Goal: Task Accomplishment & Management: Manage account settings

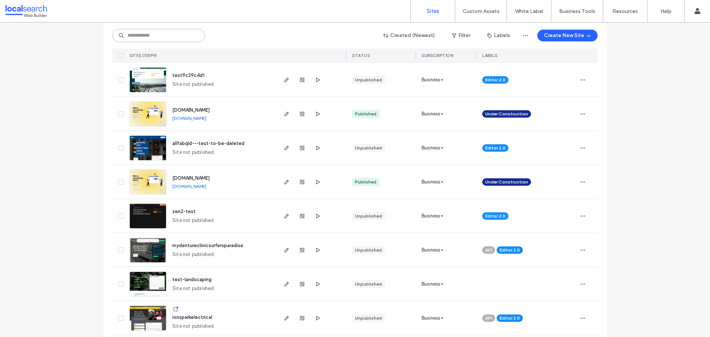
click at [163, 40] on input at bounding box center [158, 35] width 92 height 13
paste input "********"
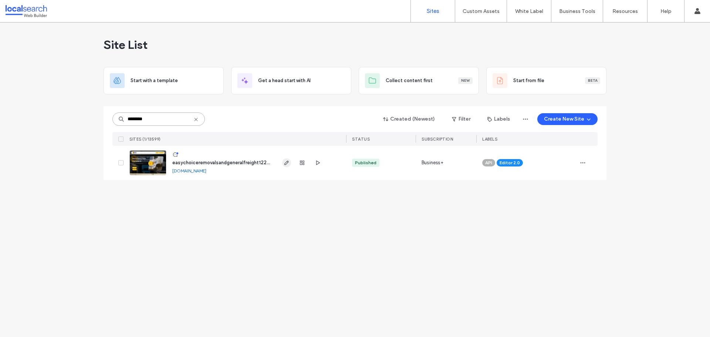
type input "********"
click at [284, 165] on icon "button" at bounding box center [287, 163] width 6 height 6
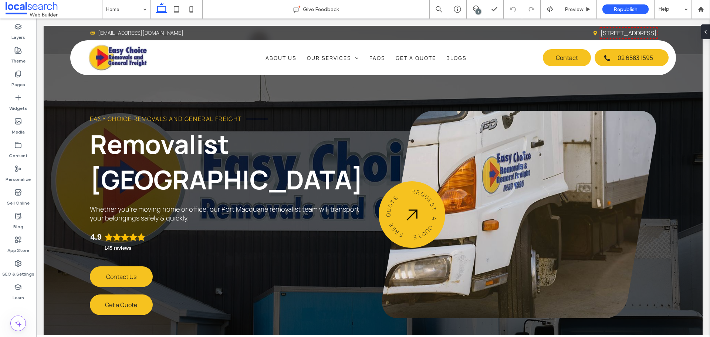
click at [477, 12] on div "1" at bounding box center [479, 12] width 6 height 6
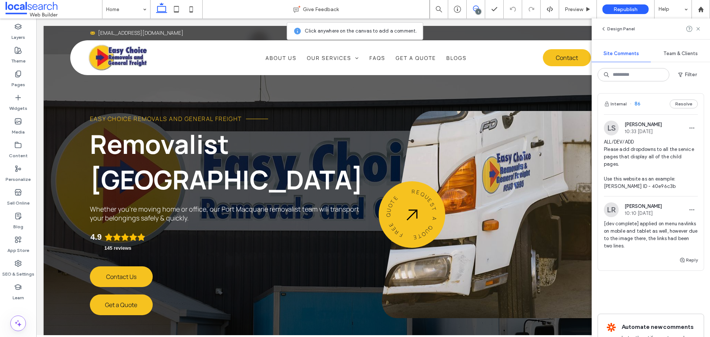
click at [612, 132] on img at bounding box center [611, 128] width 15 height 15
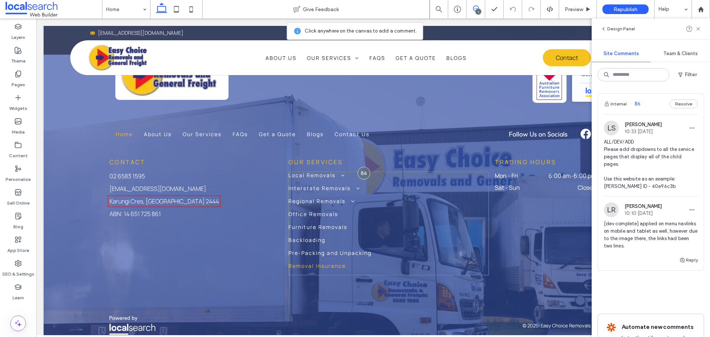
scroll to position [3840, 0]
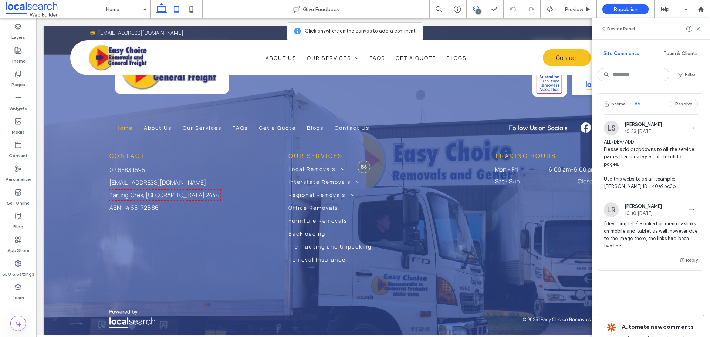
click at [171, 6] on icon at bounding box center [176, 9] width 15 height 15
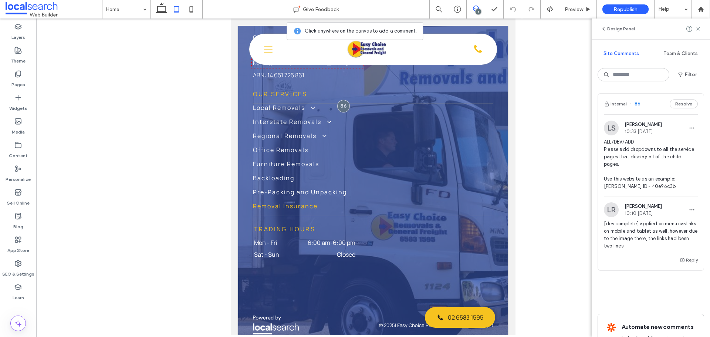
scroll to position [3769, 0]
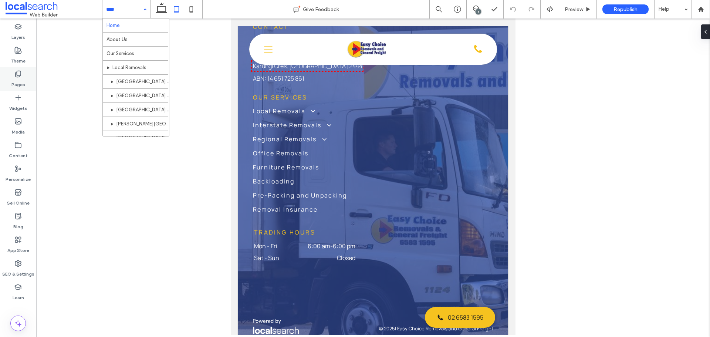
click at [27, 72] on div "Pages" at bounding box center [18, 79] width 36 height 24
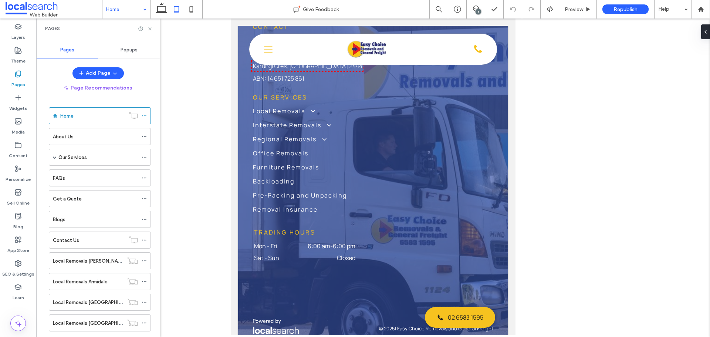
scroll to position [0, 0]
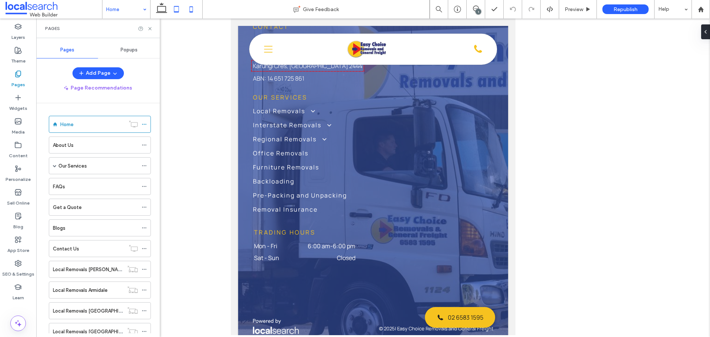
click at [194, 8] on icon at bounding box center [191, 9] width 15 height 15
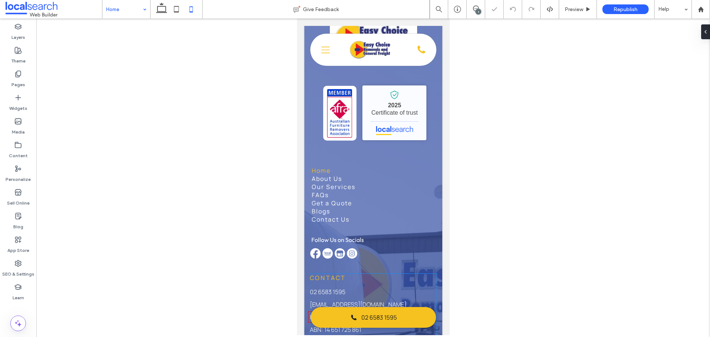
scroll to position [4195, 0]
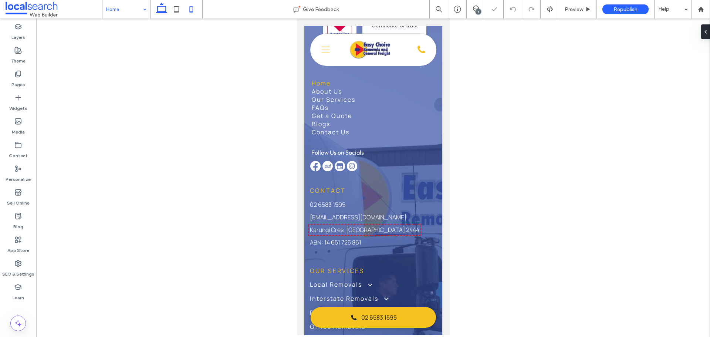
click at [163, 6] on icon at bounding box center [161, 9] width 15 height 15
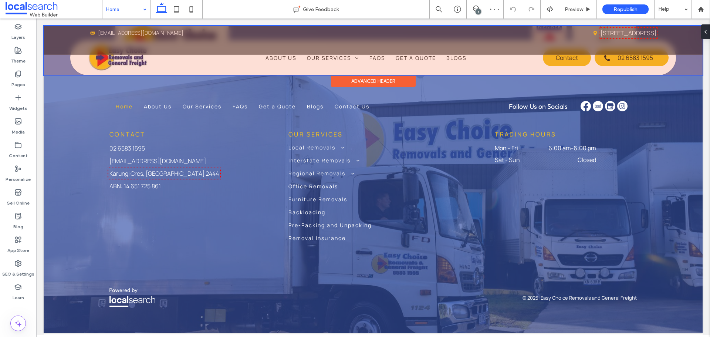
scroll to position [3746, 0]
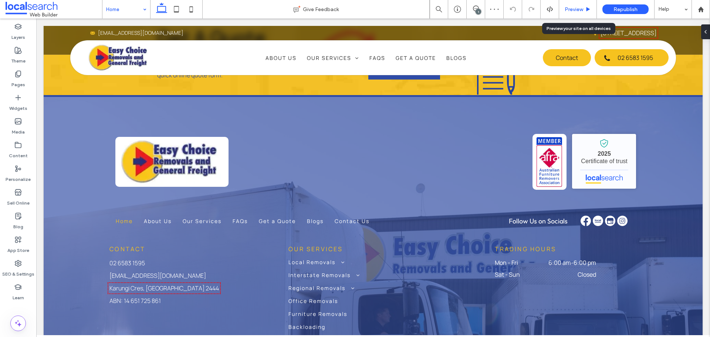
click at [583, 9] on span "Preview" at bounding box center [574, 9] width 18 height 6
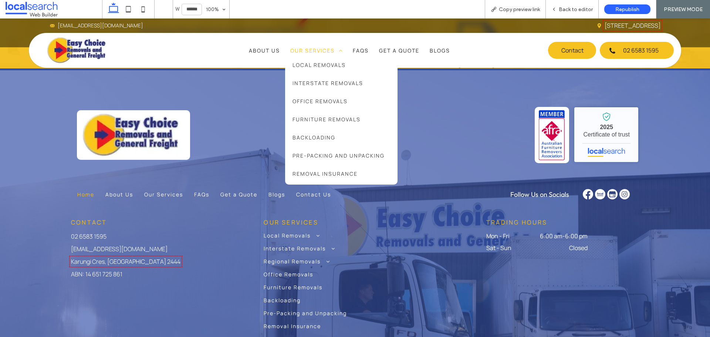
scroll to position [3749, 0]
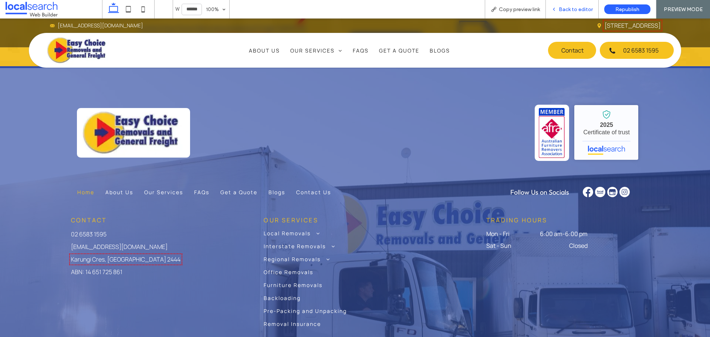
click at [567, 7] on span "Back to editor" at bounding box center [576, 9] width 34 height 6
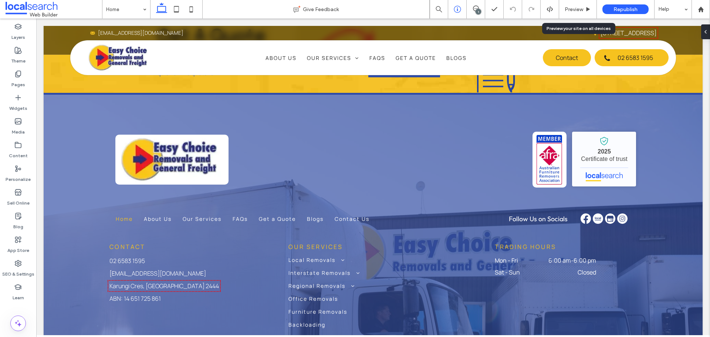
scroll to position [3746, 0]
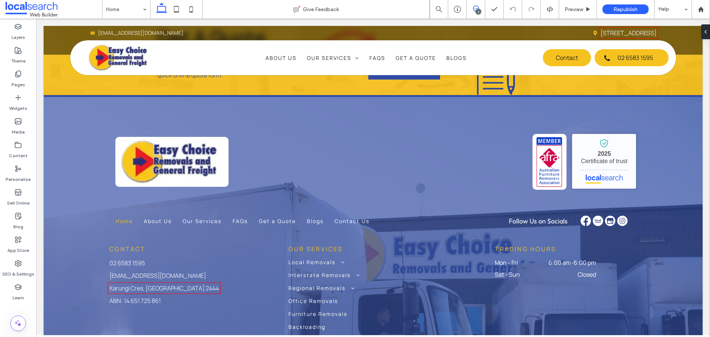
click at [477, 6] on use at bounding box center [476, 9] width 6 height 6
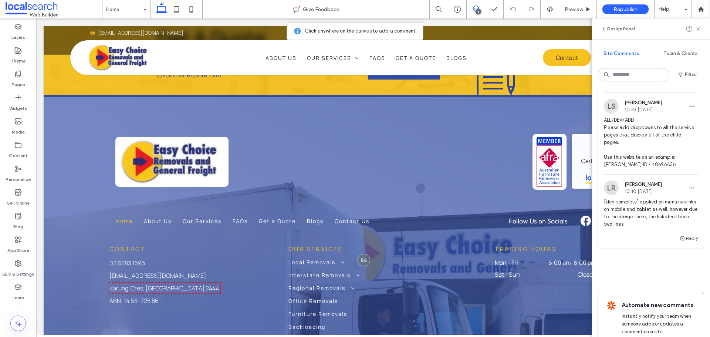
scroll to position [21, 0]
click at [642, 163] on span "ALL/DEV/ADD Please add dropdowns to all the service pages that display all of t…" at bounding box center [651, 143] width 94 height 52
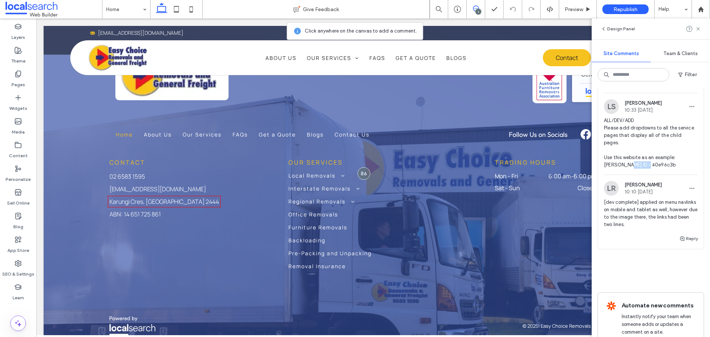
scroll to position [3833, 0]
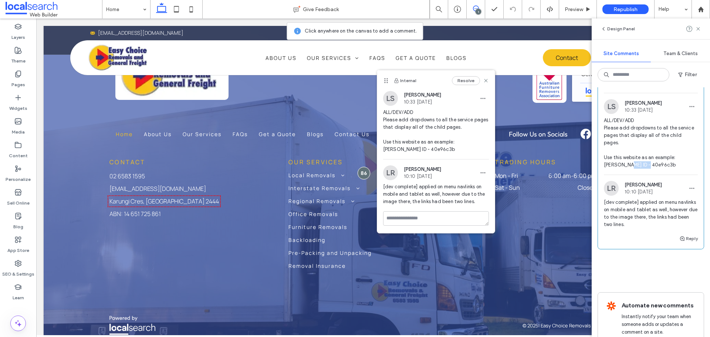
copy span "40e96c3b"
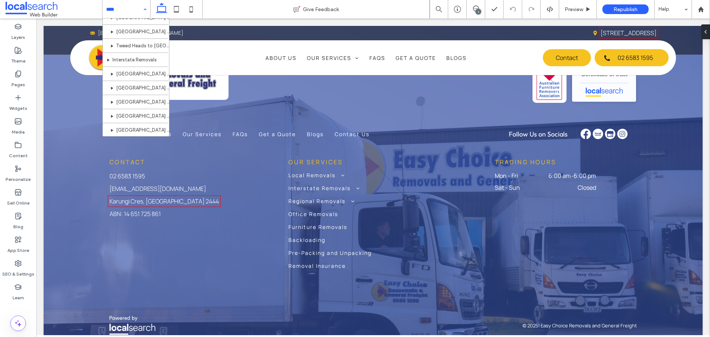
scroll to position [296, 0]
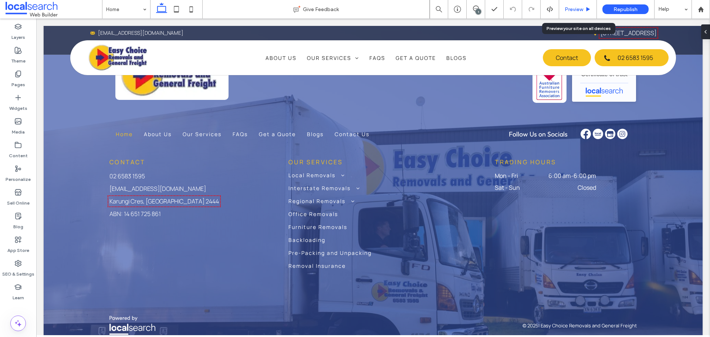
drag, startPoint x: 573, startPoint y: 7, endPoint x: 386, endPoint y: 318, distance: 362.7
click at [573, 7] on span "Preview" at bounding box center [574, 9] width 18 height 6
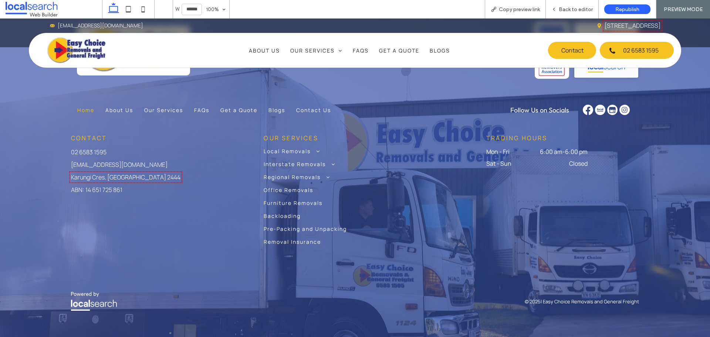
scroll to position [3836, 0]
click at [567, 6] on span "Back to editor" at bounding box center [576, 9] width 34 height 6
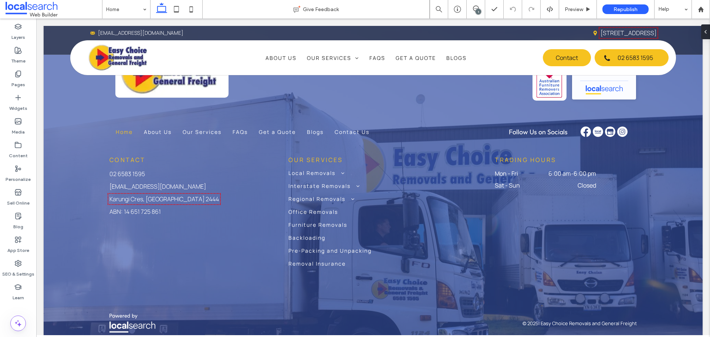
click at [477, 11] on div "1" at bounding box center [479, 12] width 6 height 6
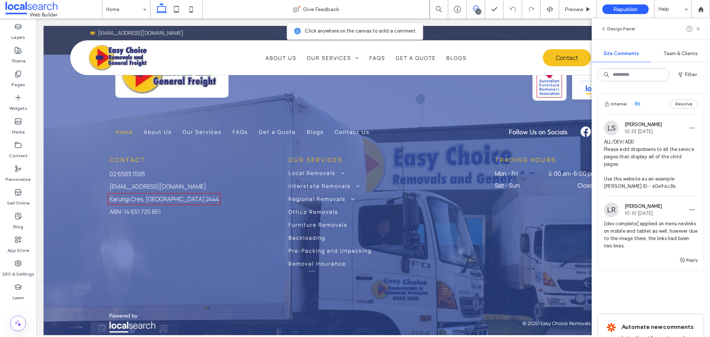
scroll to position [3833, 0]
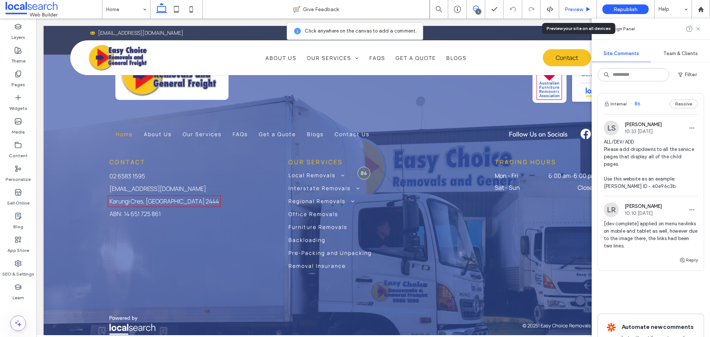
drag, startPoint x: 581, startPoint y: 6, endPoint x: 306, endPoint y: 33, distance: 276.0
click at [581, 6] on span "Preview" at bounding box center [574, 9] width 18 height 6
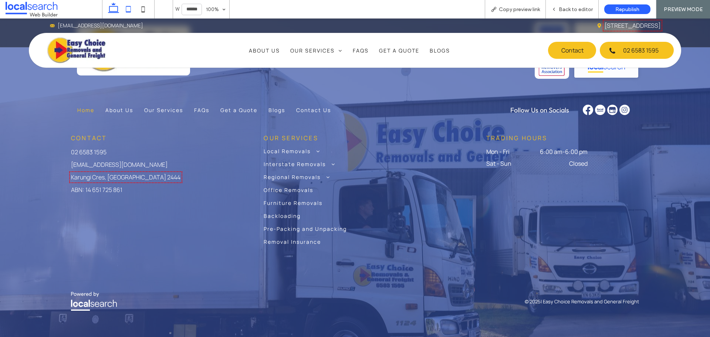
scroll to position [3836, 0]
click at [128, 13] on icon at bounding box center [128, 9] width 15 height 15
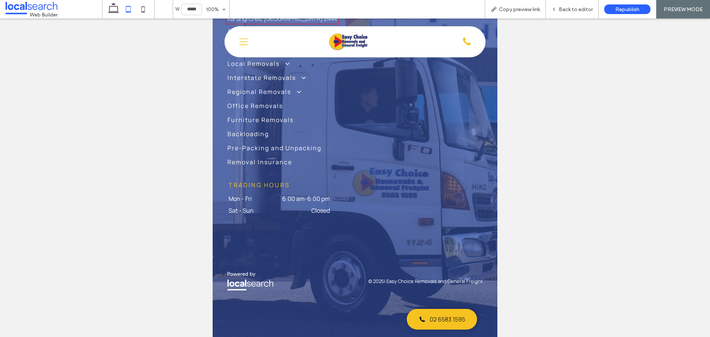
scroll to position [3434, 0]
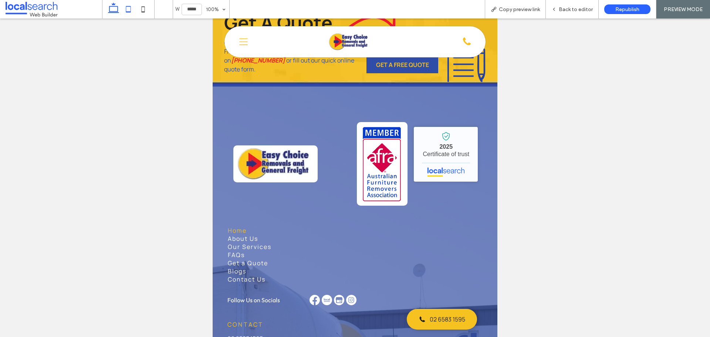
click at [118, 9] on icon at bounding box center [113, 9] width 15 height 15
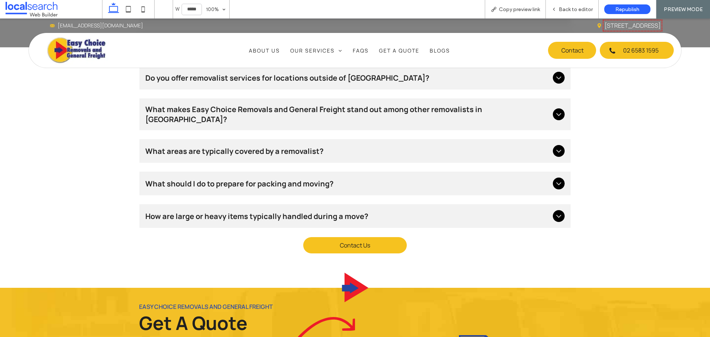
type input "******"
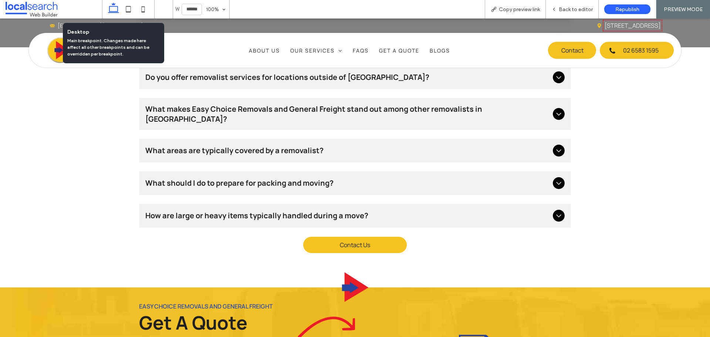
scroll to position [3749, 0]
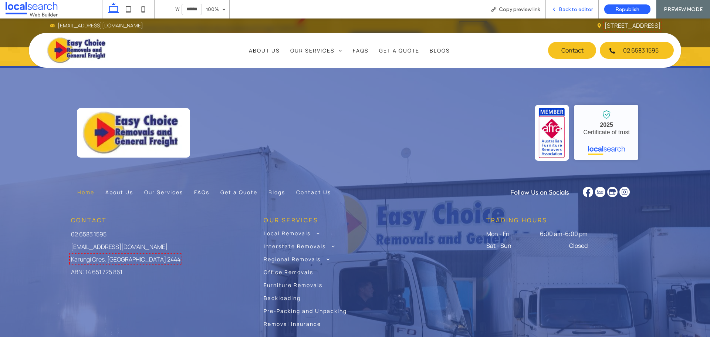
click at [573, 13] on div "Back to editor" at bounding box center [572, 9] width 53 height 18
click at [573, 11] on span "Back to editor" at bounding box center [576, 9] width 34 height 6
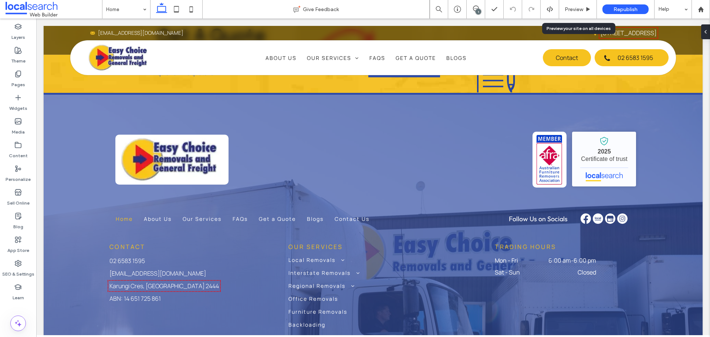
scroll to position [3746, 0]
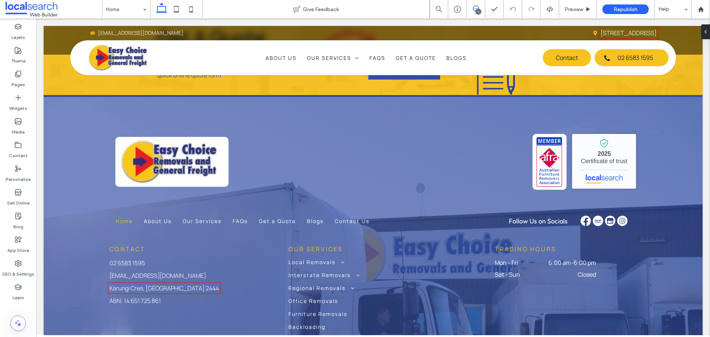
click at [478, 9] on icon at bounding box center [476, 9] width 6 height 6
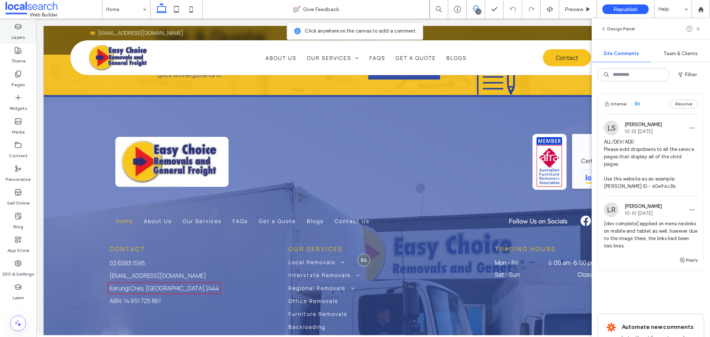
click at [20, 33] on label "Layers" at bounding box center [18, 35] width 14 height 10
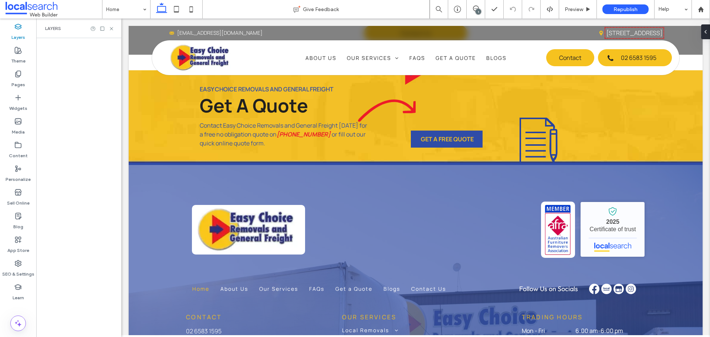
scroll to position [3789, 0]
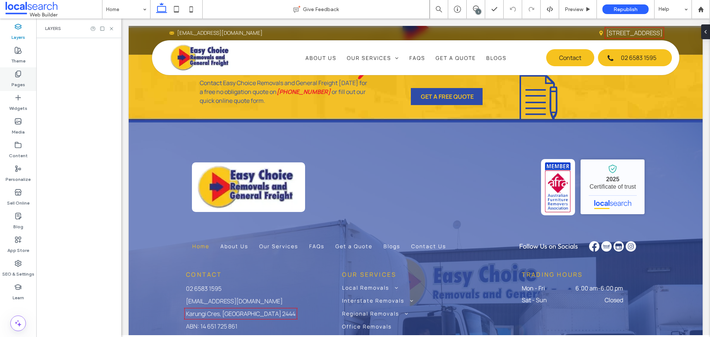
click at [21, 77] on icon at bounding box center [17, 73] width 7 height 7
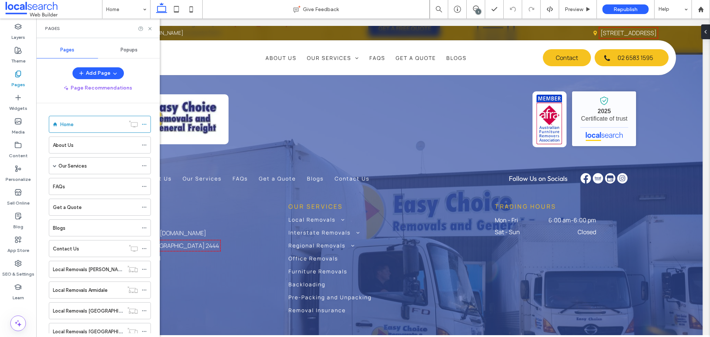
scroll to position [3746, 0]
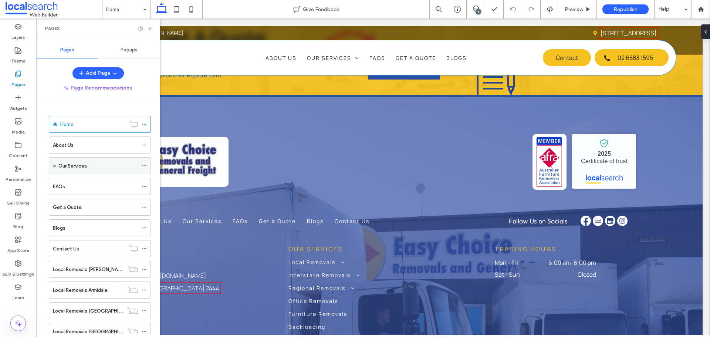
click at [54, 166] on span at bounding box center [55, 166] width 4 height 4
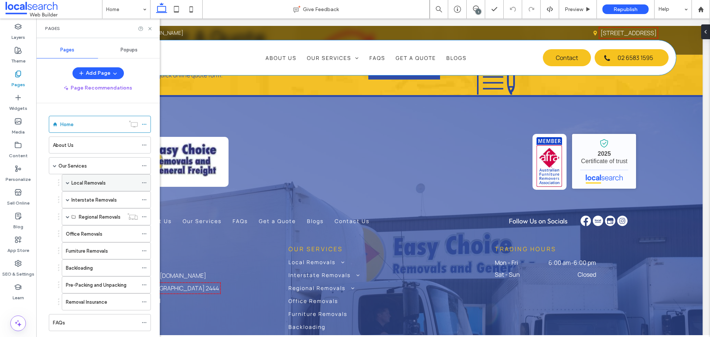
click at [67, 183] on span at bounding box center [68, 183] width 4 height 4
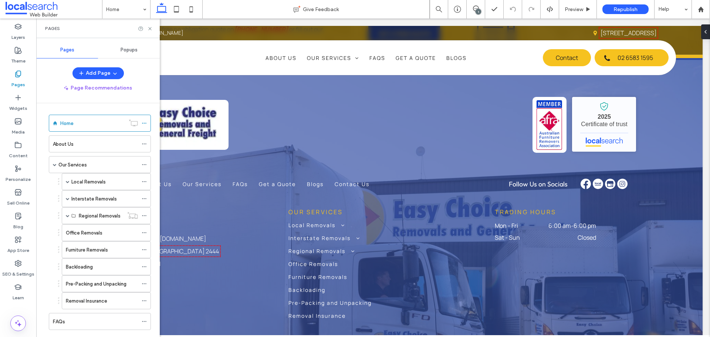
scroll to position [0, 0]
click at [69, 183] on span at bounding box center [68, 183] width 4 height 4
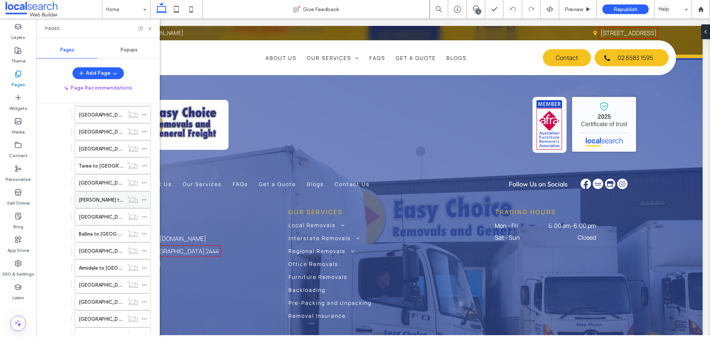
scroll to position [222, 0]
drag, startPoint x: 151, startPoint y: 29, endPoint x: 159, endPoint y: 16, distance: 15.4
click at [151, 29] on icon at bounding box center [150, 29] width 6 height 6
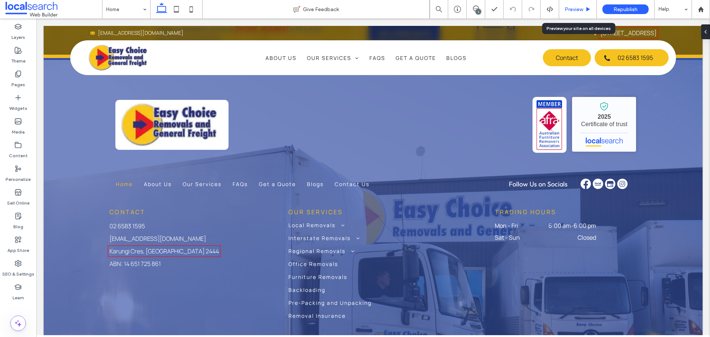
click at [579, 6] on span "Preview" at bounding box center [574, 9] width 18 height 6
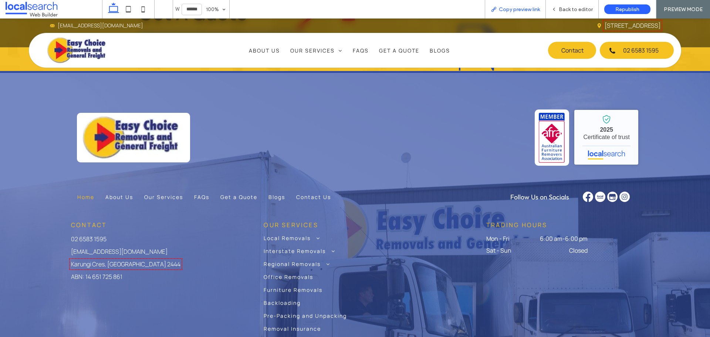
scroll to position [3675, 0]
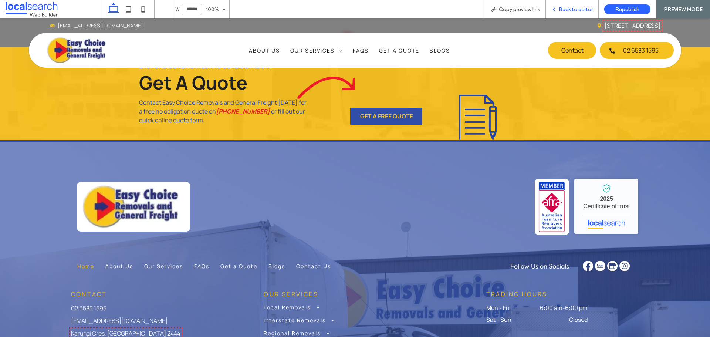
click at [568, 6] on span "Back to editor" at bounding box center [576, 9] width 34 height 6
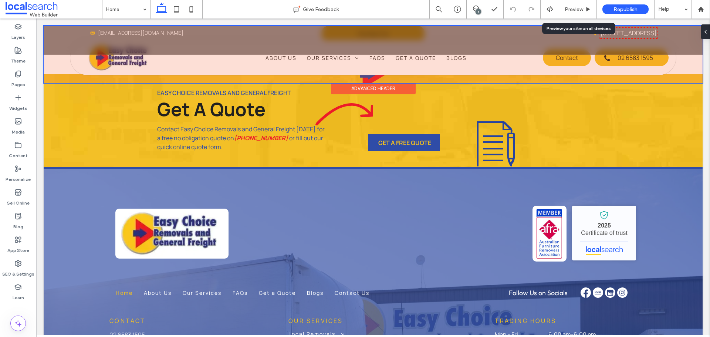
scroll to position [3674, 0]
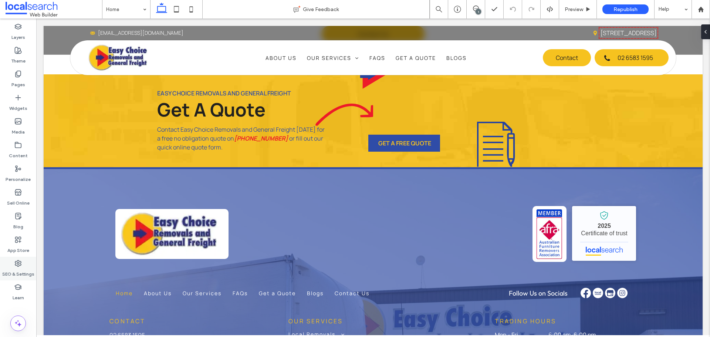
click at [23, 268] on label "SEO & Settings" at bounding box center [18, 272] width 32 height 10
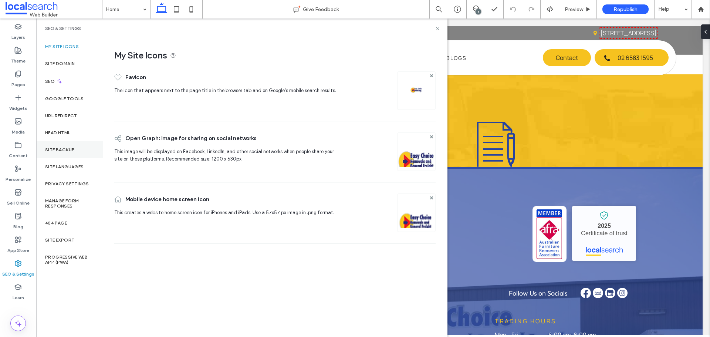
click at [70, 152] on div "Site Backup" at bounding box center [69, 149] width 67 height 17
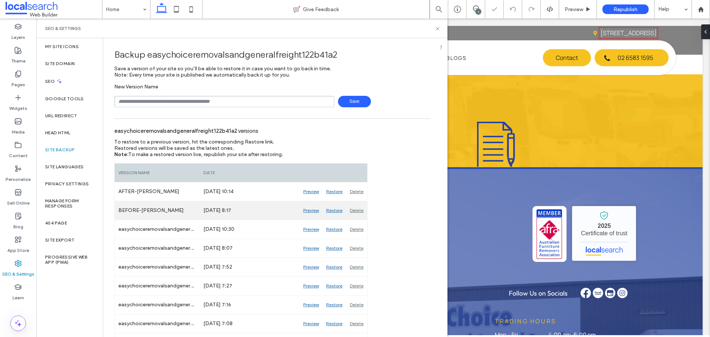
click at [309, 212] on div "Preview" at bounding box center [311, 210] width 23 height 18
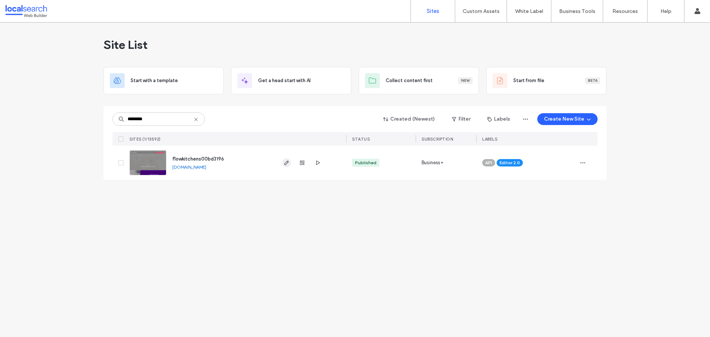
type input "********"
click at [285, 165] on icon "button" at bounding box center [287, 163] width 6 height 6
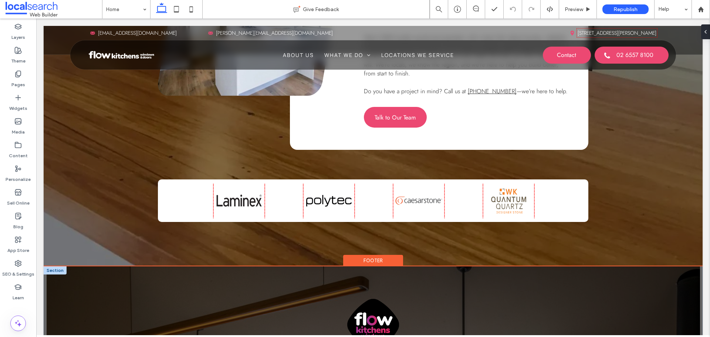
scroll to position [2799, 0]
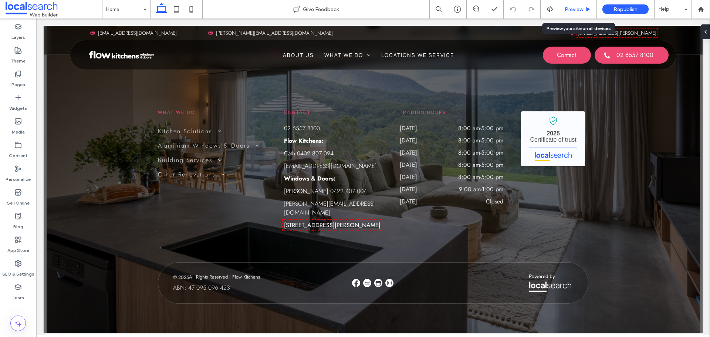
click at [570, 6] on span "Preview" at bounding box center [574, 9] width 18 height 6
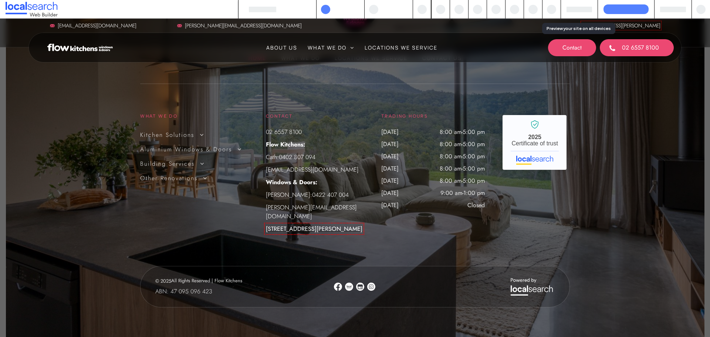
scroll to position [2746, 0]
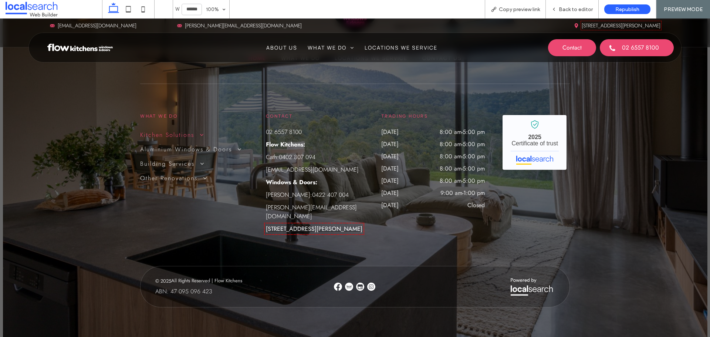
click at [199, 134] on span at bounding box center [199, 135] width 10 height 6
click at [129, 11] on icon at bounding box center [128, 9] width 15 height 15
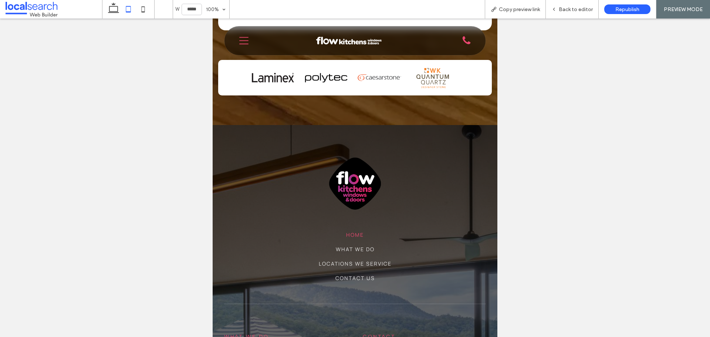
scroll to position [2789, 0]
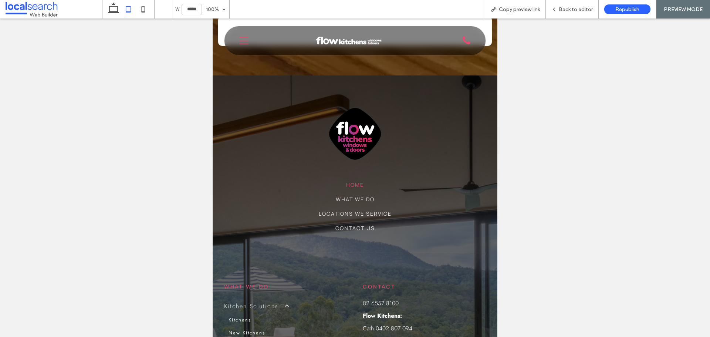
click at [239, 45] on div "Phone Icon Menu Icon Home About Us What We Do Kitchen Solutions Kitchens New Ki…" at bounding box center [354, 40] width 261 height 29
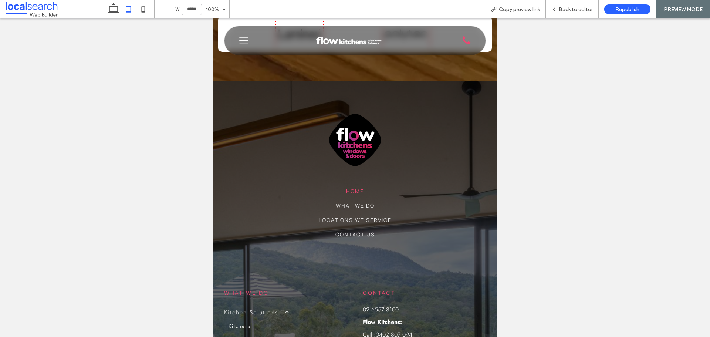
click at [240, 44] on icon "Menu Icon" at bounding box center [243, 40] width 9 height 11
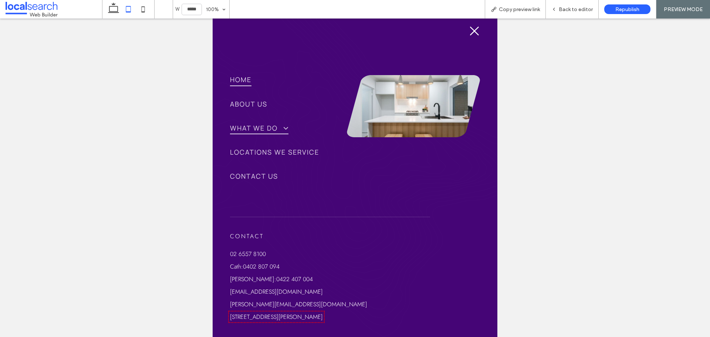
click at [281, 125] on span at bounding box center [283, 128] width 13 height 8
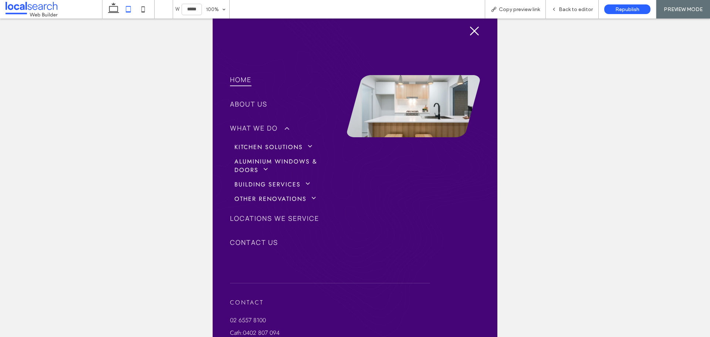
click at [311, 145] on span at bounding box center [307, 146] width 10 height 7
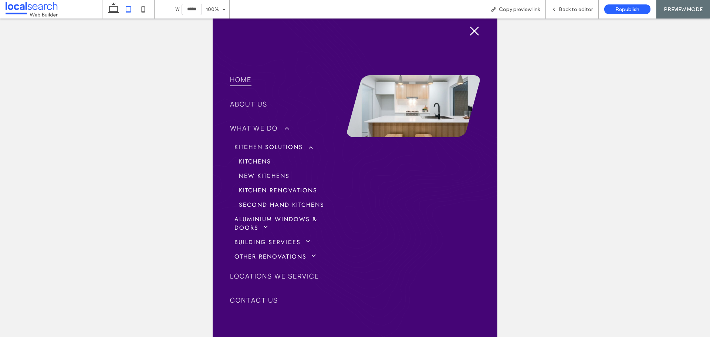
click at [308, 244] on span at bounding box center [305, 242] width 10 height 7
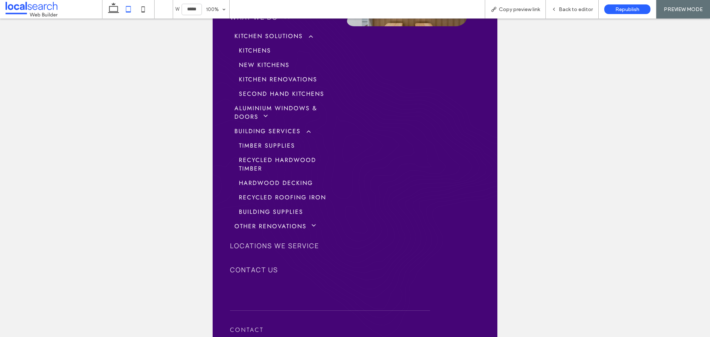
scroll to position [148, 0]
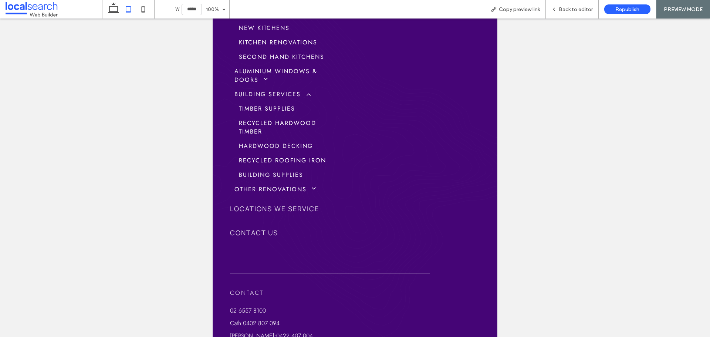
click at [313, 186] on span at bounding box center [310, 189] width 10 height 7
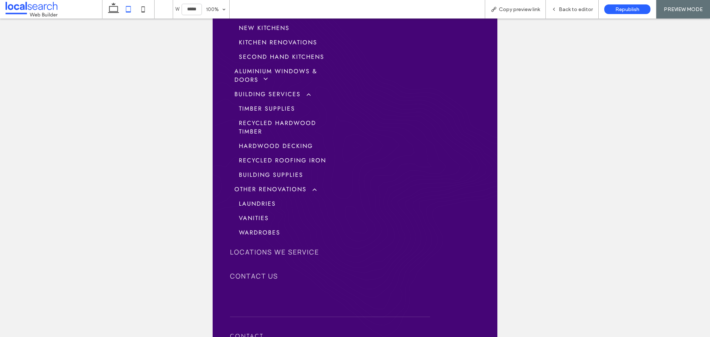
click at [316, 190] on span at bounding box center [310, 189] width 10 height 7
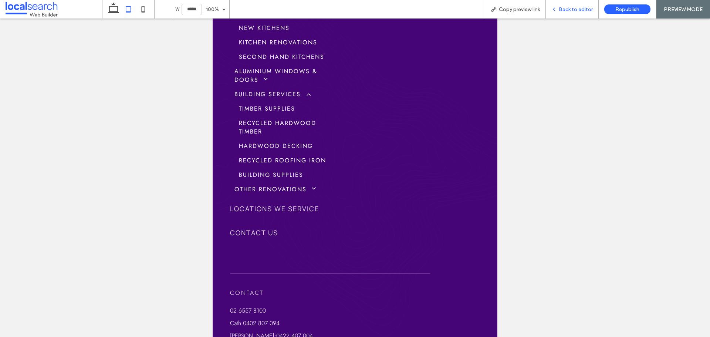
click at [581, 13] on div "Back to editor" at bounding box center [572, 9] width 53 height 18
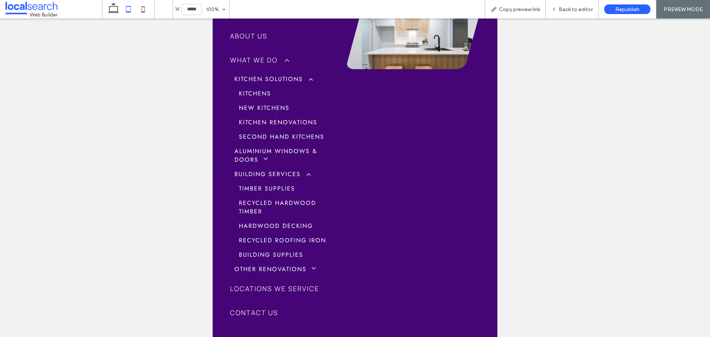
scroll to position [0, 0]
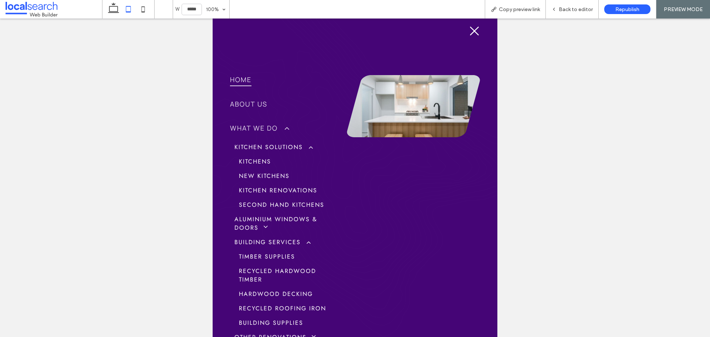
click at [314, 145] on link "Kitchen Solutions" at bounding box center [283, 147] width 107 height 14
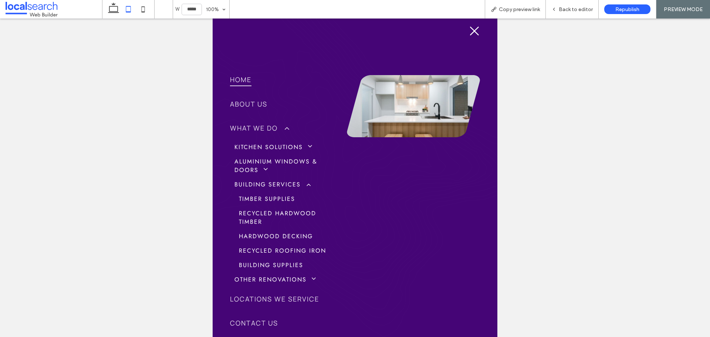
click at [310, 146] on span at bounding box center [307, 146] width 10 height 7
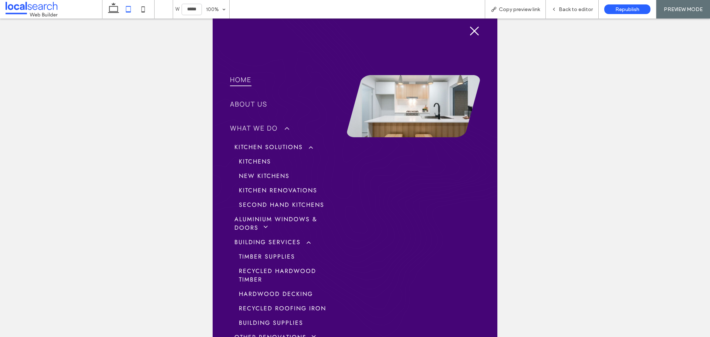
click at [469, 32] on icon "Close Icon" at bounding box center [474, 31] width 11 height 11
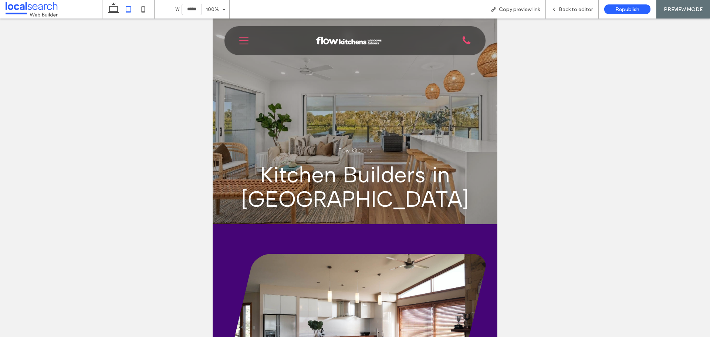
scroll to position [2789, 0]
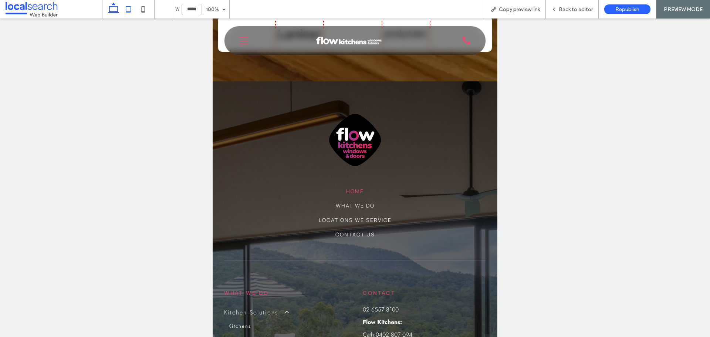
click at [110, 11] on use at bounding box center [113, 8] width 11 height 10
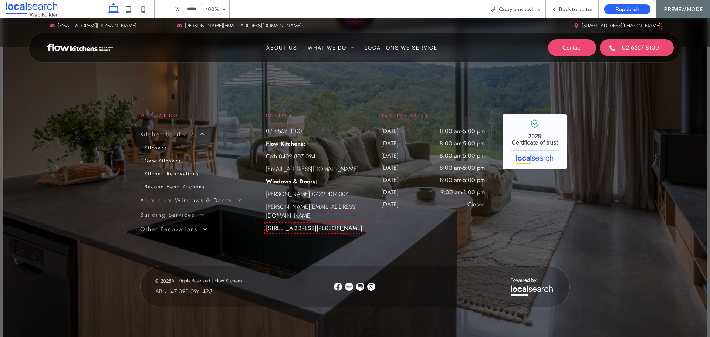
type input "******"
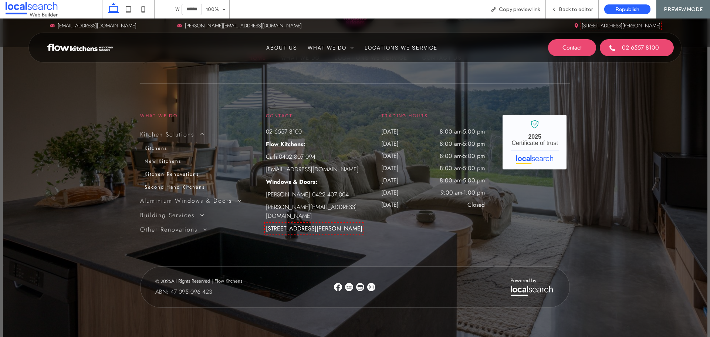
scroll to position [2746, 0]
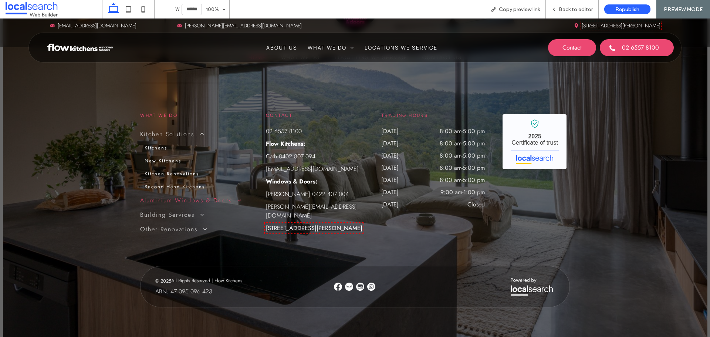
click at [233, 199] on span at bounding box center [237, 200] width 10 height 6
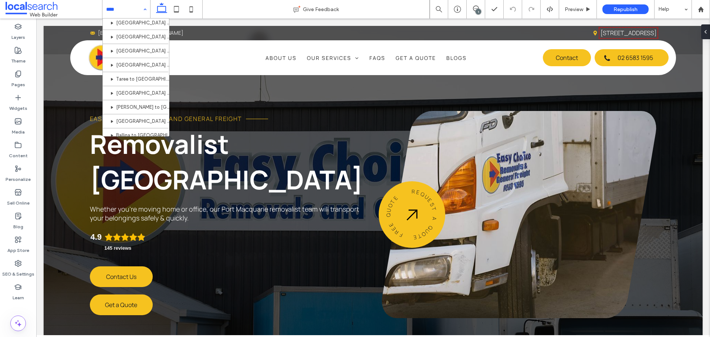
scroll to position [111, 0]
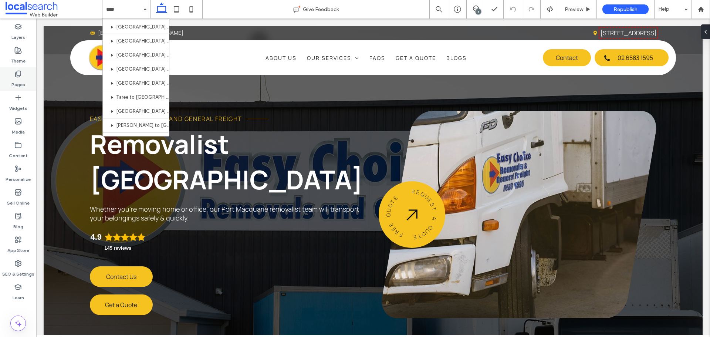
drag, startPoint x: 22, startPoint y: 72, endPoint x: 27, endPoint y: 73, distance: 4.9
click at [22, 73] on div "Pages" at bounding box center [18, 79] width 36 height 24
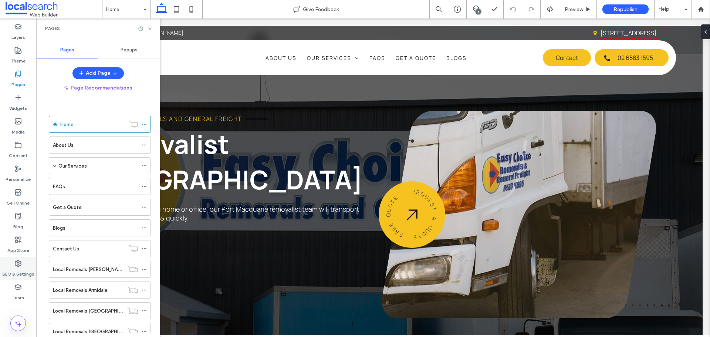
click at [25, 270] on label "SEO & Settings" at bounding box center [18, 272] width 32 height 10
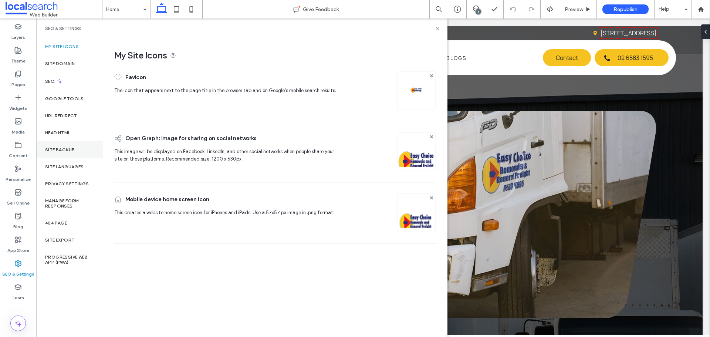
click at [74, 147] on label "Site Backup" at bounding box center [60, 149] width 30 height 5
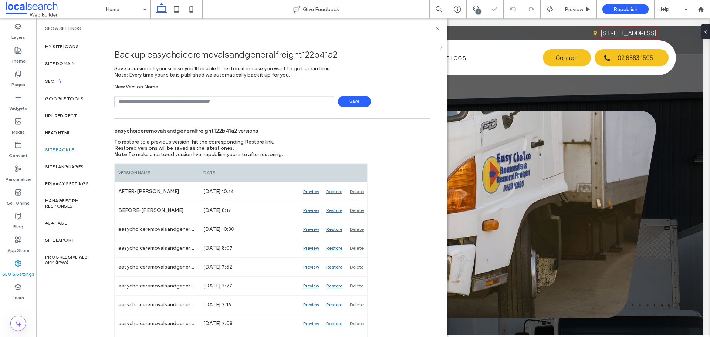
click at [154, 99] on input "text" at bounding box center [224, 101] width 220 height 11
type input "**********"
click at [355, 101] on span "Save" at bounding box center [354, 101] width 33 height 11
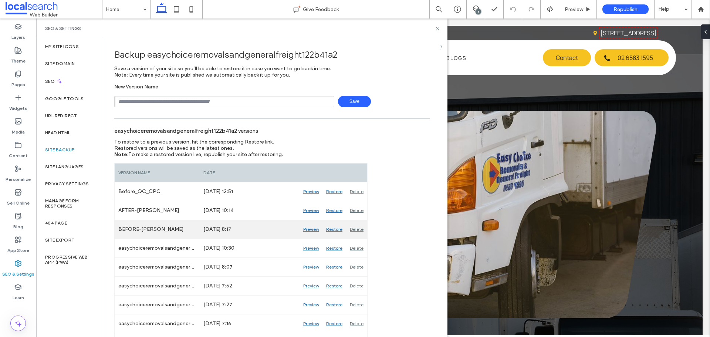
click at [313, 230] on div "Preview" at bounding box center [311, 229] width 23 height 18
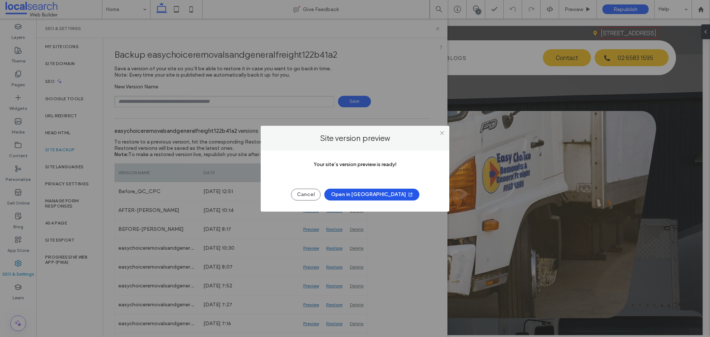
click at [406, 194] on span "button" at bounding box center [409, 194] width 7 height 11
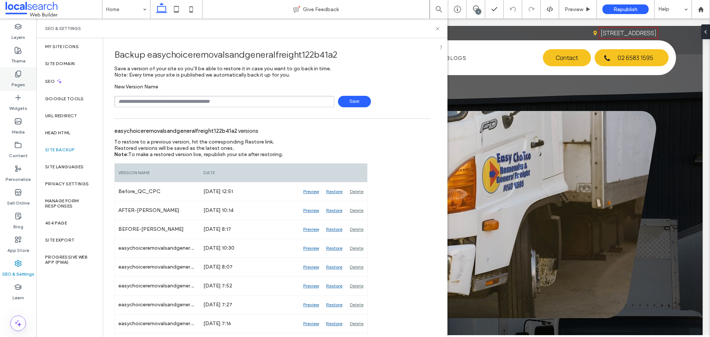
click at [18, 77] on use at bounding box center [18, 74] width 5 height 6
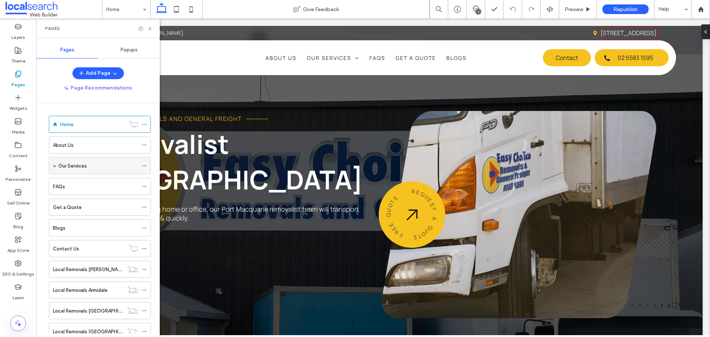
click at [55, 169] on span at bounding box center [55, 166] width 4 height 16
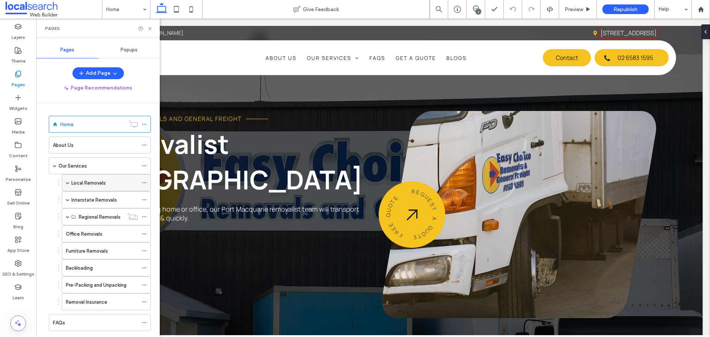
click at [66, 184] on span at bounding box center [68, 183] width 4 height 4
click at [102, 201] on label "[GEOGRAPHIC_DATA] to [GEOGRAPHIC_DATA]" at bounding box center [132, 199] width 107 height 13
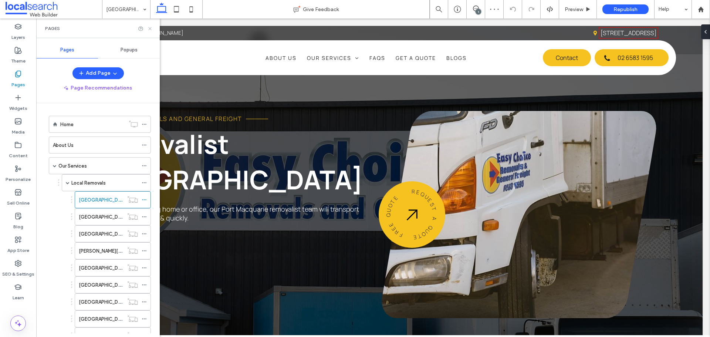
click at [148, 26] on icon at bounding box center [150, 29] width 6 height 6
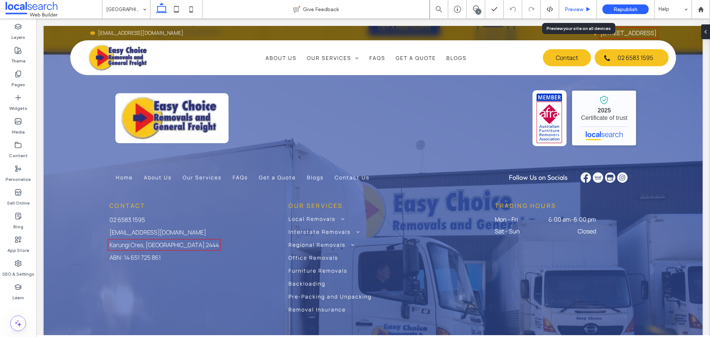
click at [580, 11] on span "Preview" at bounding box center [574, 9] width 18 height 6
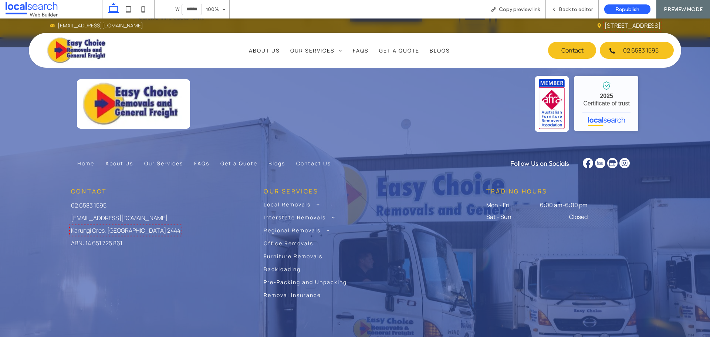
scroll to position [1945, 0]
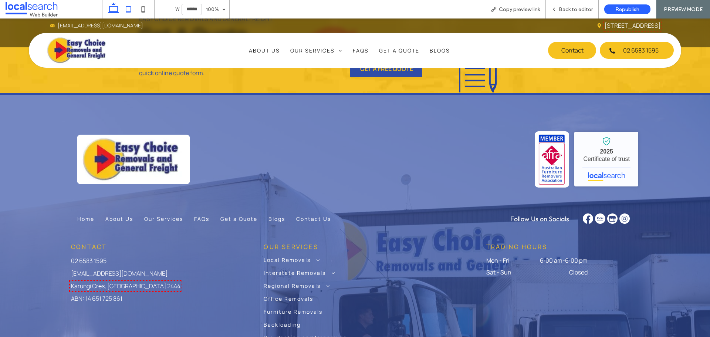
click at [122, 7] on icon at bounding box center [128, 9] width 15 height 15
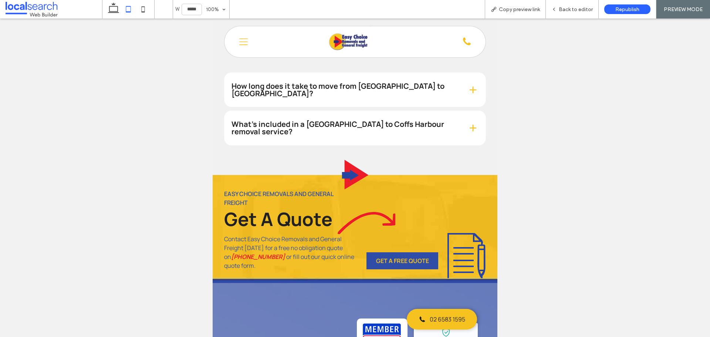
type input "*****"
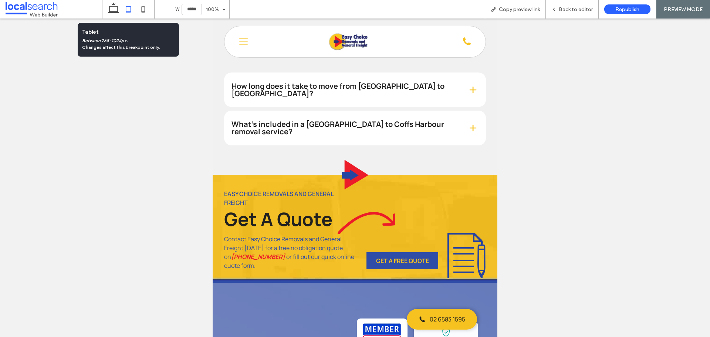
scroll to position [2175, 0]
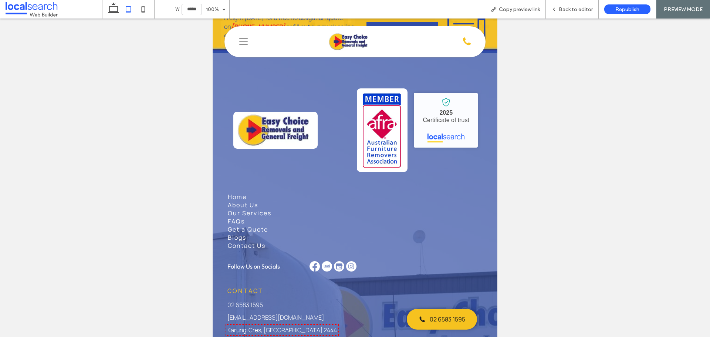
click at [243, 39] on icon "Menu Icon" at bounding box center [243, 41] width 9 height 11
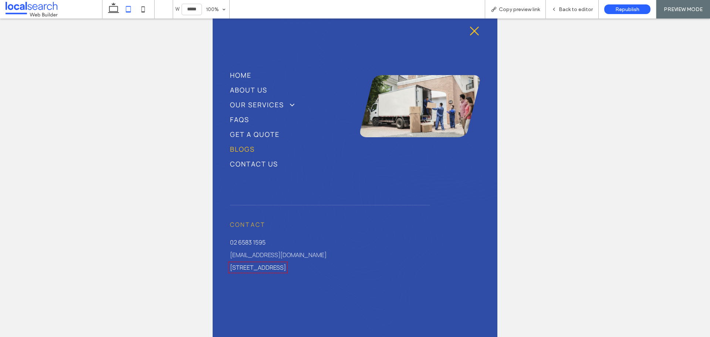
scroll to position [0, 0]
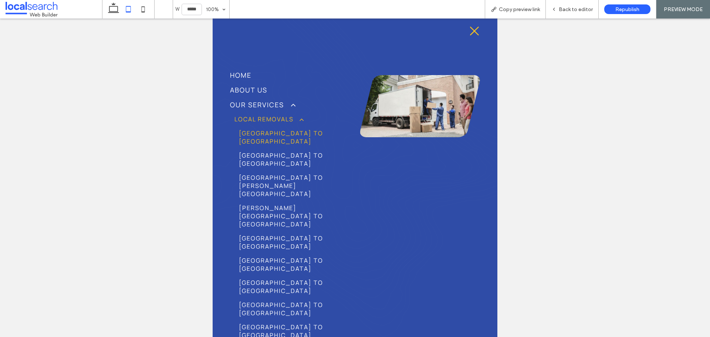
click at [301, 120] on span at bounding box center [298, 118] width 10 height 7
click at [300, 119] on span at bounding box center [298, 118] width 10 height 7
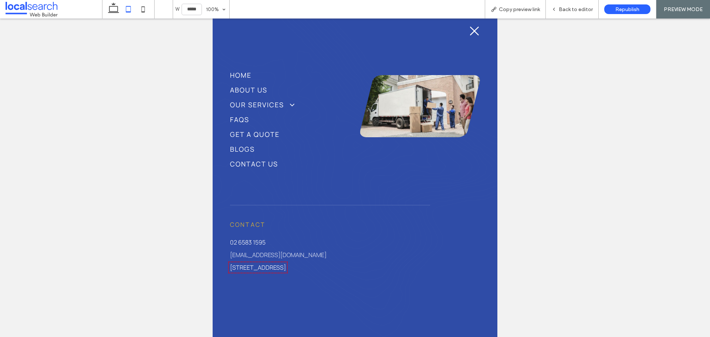
click at [473, 30] on icon "Closed Icon" at bounding box center [474, 31] width 11 height 11
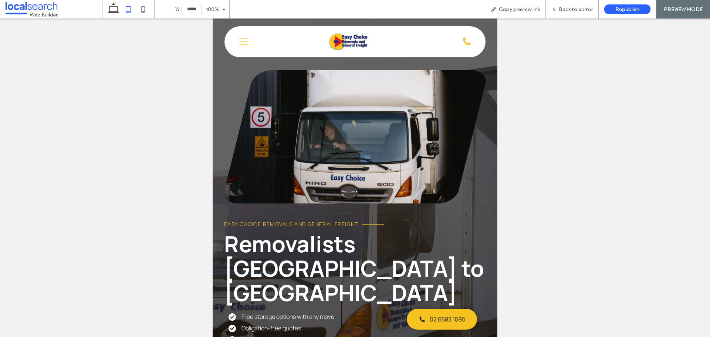
scroll to position [2175, 0]
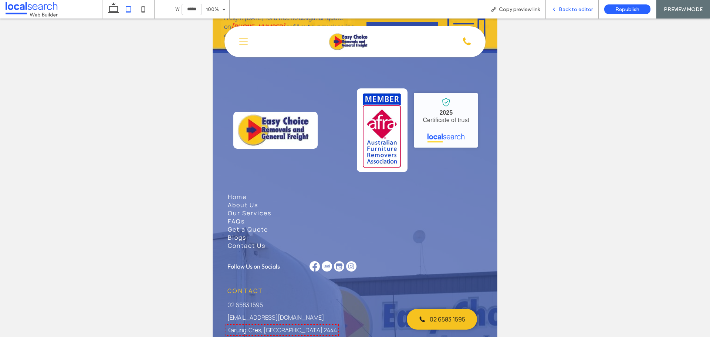
click at [579, 11] on span "Back to editor" at bounding box center [576, 9] width 34 height 6
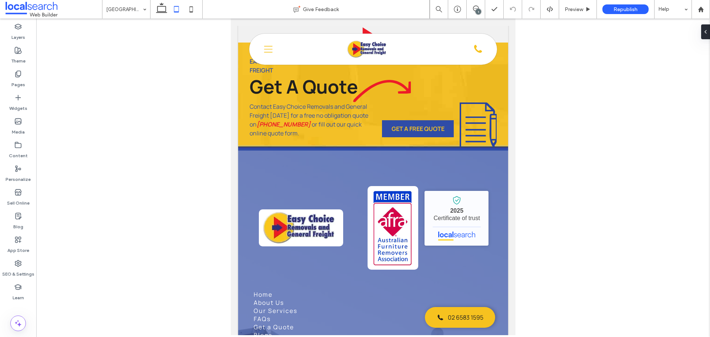
scroll to position [2223, 0]
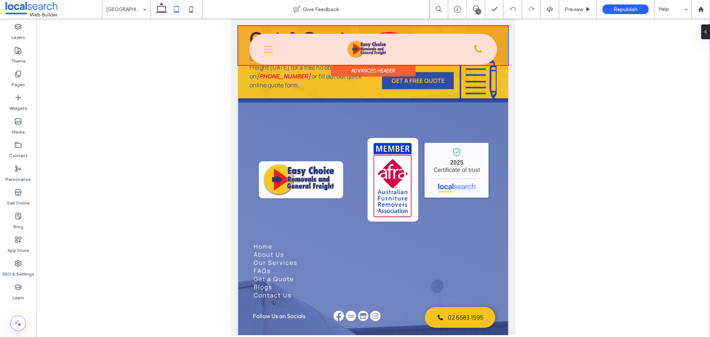
click at [262, 50] on div at bounding box center [373, 45] width 270 height 39
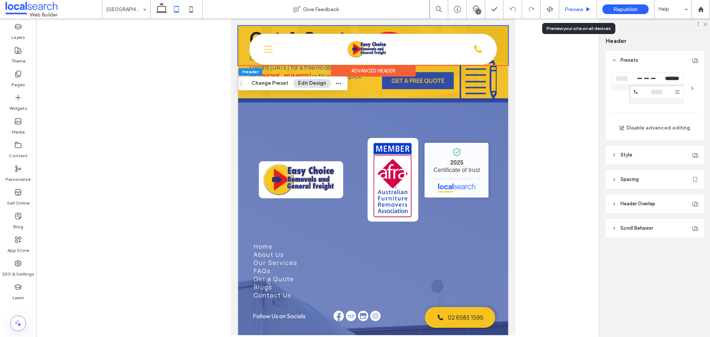
click at [568, 11] on span "Preview" at bounding box center [574, 9] width 18 height 6
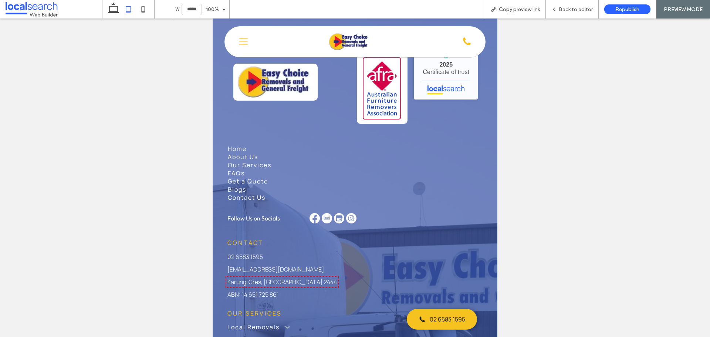
scroll to position [2175, 0]
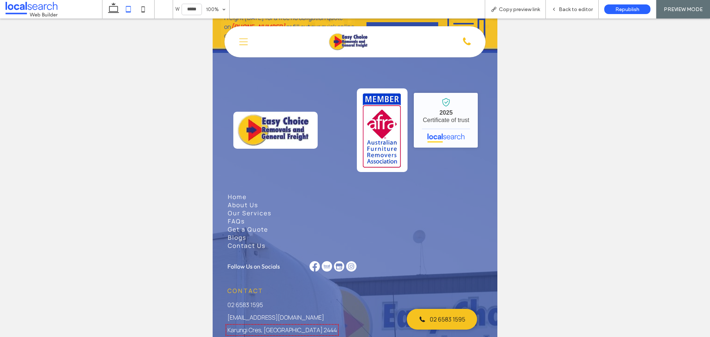
click at [249, 41] on div "Phone Icon Menu Icon Home About Us Our Services Local Removals Interstate Remov…" at bounding box center [354, 41] width 261 height 31
click at [243, 42] on icon at bounding box center [243, 41] width 9 height 7
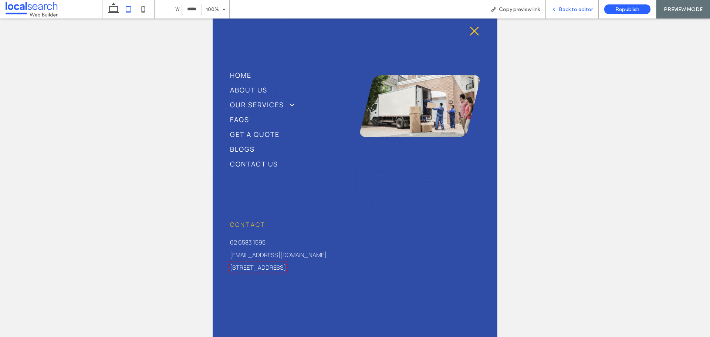
click at [578, 14] on div "Back to editor" at bounding box center [572, 9] width 53 height 18
click at [578, 9] on span "Back to editor" at bounding box center [576, 9] width 34 height 6
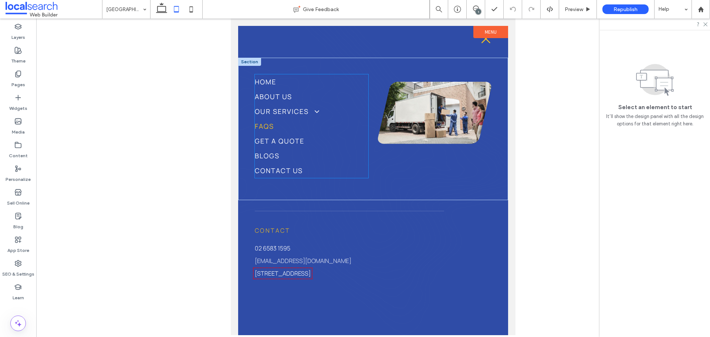
click at [308, 124] on link "FAQs" at bounding box center [312, 126] width 114 height 15
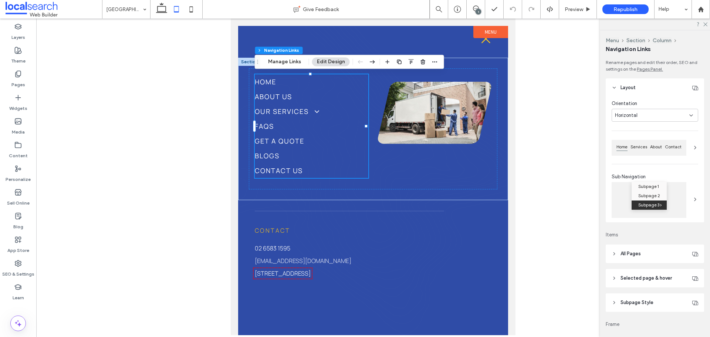
type input "***"
type input "****"
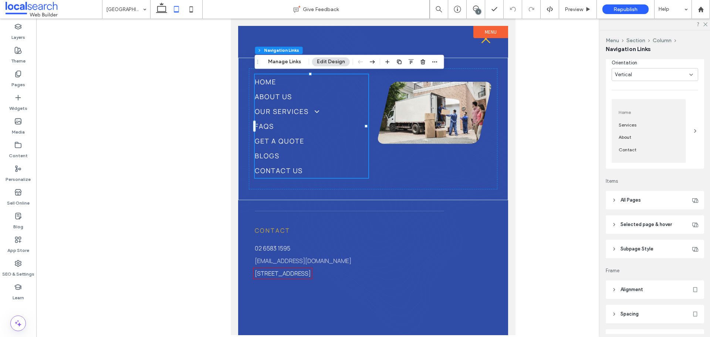
scroll to position [111, 0]
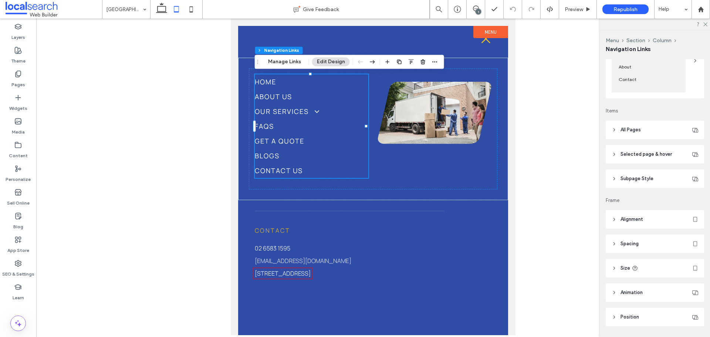
click at [628, 149] on header "Selected page & hover" at bounding box center [655, 154] width 98 height 18
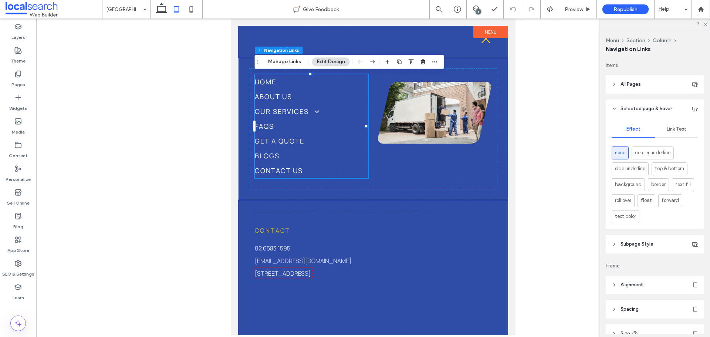
scroll to position [185, 0]
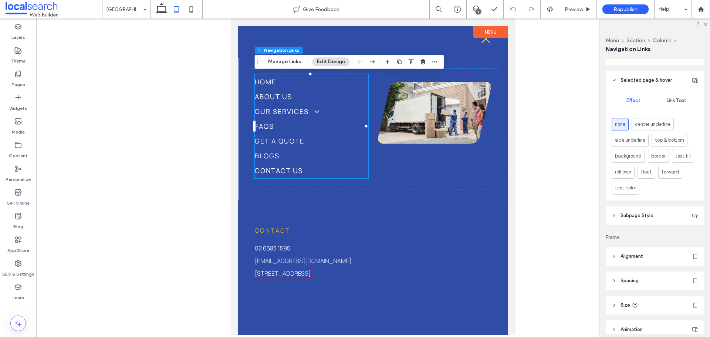
click at [630, 213] on span "Subpage Style" at bounding box center [637, 215] width 33 height 7
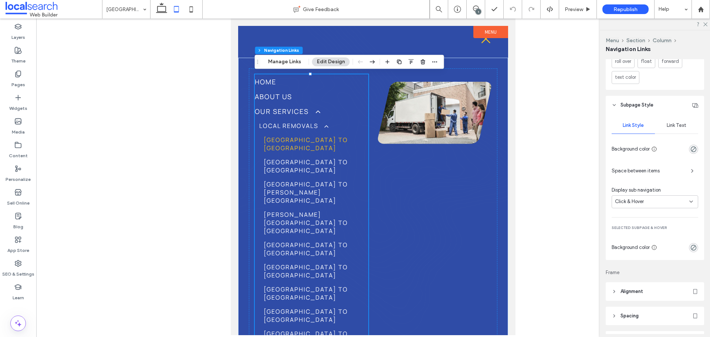
scroll to position [296, 0]
click at [672, 198] on div "Click & Hover" at bounding box center [652, 200] width 74 height 7
click at [668, 226] on div "Click" at bounding box center [653, 227] width 82 height 13
click at [574, 5] on div "Preview" at bounding box center [578, 9] width 38 height 18
click at [573, 10] on span "Preview" at bounding box center [574, 9] width 18 height 6
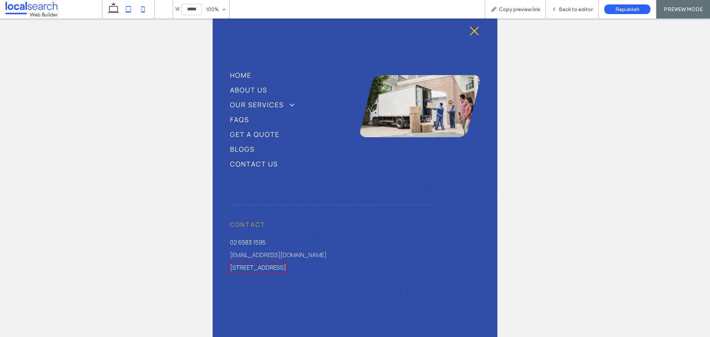
click at [142, 5] on icon at bounding box center [143, 9] width 15 height 15
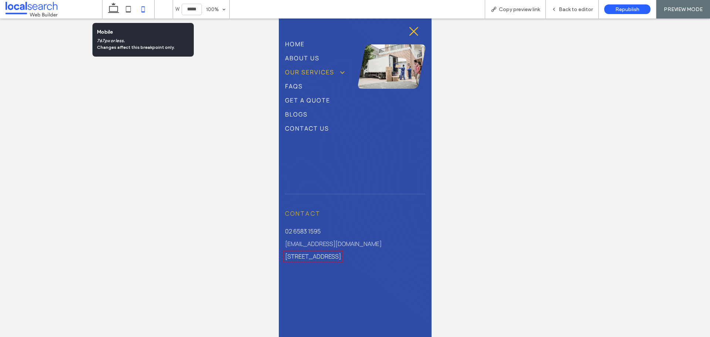
scroll to position [2216, 0]
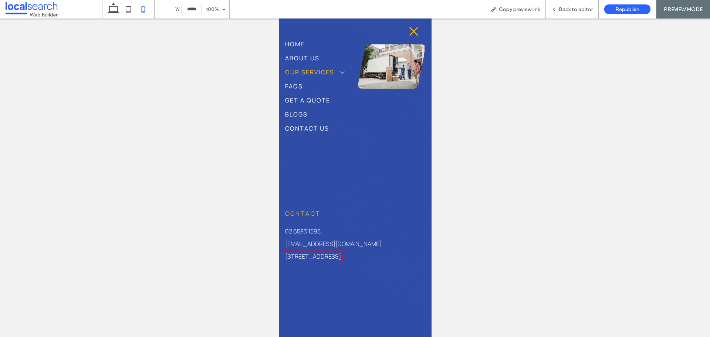
click at [340, 71] on span at bounding box center [338, 72] width 13 height 8
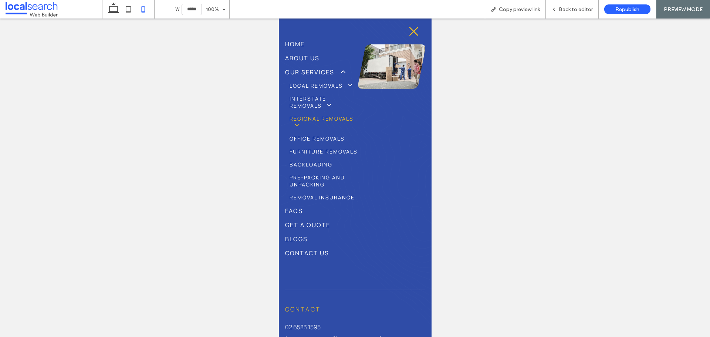
click at [298, 129] on span at bounding box center [293, 125] width 11 height 7
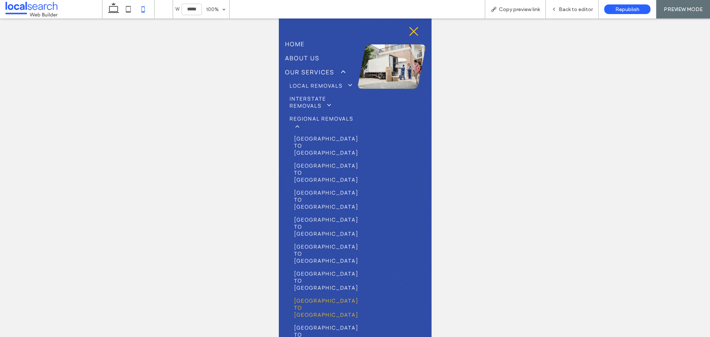
scroll to position [2199, 0]
click at [320, 158] on link "[GEOGRAPHIC_DATA] to [GEOGRAPHIC_DATA]" at bounding box center [326, 145] width 74 height 27
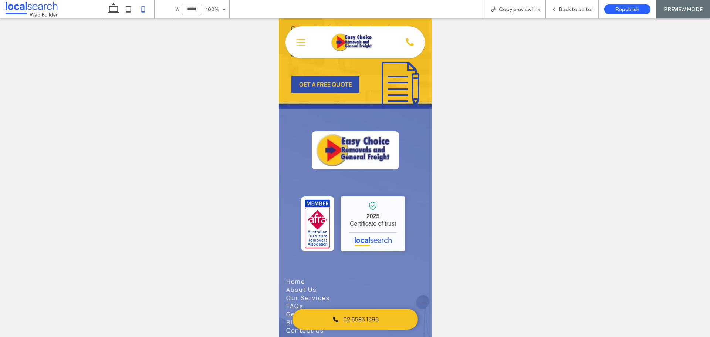
scroll to position [2175, 0]
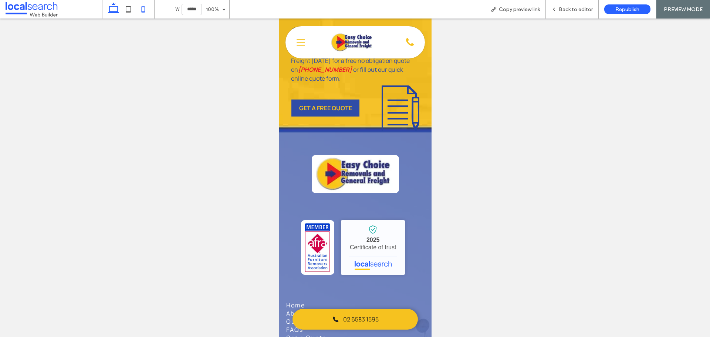
click at [118, 10] on use at bounding box center [113, 8] width 11 height 10
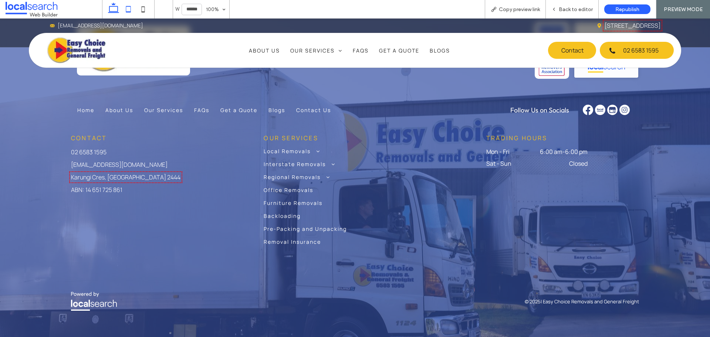
click at [131, 10] on use at bounding box center [128, 9] width 5 height 6
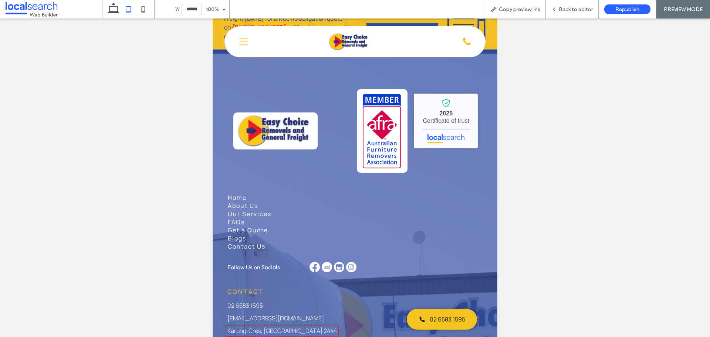
type input "*****"
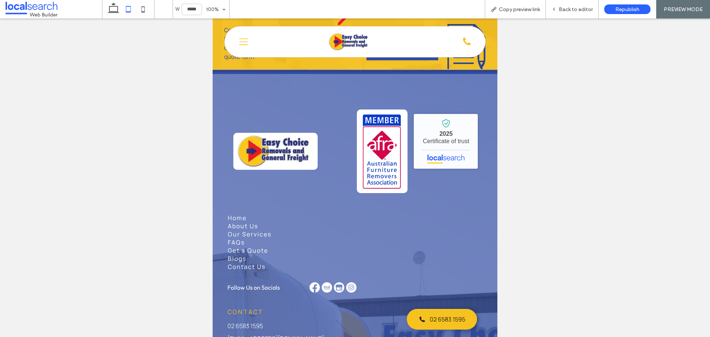
click at [236, 43] on div "Phone Icon Menu Icon Home About Us Our Services Local Removals Interstate Remov…" at bounding box center [354, 41] width 261 height 31
click at [244, 44] on icon "Menu Icon" at bounding box center [243, 41] width 9 height 11
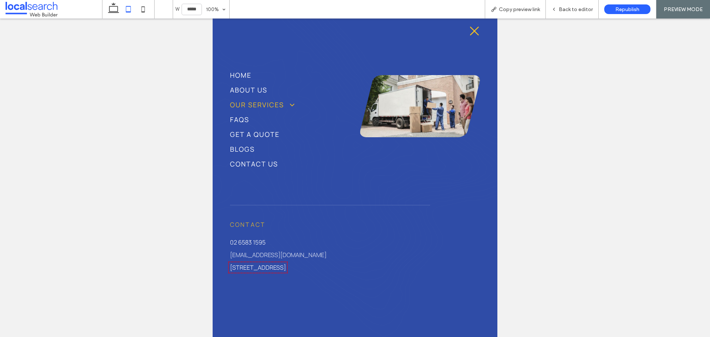
click at [291, 101] on span at bounding box center [289, 105] width 13 height 8
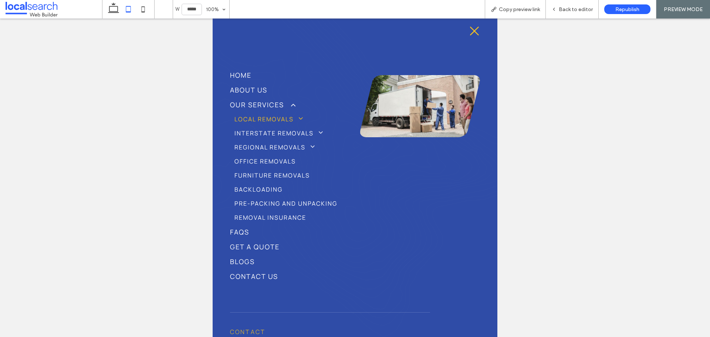
click at [295, 116] on span at bounding box center [298, 118] width 10 height 7
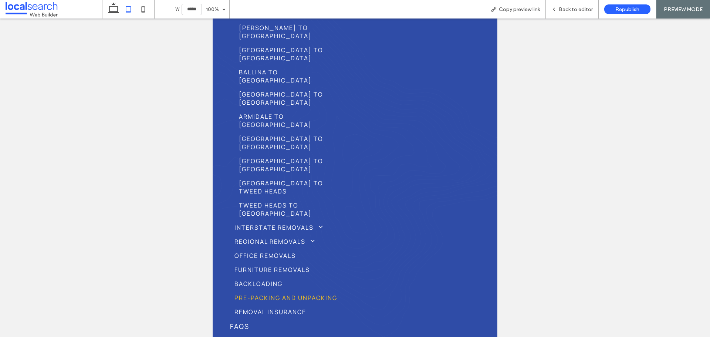
scroll to position [370, 0]
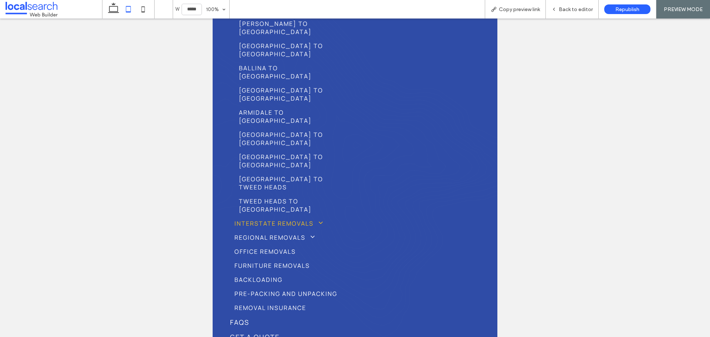
click at [320, 220] on span at bounding box center [318, 223] width 10 height 7
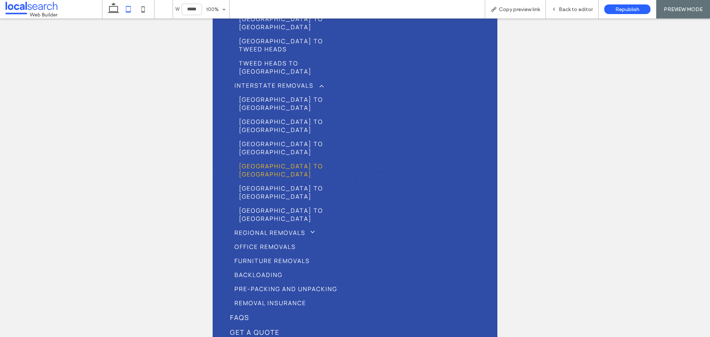
scroll to position [518, 0]
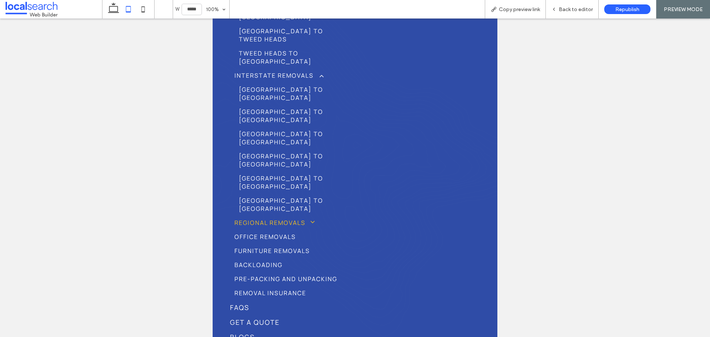
click at [310, 219] on span at bounding box center [309, 222] width 10 height 7
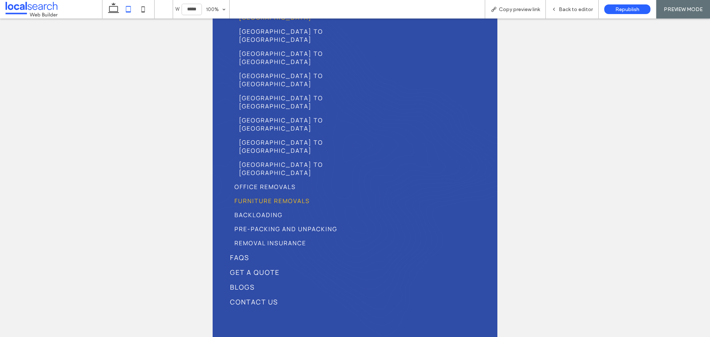
scroll to position [777, 0]
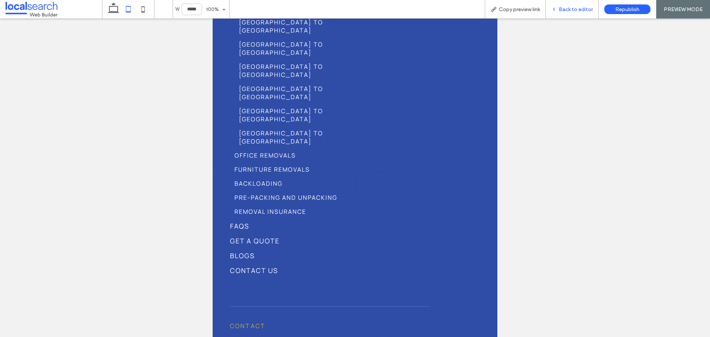
click at [565, 13] on div "Back to editor" at bounding box center [572, 9] width 53 height 18
click at [568, 11] on span "Back to editor" at bounding box center [576, 9] width 34 height 6
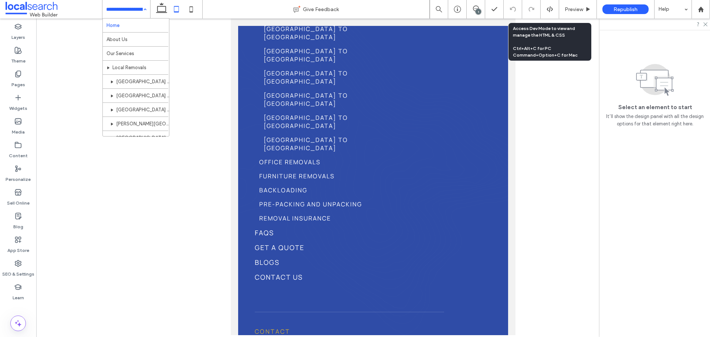
scroll to position [370, 0]
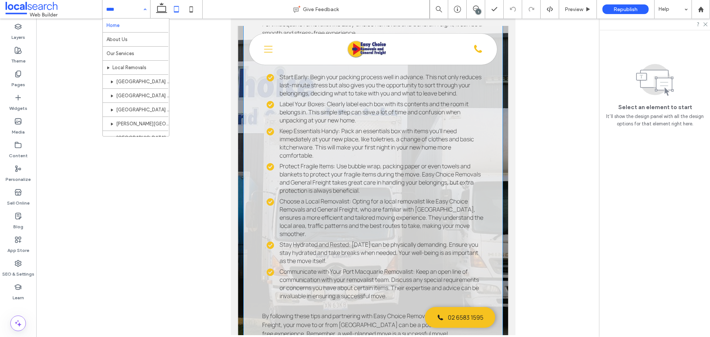
scroll to position [1738, 0]
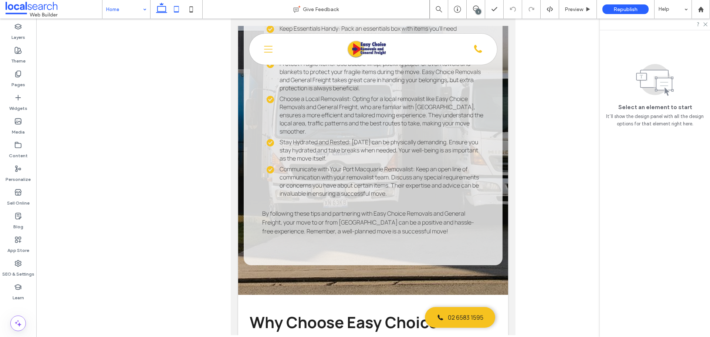
drag, startPoint x: 165, startPoint y: 9, endPoint x: 290, endPoint y: 308, distance: 323.8
click at [165, 9] on icon at bounding box center [161, 9] width 15 height 15
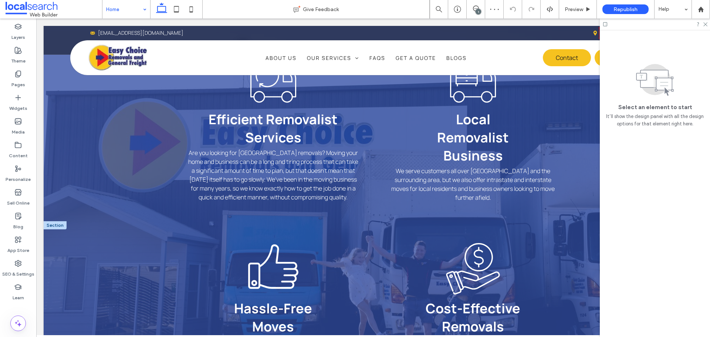
scroll to position [3845, 0]
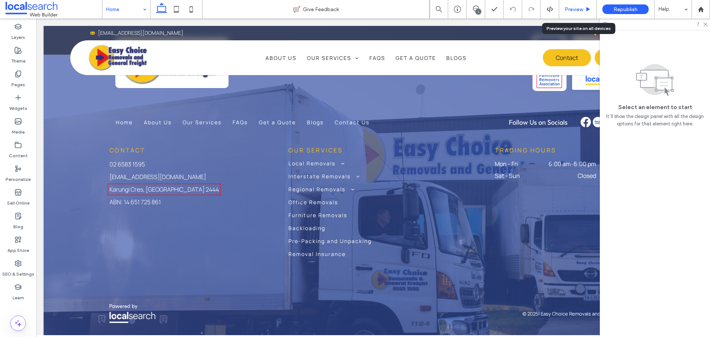
click at [573, 8] on span "Preview" at bounding box center [574, 9] width 18 height 6
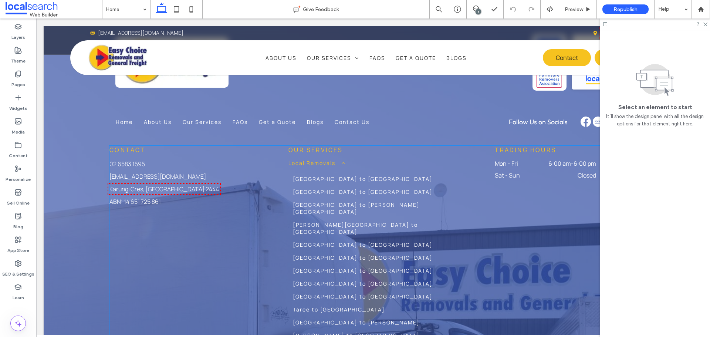
scroll to position [3838, 0]
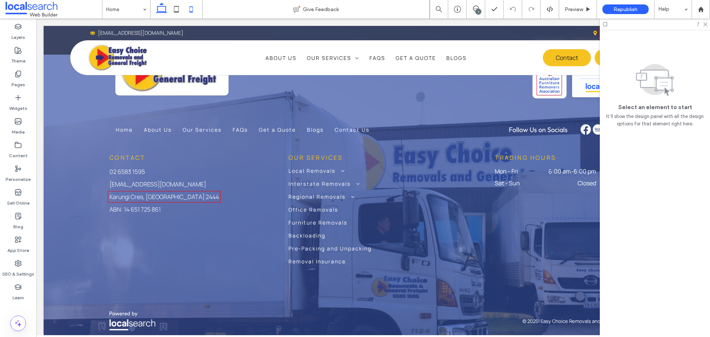
click at [184, 7] on icon at bounding box center [191, 9] width 15 height 15
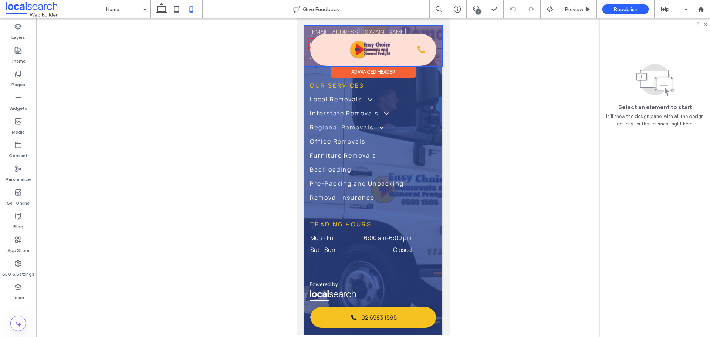
scroll to position [4372, 0]
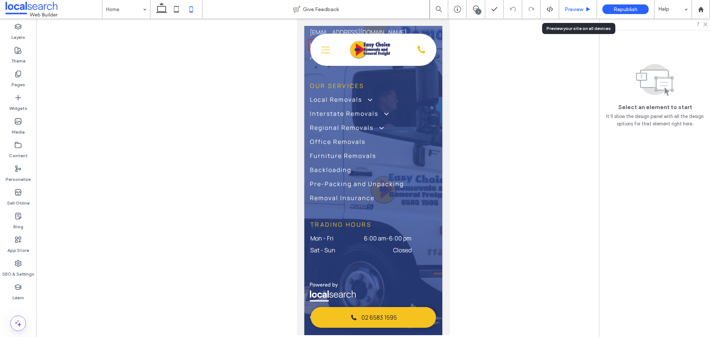
click at [574, 7] on span "Preview" at bounding box center [574, 9] width 18 height 6
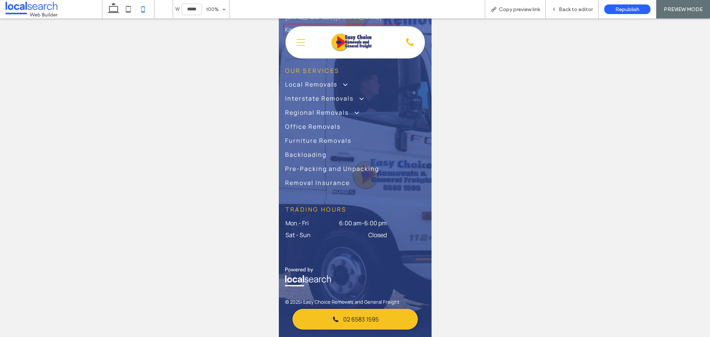
scroll to position [4200, 0]
click at [576, 12] on span "Back to editor" at bounding box center [576, 9] width 34 height 6
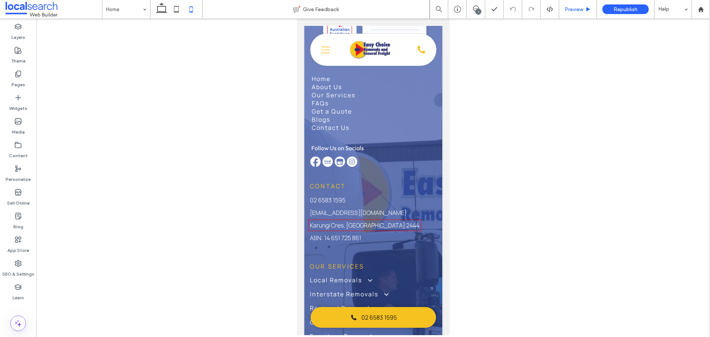
scroll to position [4404, 0]
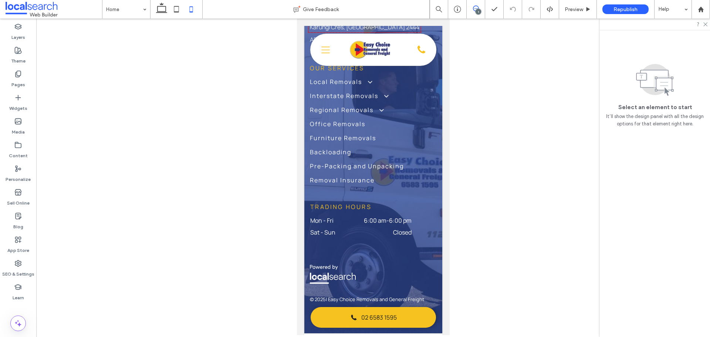
click at [475, 10] on icon at bounding box center [476, 9] width 6 height 6
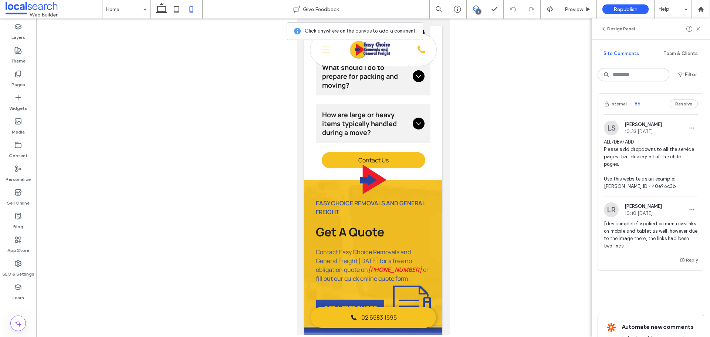
scroll to position [3627, 0]
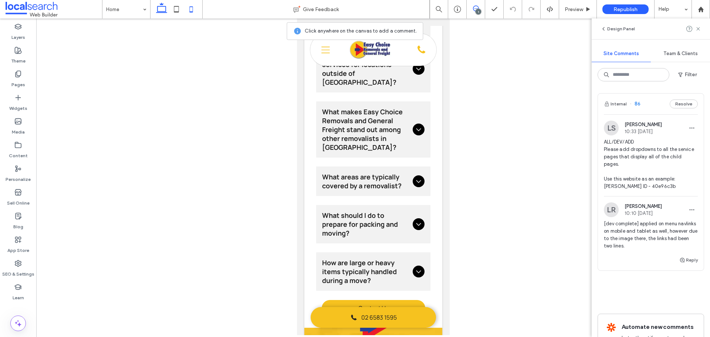
click at [163, 6] on use at bounding box center [161, 8] width 11 height 10
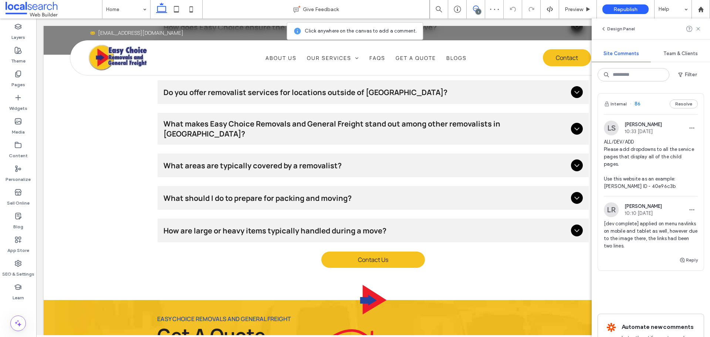
scroll to position [3451, 0]
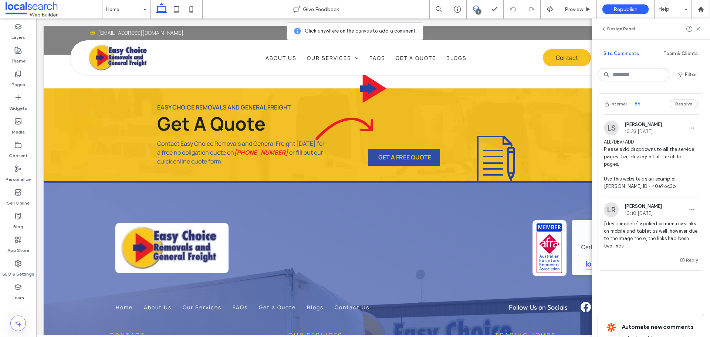
click at [638, 183] on span "ALL/DEV/ADD Please add dropdowns to all the service pages that display all of t…" at bounding box center [651, 164] width 94 height 52
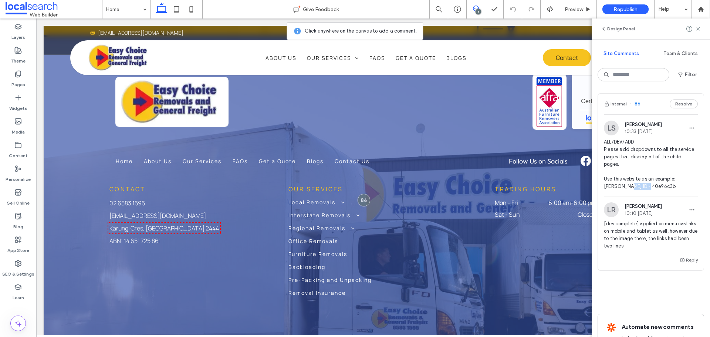
scroll to position [3836, 0]
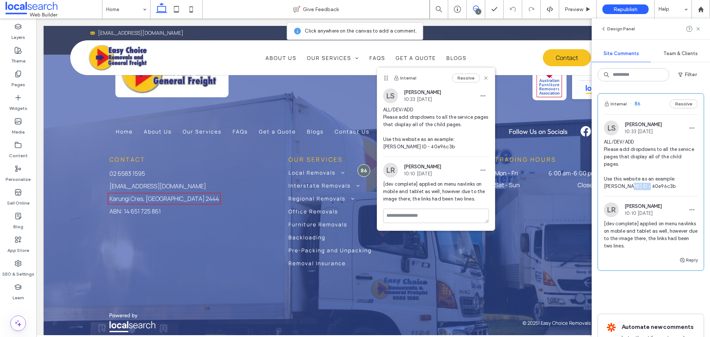
copy span "40e96c3b"
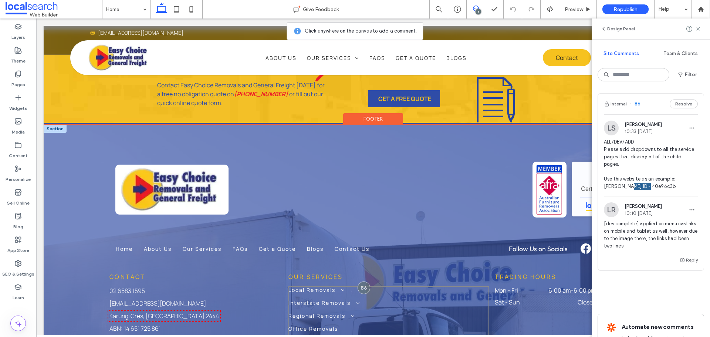
scroll to position [3762, 0]
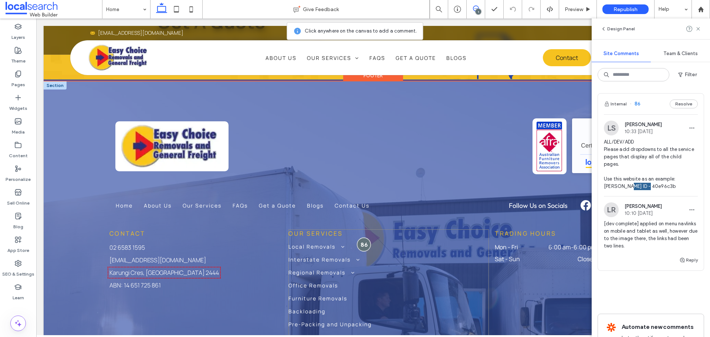
click at [358, 237] on div at bounding box center [364, 244] width 14 height 14
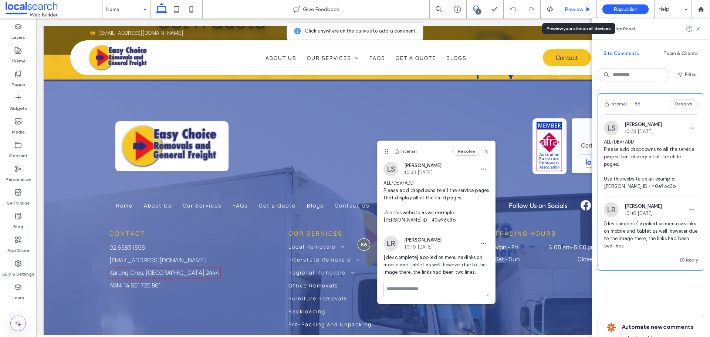
drag, startPoint x: 588, startPoint y: 9, endPoint x: 463, endPoint y: 61, distance: 136.4
click at [588, 9] on use at bounding box center [589, 9] width 4 height 4
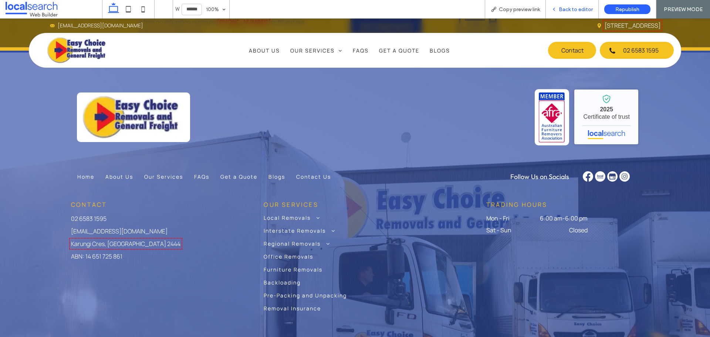
click at [568, 8] on span "Back to editor" at bounding box center [576, 9] width 34 height 6
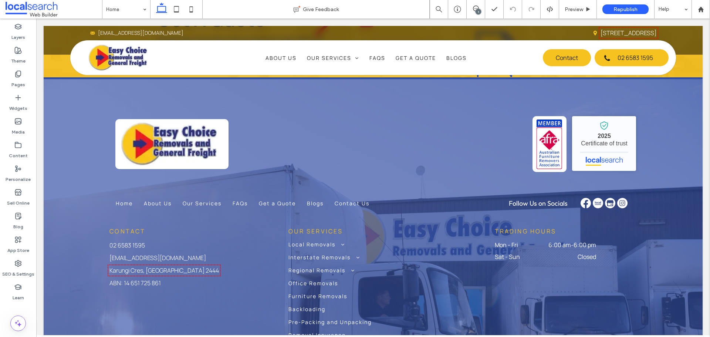
scroll to position [3762, 0]
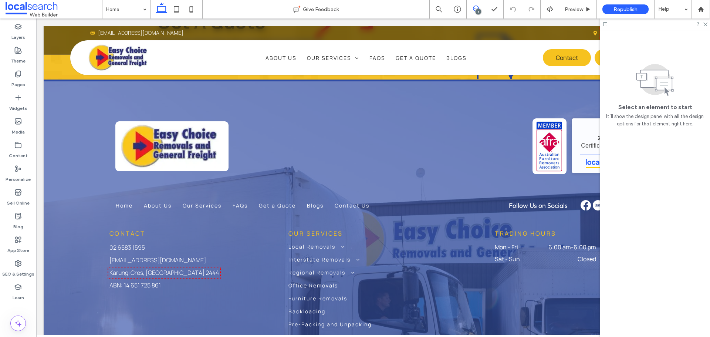
click at [479, 8] on span at bounding box center [476, 9] width 18 height 6
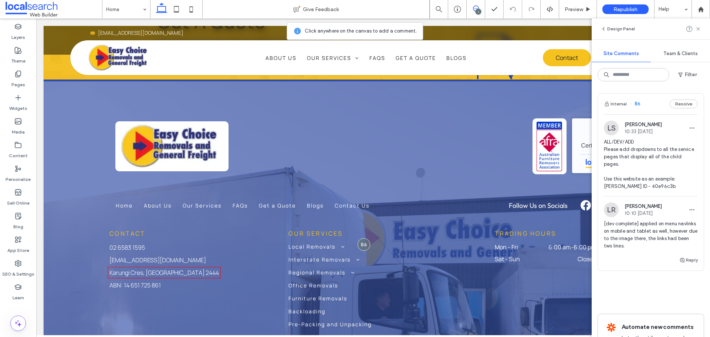
click at [636, 184] on span "ALL/DEV/ADD Please add dropdowns to all the service pages that display all of t…" at bounding box center [651, 164] width 94 height 52
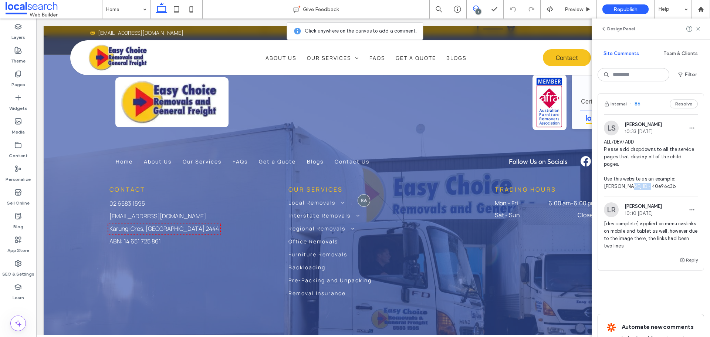
scroll to position [3836, 0]
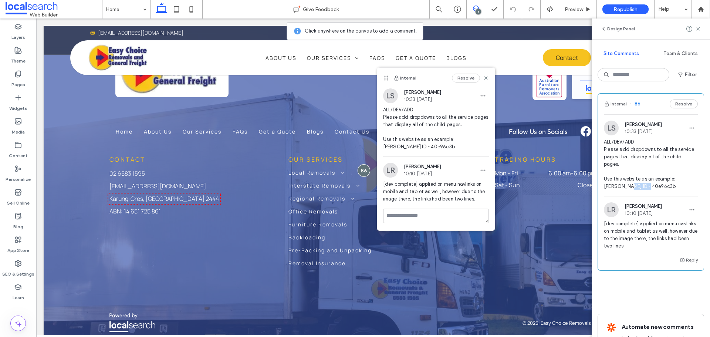
copy span "40e96c3b"
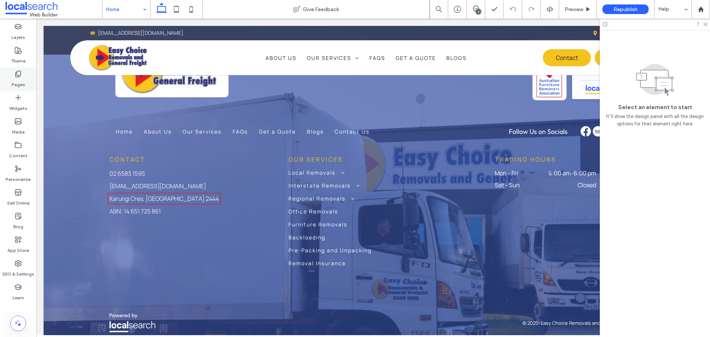
click at [19, 78] on label "Pages" at bounding box center [18, 83] width 14 height 10
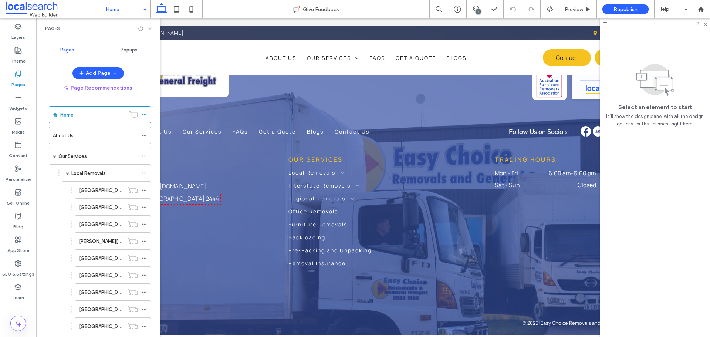
scroll to position [0, 0]
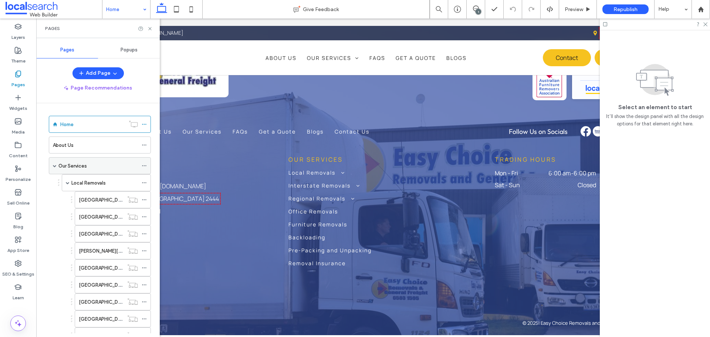
click at [57, 166] on div "Our Services" at bounding box center [100, 165] width 102 height 17
click at [57, 163] on div "Our Services" at bounding box center [100, 165] width 102 height 17
click at [52, 165] on div "Our Services" at bounding box center [100, 165] width 102 height 17
click at [54, 167] on span at bounding box center [55, 166] width 4 height 4
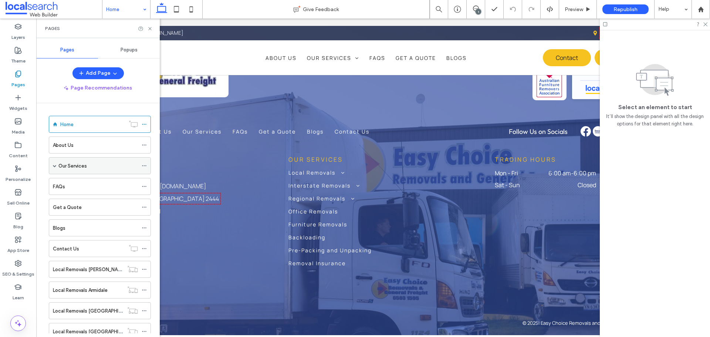
click at [53, 166] on div "Our Services" at bounding box center [100, 165] width 102 height 17
click at [55, 166] on span at bounding box center [55, 166] width 4 height 4
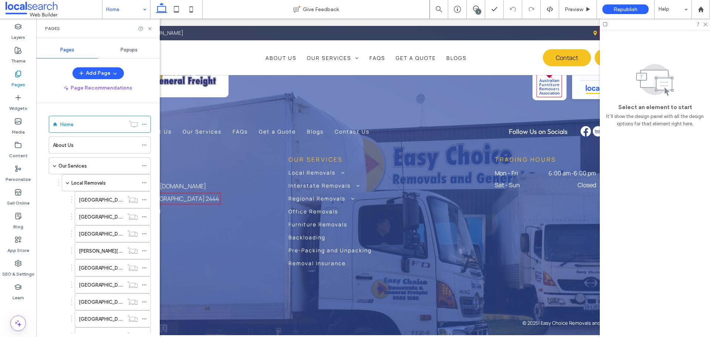
click at [88, 180] on label "Local Removals" at bounding box center [88, 182] width 34 height 13
click at [149, 30] on icon at bounding box center [150, 29] width 6 height 6
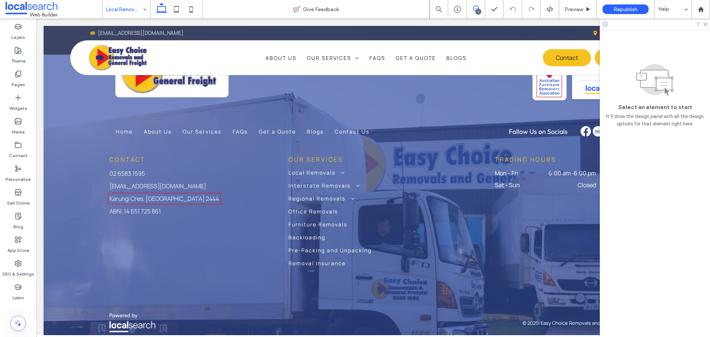
click at [476, 7] on icon at bounding box center [476, 9] width 6 height 6
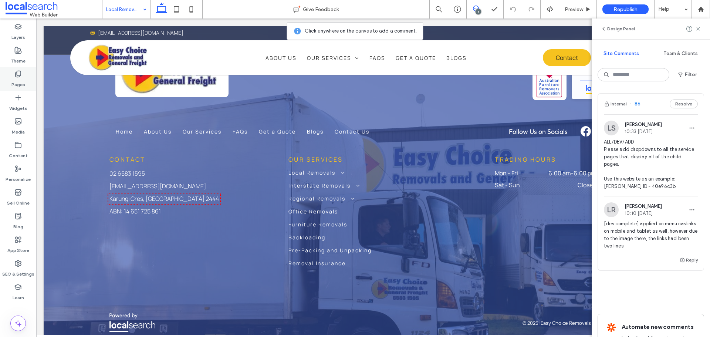
click at [17, 74] on icon at bounding box center [17, 73] width 7 height 7
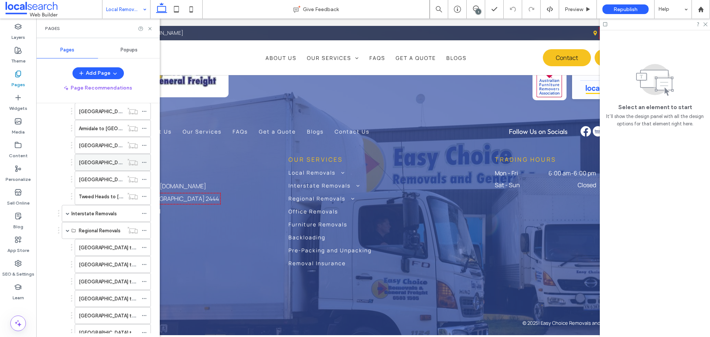
scroll to position [333, 0]
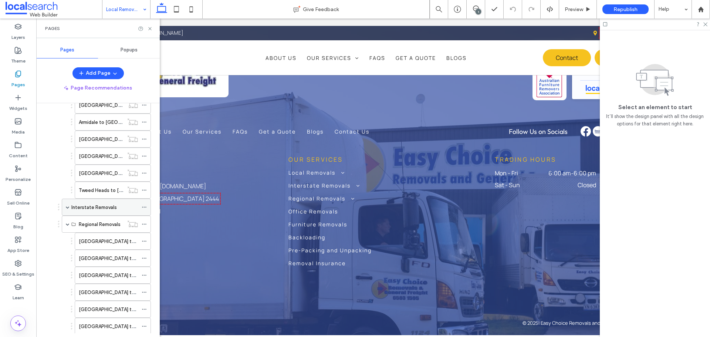
click at [69, 207] on span at bounding box center [68, 207] width 4 height 4
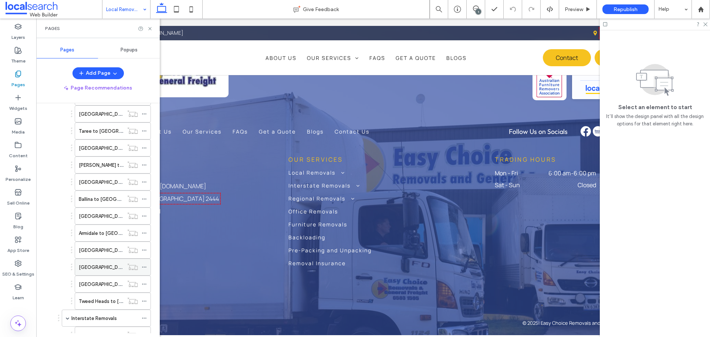
scroll to position [370, 0]
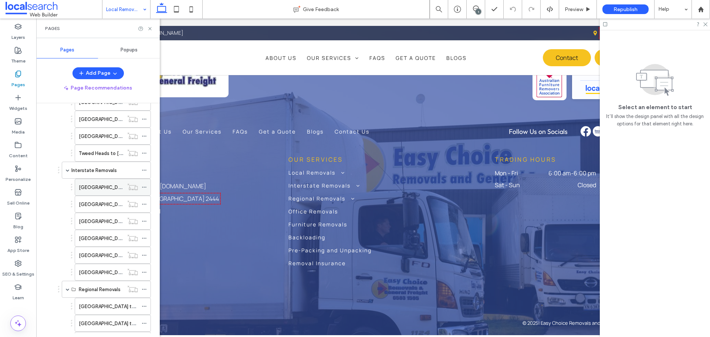
click at [113, 192] on div "[GEOGRAPHIC_DATA] to [GEOGRAPHIC_DATA]" at bounding box center [101, 187] width 45 height 16
click at [150, 27] on icon at bounding box center [150, 29] width 6 height 6
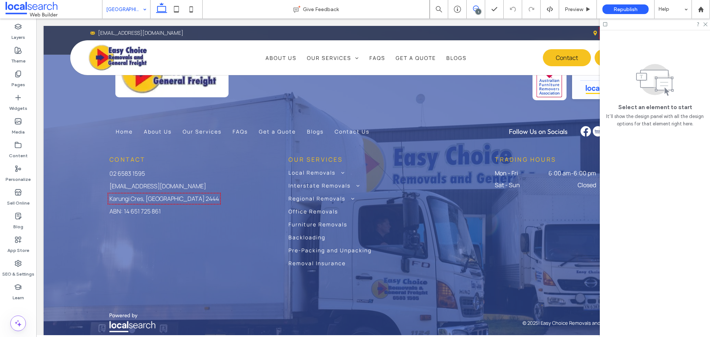
click at [479, 8] on span at bounding box center [476, 9] width 18 height 6
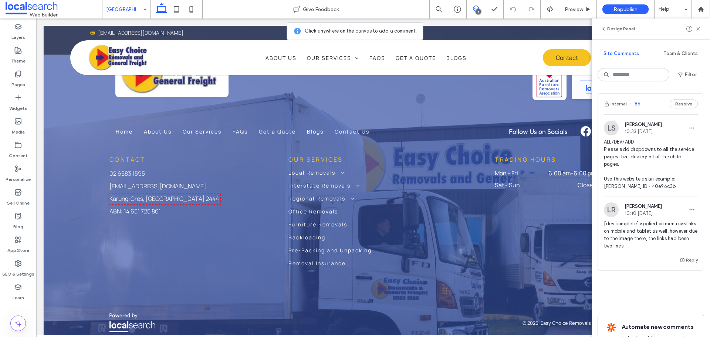
click at [612, 127] on img at bounding box center [611, 128] width 15 height 15
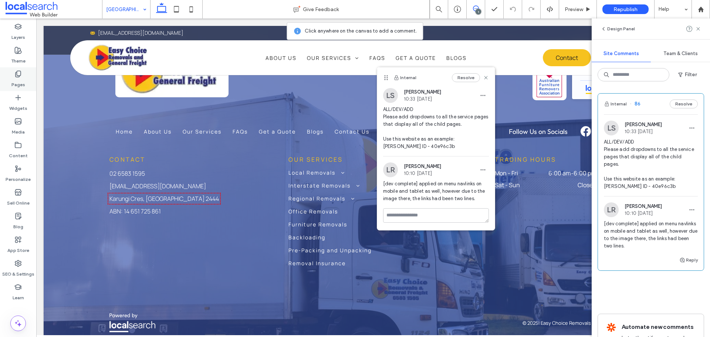
click at [18, 77] on icon at bounding box center [17, 73] width 7 height 7
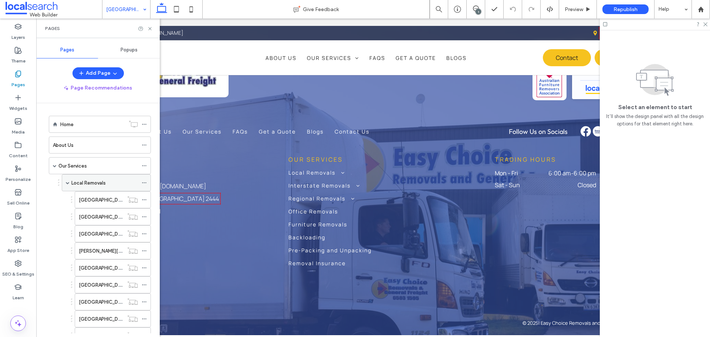
click at [103, 189] on div "Local Removals" at bounding box center [104, 183] width 67 height 16
click at [149, 29] on use at bounding box center [149, 28] width 3 height 3
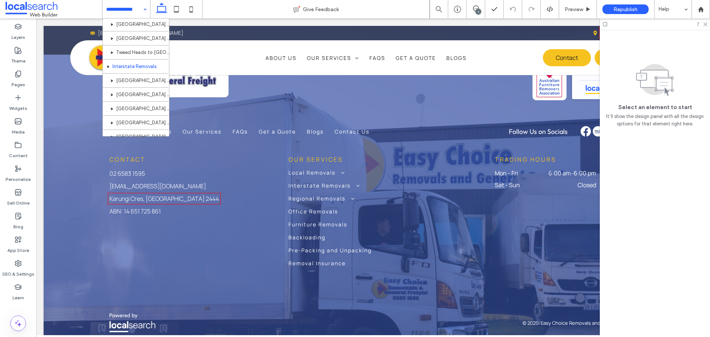
scroll to position [296, 0]
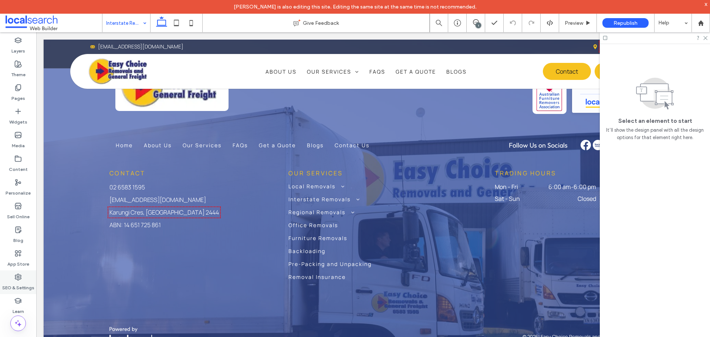
click at [14, 282] on label "SEO & Settings" at bounding box center [18, 286] width 32 height 10
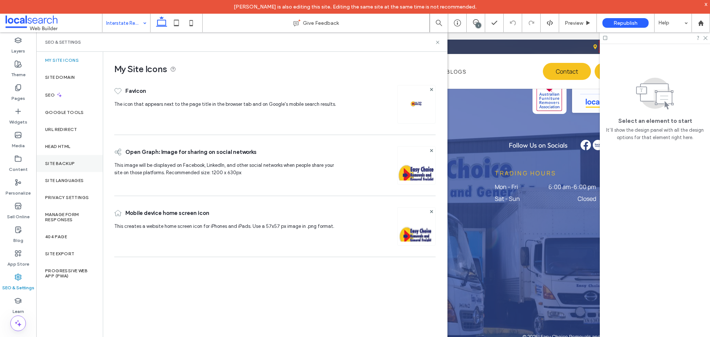
click at [73, 165] on label "Site Backup" at bounding box center [60, 163] width 30 height 5
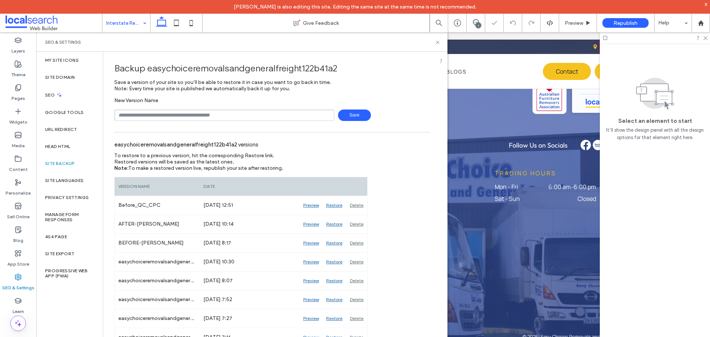
click at [166, 116] on input "text" at bounding box center [224, 114] width 220 height 11
click at [228, 118] on input "text" at bounding box center [224, 114] width 220 height 11
type input "**********"
click at [357, 114] on span "Save" at bounding box center [354, 114] width 33 height 11
drag, startPoint x: 436, startPoint y: 44, endPoint x: 223, endPoint y: 28, distance: 213.6
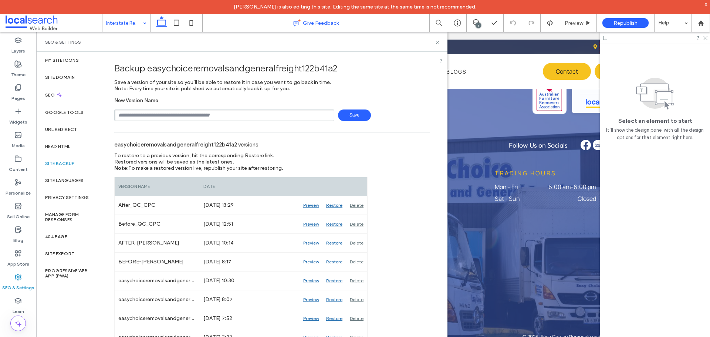
click at [436, 44] on icon at bounding box center [438, 43] width 6 height 6
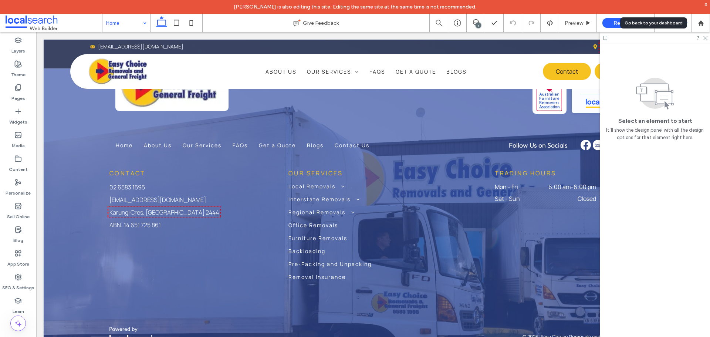
drag, startPoint x: 710, startPoint y: 17, endPoint x: 689, endPoint y: 18, distance: 20.8
click at [710, 17] on div at bounding box center [701, 23] width 18 height 18
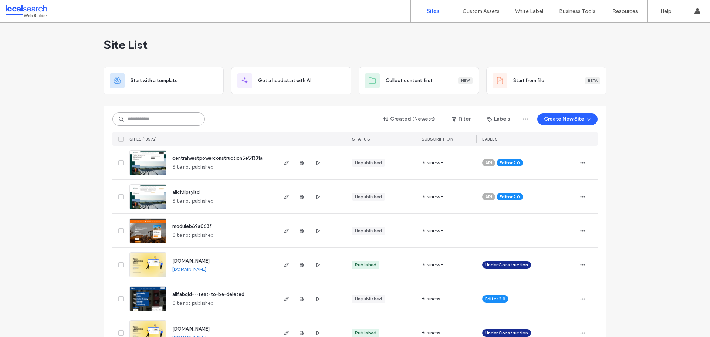
click at [150, 122] on input at bounding box center [158, 118] width 92 height 13
paste input "********"
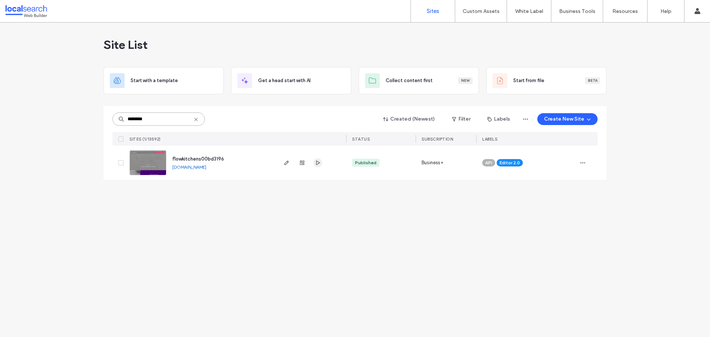
type input "********"
click at [320, 165] on icon "button" at bounding box center [318, 163] width 6 height 6
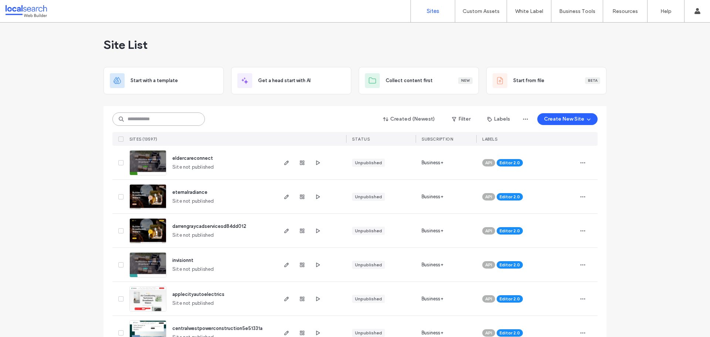
click at [183, 120] on input at bounding box center [158, 118] width 92 height 13
paste input "********"
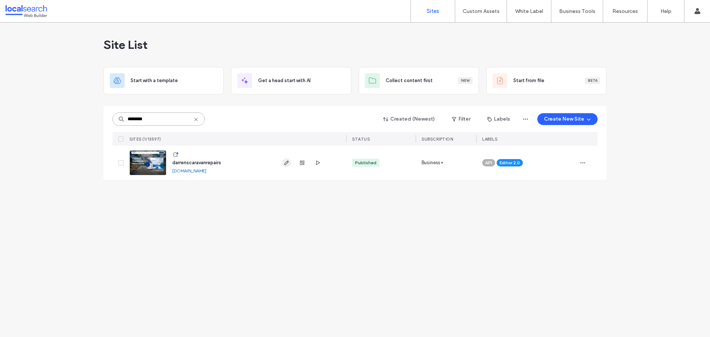
type input "********"
click at [289, 165] on icon "button" at bounding box center [287, 163] width 6 height 6
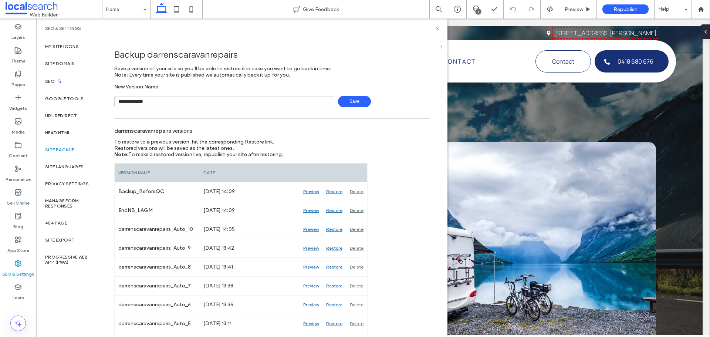
type input "**********"
click at [338, 98] on span "Save" at bounding box center [354, 101] width 33 height 11
click at [437, 27] on icon at bounding box center [438, 29] width 6 height 6
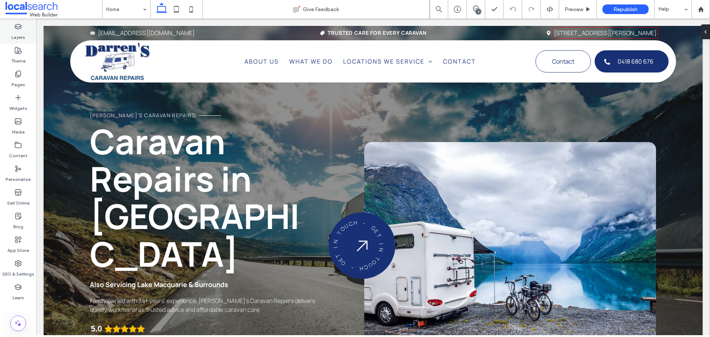
click at [18, 27] on icon at bounding box center [17, 26] width 7 height 7
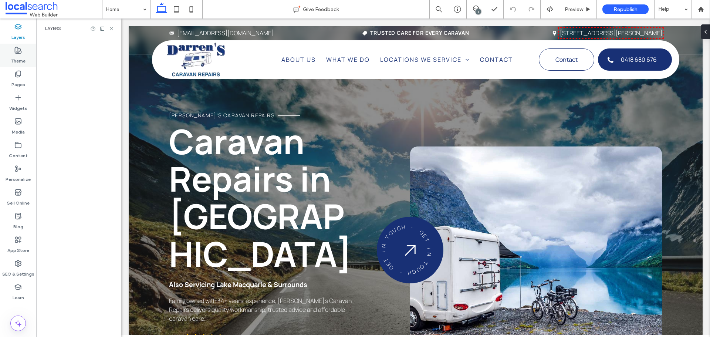
click at [27, 44] on div "Theme" at bounding box center [18, 56] width 36 height 24
click at [21, 54] on icon at bounding box center [17, 50] width 7 height 7
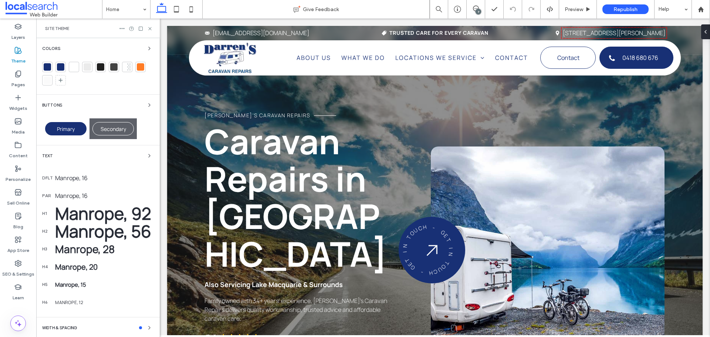
click at [49, 65] on div at bounding box center [47, 66] width 7 height 7
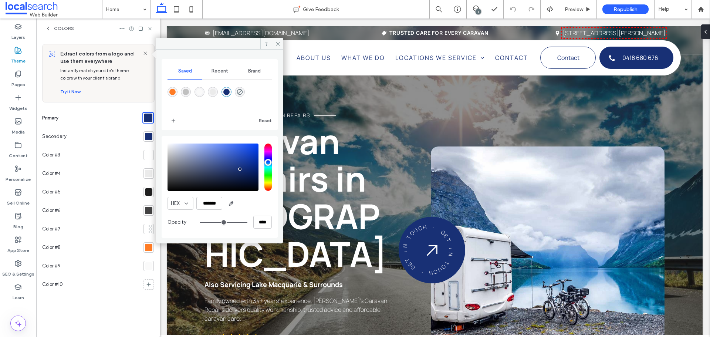
click at [146, 136] on div at bounding box center [148, 136] width 7 height 7
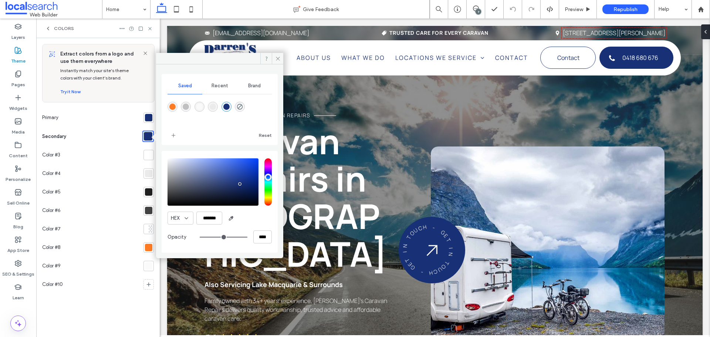
click at [146, 169] on div at bounding box center [148, 173] width 10 height 10
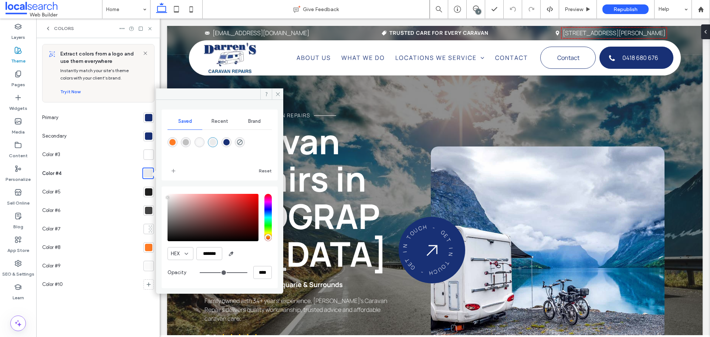
click at [149, 248] on div at bounding box center [148, 247] width 7 height 7
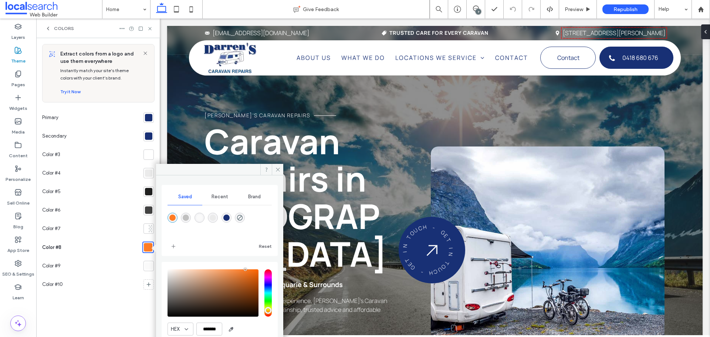
click at [146, 208] on div at bounding box center [148, 209] width 7 height 7
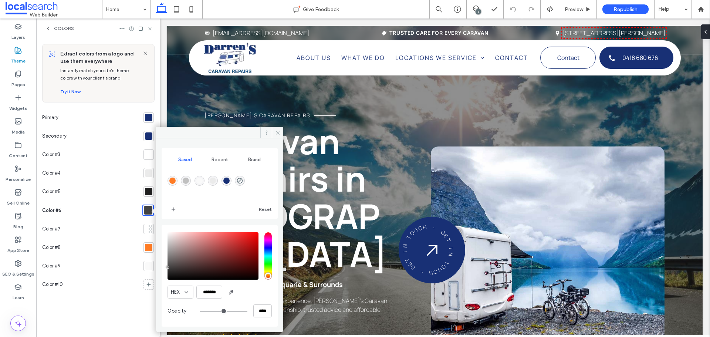
click at [146, 193] on div at bounding box center [148, 191] width 7 height 7
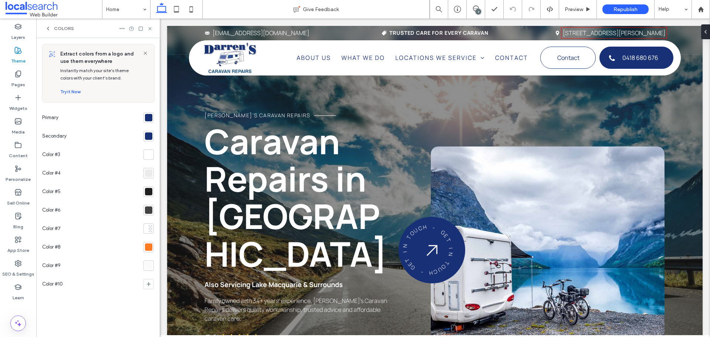
click at [146, 266] on div at bounding box center [148, 265] width 7 height 7
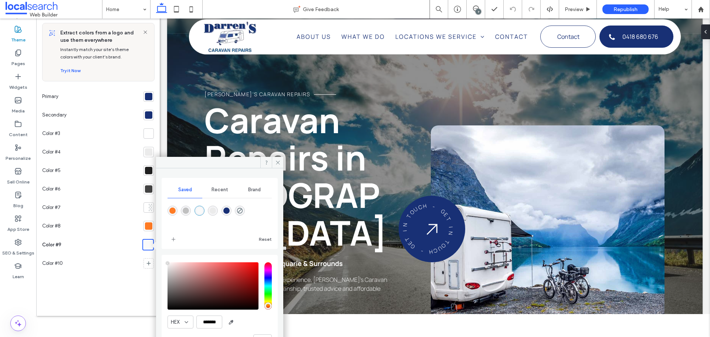
scroll to position [46, 0]
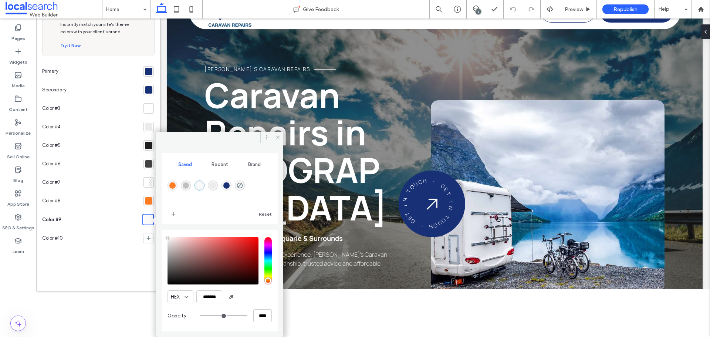
click at [146, 202] on div at bounding box center [148, 200] width 7 height 7
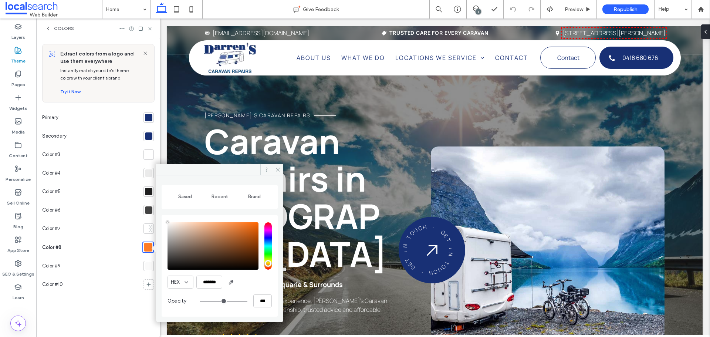
type input "****"
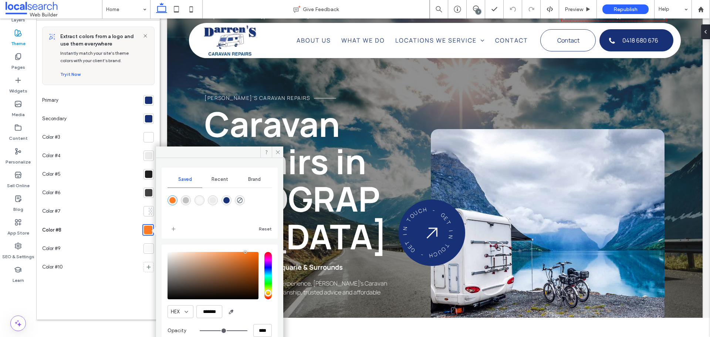
scroll to position [32, 0]
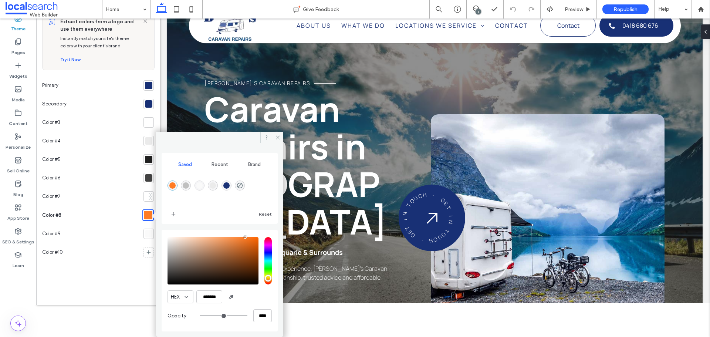
click at [150, 179] on div at bounding box center [148, 177] width 7 height 7
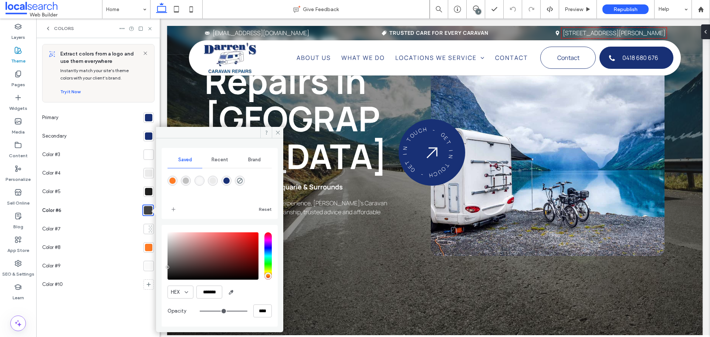
scroll to position [111, 0]
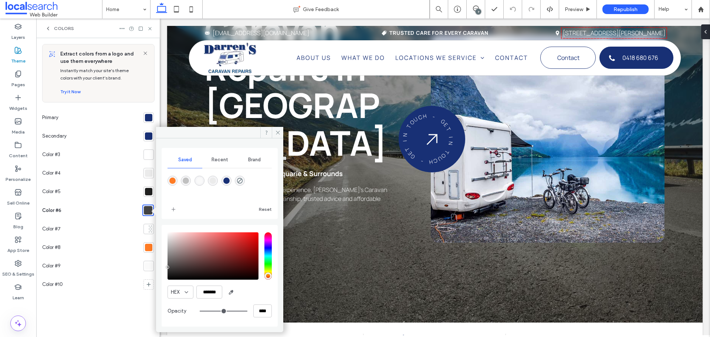
click at [143, 190] on section at bounding box center [147, 191] width 13 height 18
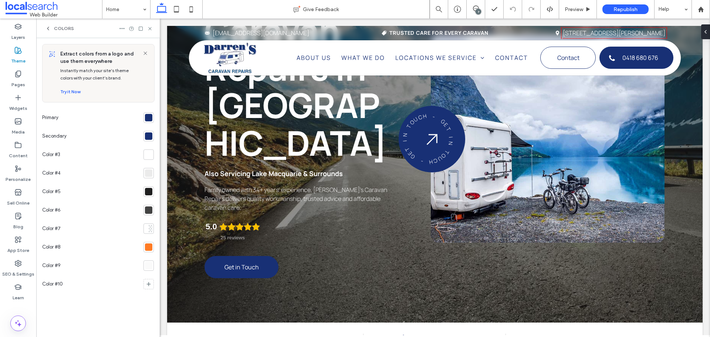
click at [148, 192] on div at bounding box center [148, 191] width 7 height 7
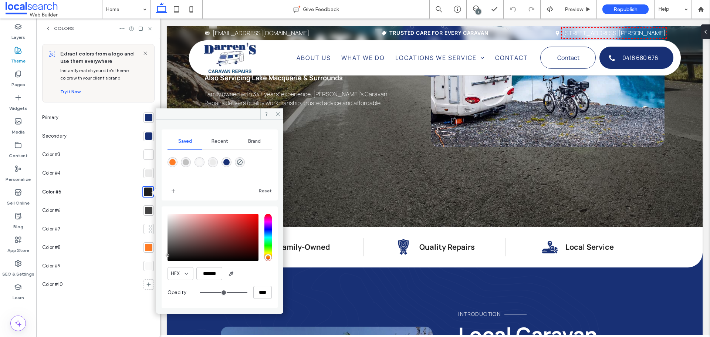
scroll to position [222, 0]
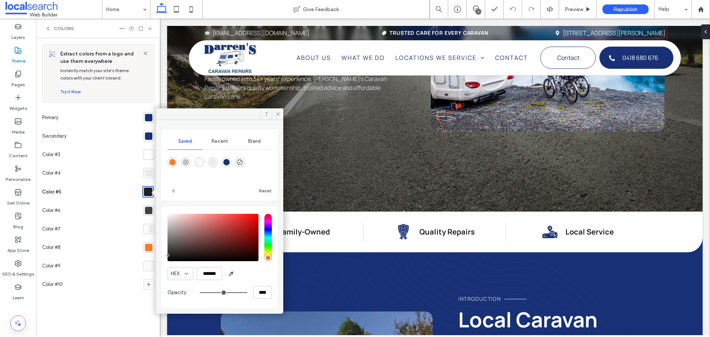
click at [146, 153] on div at bounding box center [148, 154] width 7 height 7
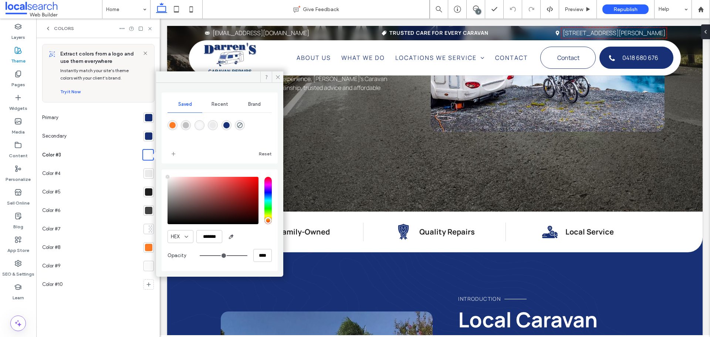
click at [150, 170] on div at bounding box center [148, 173] width 7 height 7
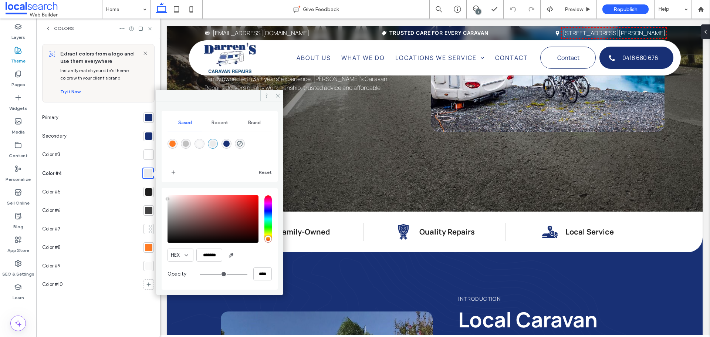
click at [146, 131] on div at bounding box center [148, 136] width 10 height 10
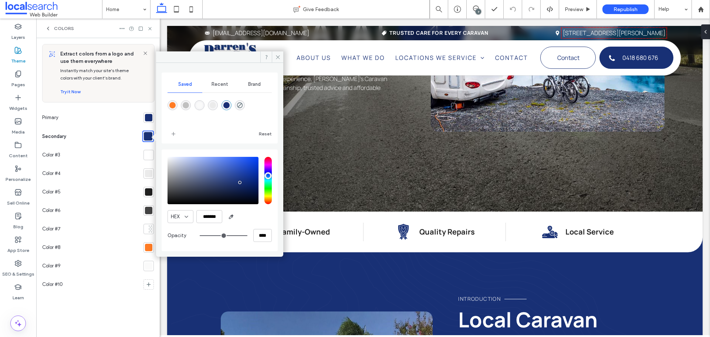
click at [146, 118] on div at bounding box center [148, 117] width 7 height 7
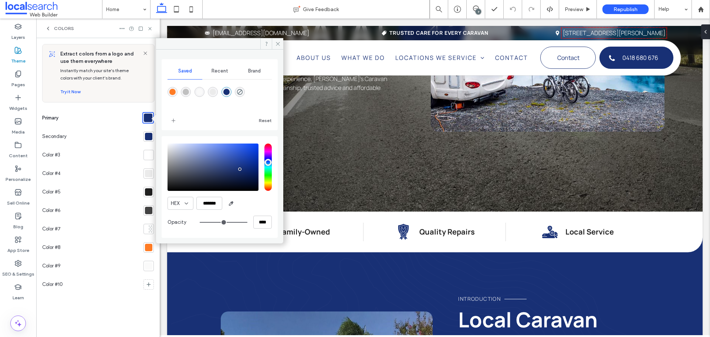
click at [146, 136] on div at bounding box center [148, 136] width 7 height 7
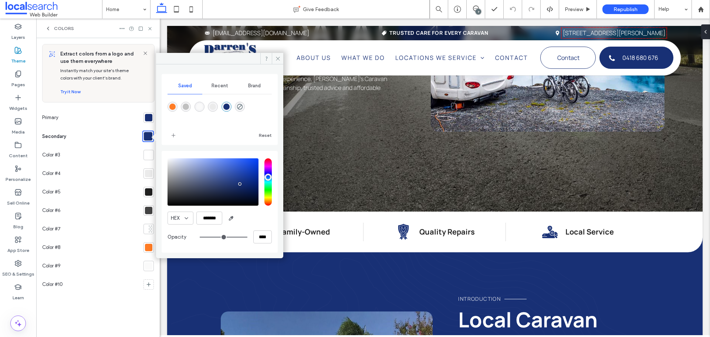
click at [151, 115] on div at bounding box center [148, 117] width 7 height 7
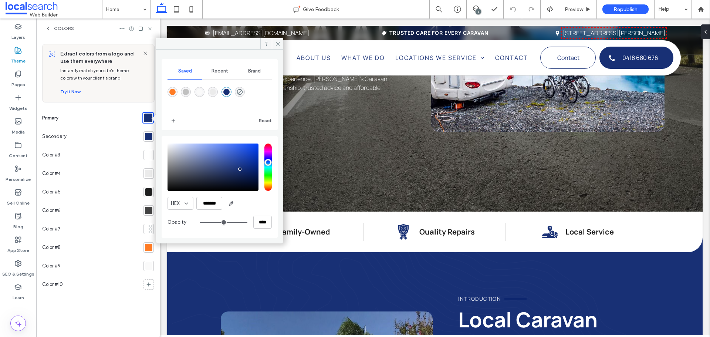
click at [152, 28] on icon at bounding box center [150, 29] width 6 height 6
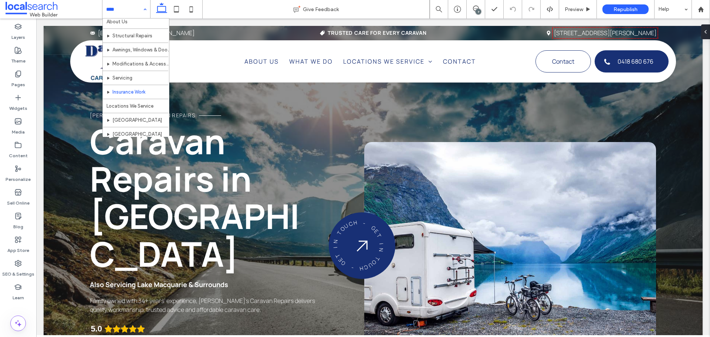
scroll to position [0, 0]
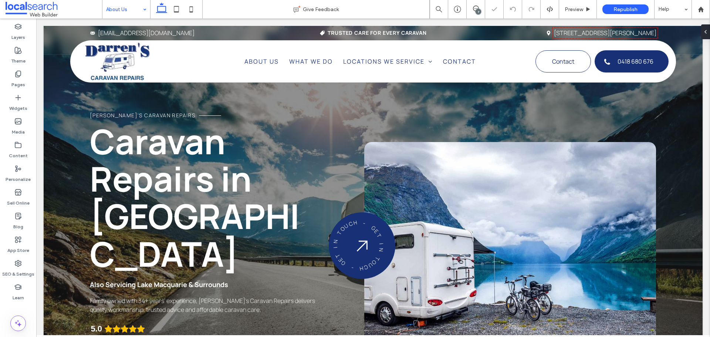
click at [129, 9] on input at bounding box center [124, 9] width 37 height 18
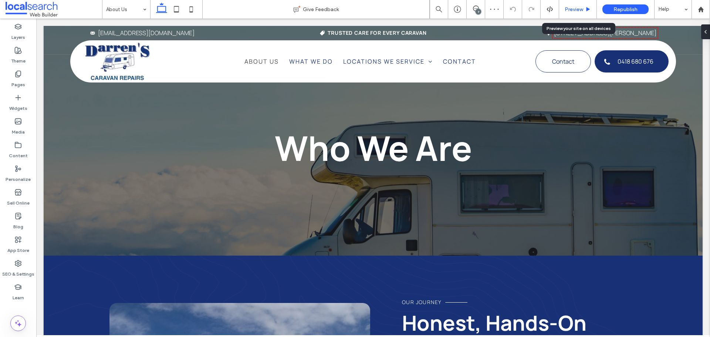
click at [572, 9] on span "Preview" at bounding box center [574, 9] width 18 height 6
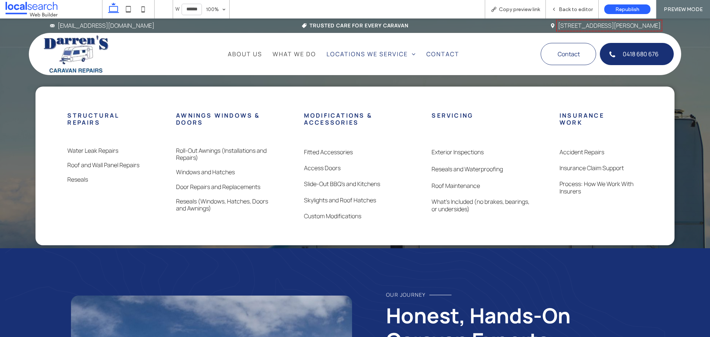
click at [290, 54] on span "What We Do" at bounding box center [295, 54] width 44 height 9
click at [288, 54] on span "What We Do" at bounding box center [295, 54] width 44 height 9
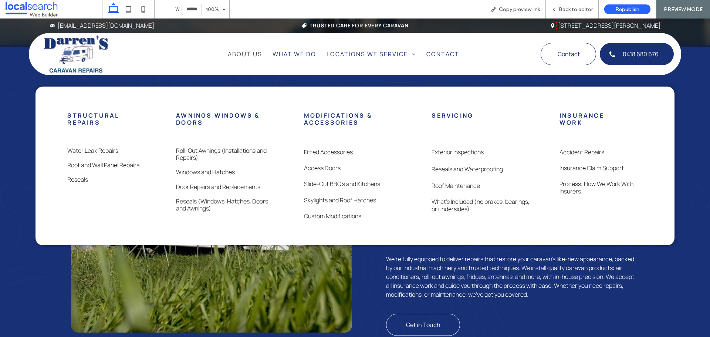
scroll to position [222, 0]
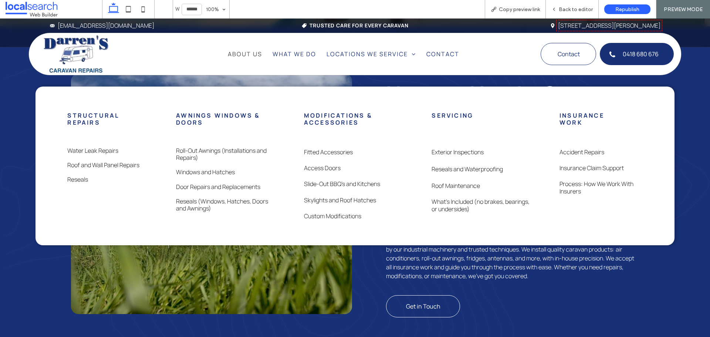
click at [459, 153] on link "Exterior Inspections" at bounding box center [458, 152] width 52 height 8
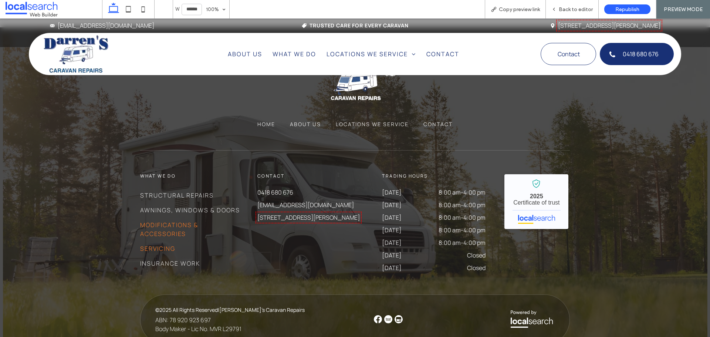
scroll to position [2469, 0]
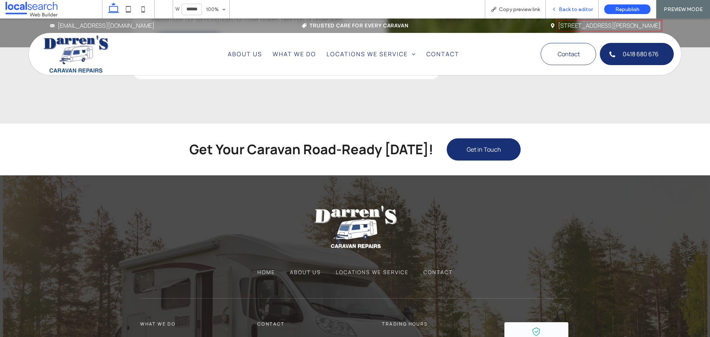
click at [566, 9] on span "Back to editor" at bounding box center [576, 9] width 34 height 6
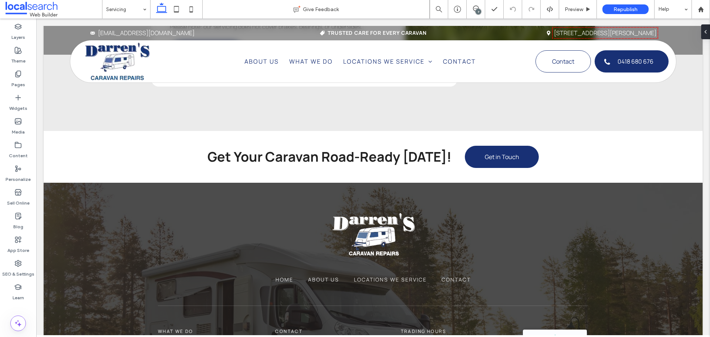
scroll to position [2476, 0]
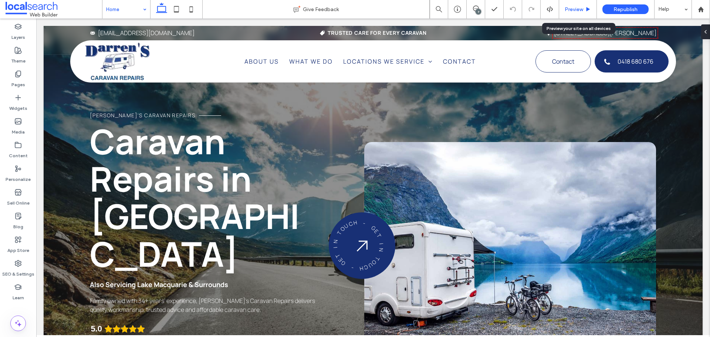
click at [582, 3] on div "Preview" at bounding box center [578, 9] width 38 height 18
click at [571, 10] on span "Preview" at bounding box center [574, 9] width 18 height 6
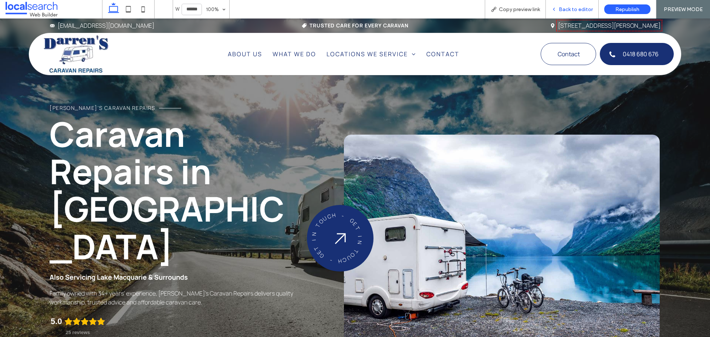
click at [577, 7] on span "Back to editor" at bounding box center [576, 9] width 34 height 6
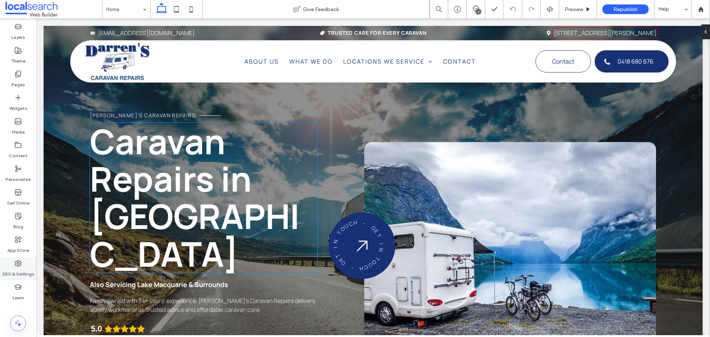
click at [28, 271] on label "SEO & Settings" at bounding box center [18, 272] width 32 height 10
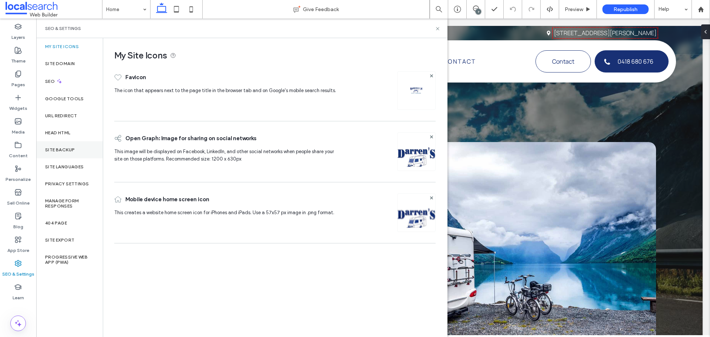
click at [58, 151] on label "Site Backup" at bounding box center [60, 149] width 30 height 5
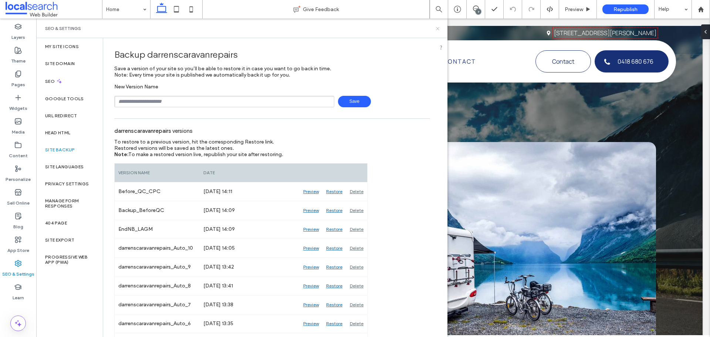
click at [439, 28] on icon at bounding box center [438, 29] width 6 height 6
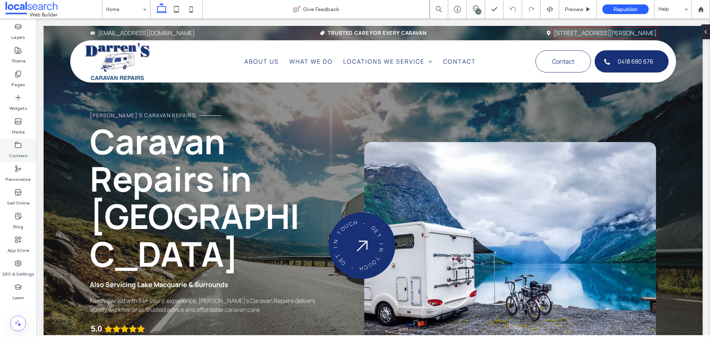
click at [18, 145] on icon at bounding box center [17, 144] width 7 height 7
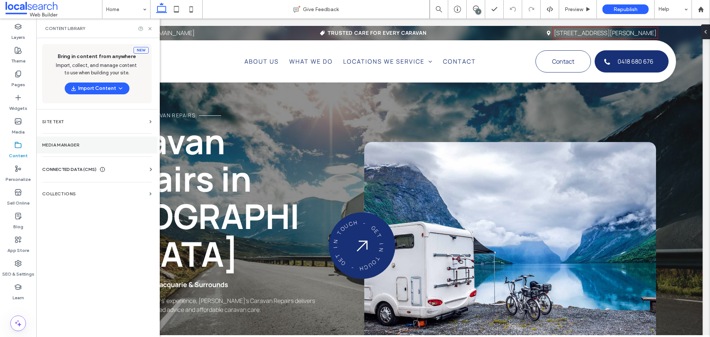
click at [92, 148] on section "Media Manager" at bounding box center [96, 144] width 121 height 17
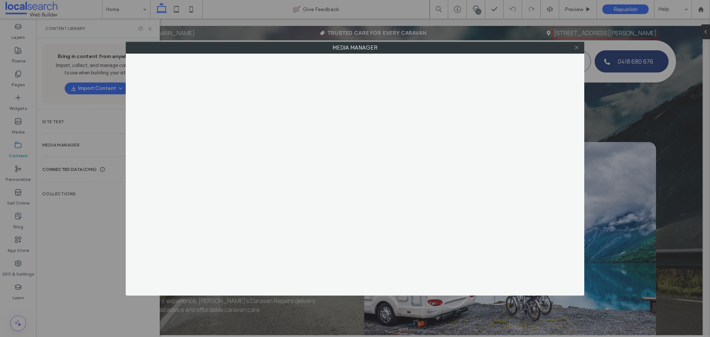
click at [578, 44] on span at bounding box center [577, 47] width 6 height 11
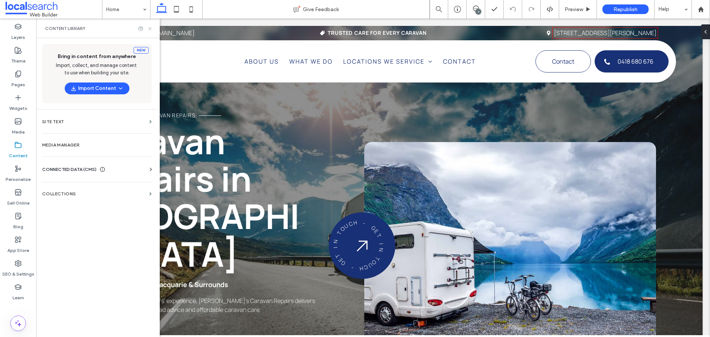
click at [150, 28] on use at bounding box center [149, 28] width 3 height 3
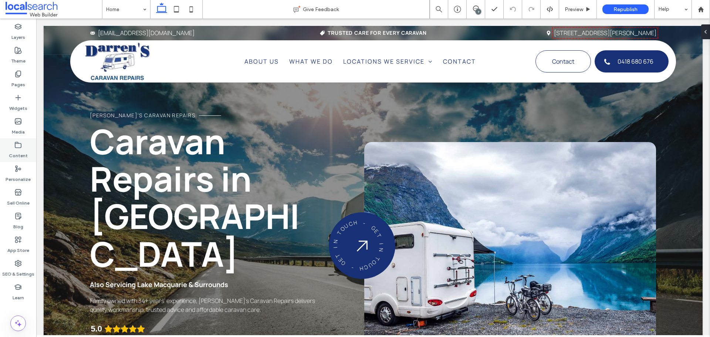
click at [23, 149] on label "Content" at bounding box center [18, 154] width 19 height 10
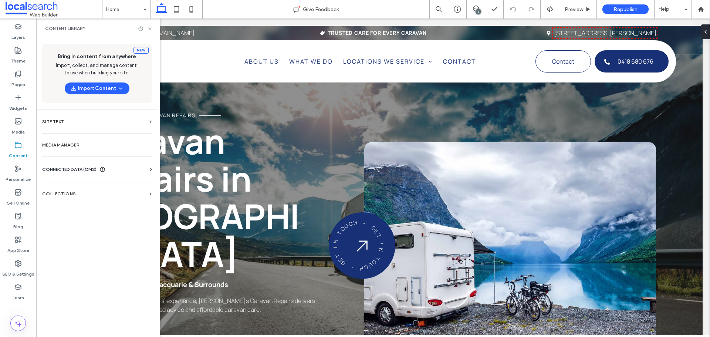
click at [122, 173] on div "Business Info Business Text Business Images Find and Replace" at bounding box center [98, 176] width 112 height 6
click at [144, 169] on div "CONNECTED DATA (CMS)" at bounding box center [98, 169] width 112 height 7
drag, startPoint x: 108, startPoint y: 186, endPoint x: 221, endPoint y: 218, distance: 117.7
click at [108, 186] on label "Business Info" at bounding box center [98, 187] width 101 height 5
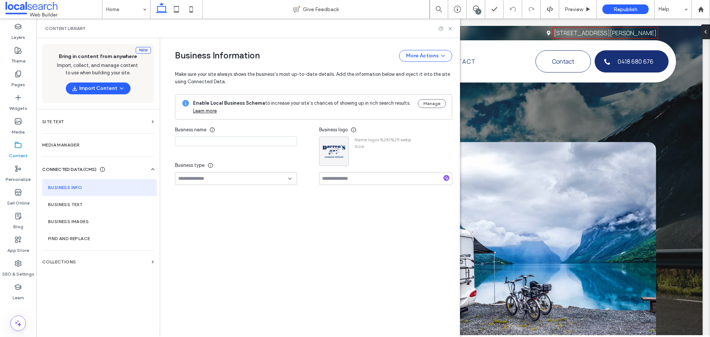
type input "**********"
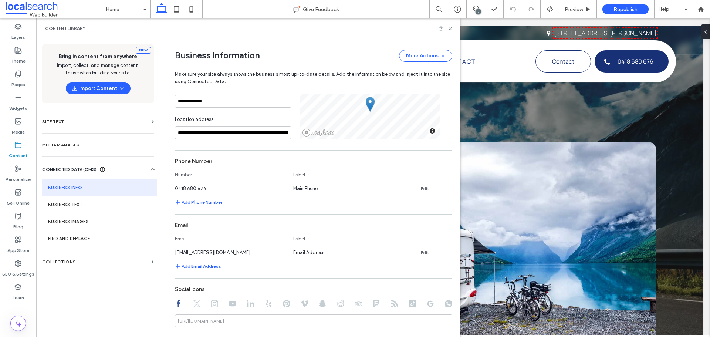
scroll to position [3, 0]
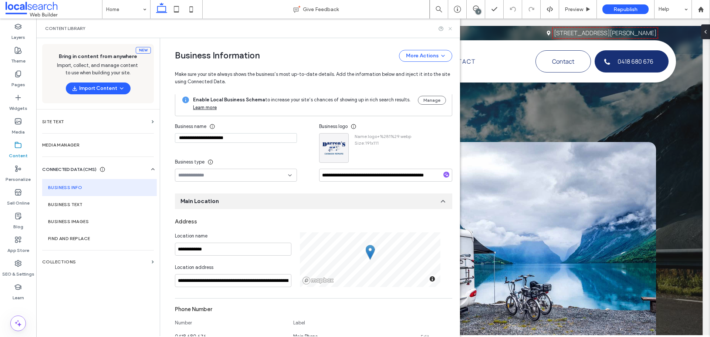
click at [449, 30] on use at bounding box center [450, 28] width 3 height 3
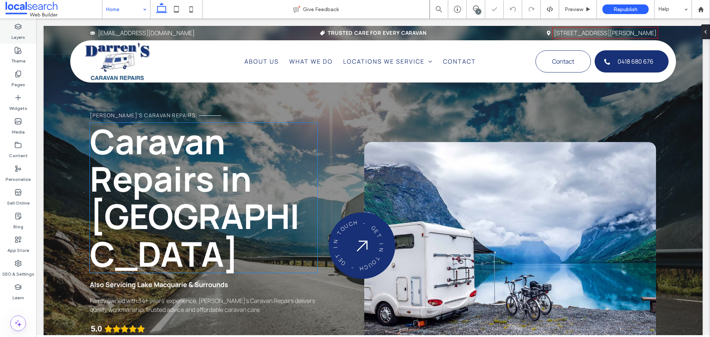
click at [28, 30] on div "Layers" at bounding box center [18, 32] width 36 height 24
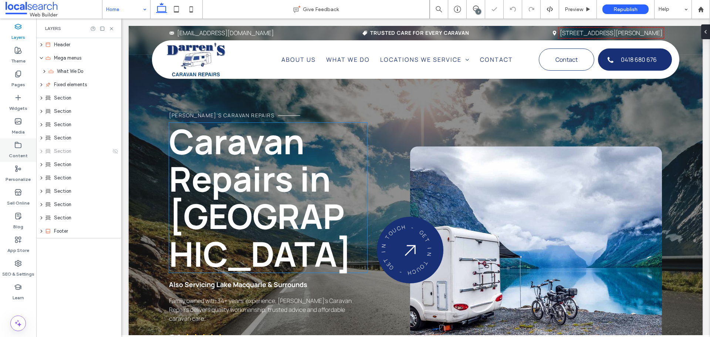
click at [18, 146] on icon at bounding box center [17, 144] width 7 height 7
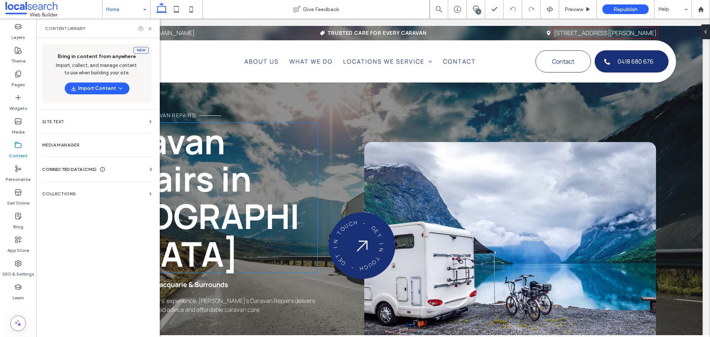
click at [99, 171] on div "CONNECTED DATA (CMS)" at bounding box center [73, 169] width 63 height 7
click at [107, 183] on section "Business Info" at bounding box center [98, 187] width 112 height 17
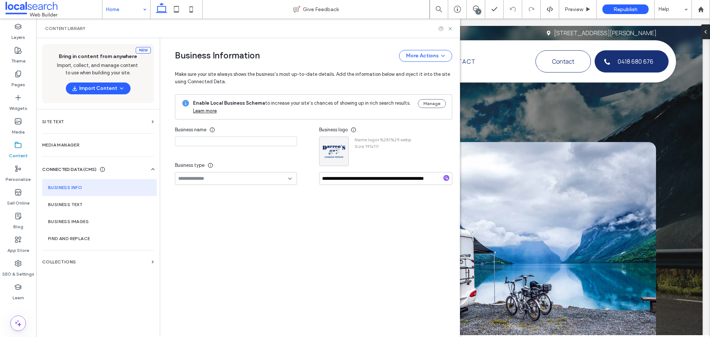
type input "**********"
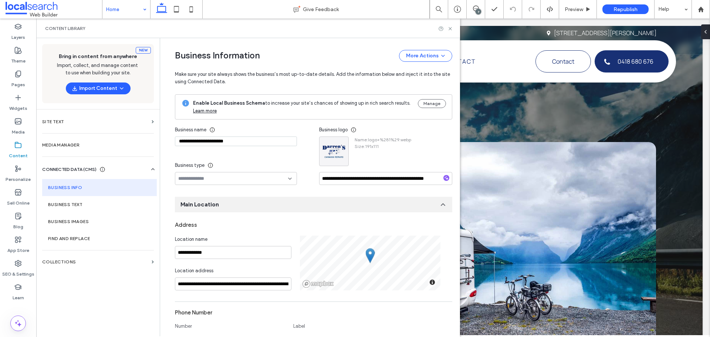
scroll to position [77, 0]
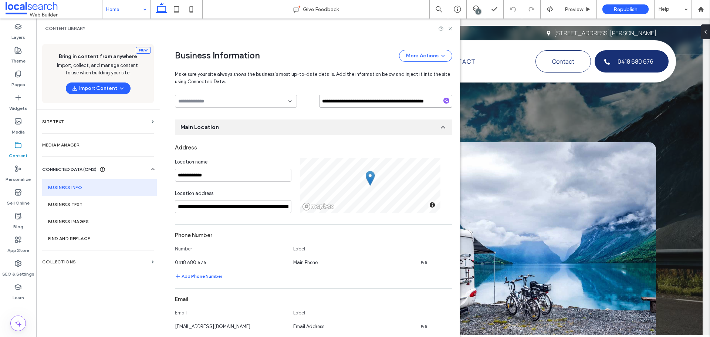
click at [376, 99] on input "**********" at bounding box center [385, 101] width 133 height 13
drag, startPoint x: 382, startPoint y: 101, endPoint x: 298, endPoint y: 93, distance: 84.3
click at [298, 93] on div "**********" at bounding box center [308, 276] width 288 height 630
click at [451, 31] on icon at bounding box center [451, 29] width 6 height 6
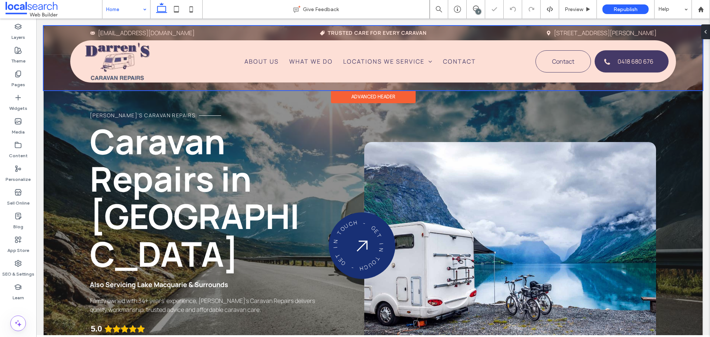
click at [138, 57] on div at bounding box center [373, 58] width 659 height 64
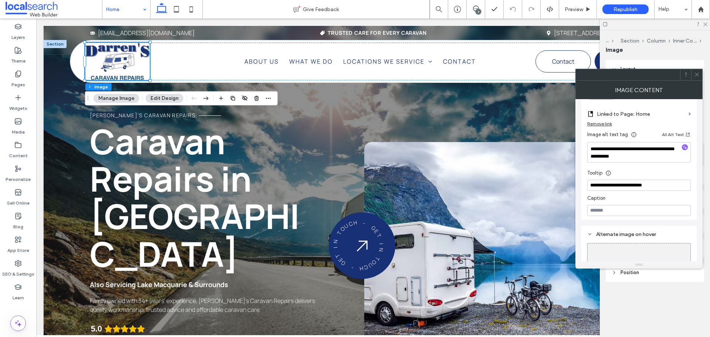
scroll to position [210, 0]
click at [649, 147] on textarea "**********" at bounding box center [639, 152] width 104 height 21
click at [649, 156] on textarea "**********" at bounding box center [639, 152] width 104 height 21
drag, startPoint x: 688, startPoint y: 167, endPoint x: 542, endPoint y: 136, distance: 149.7
type textarea "**********"
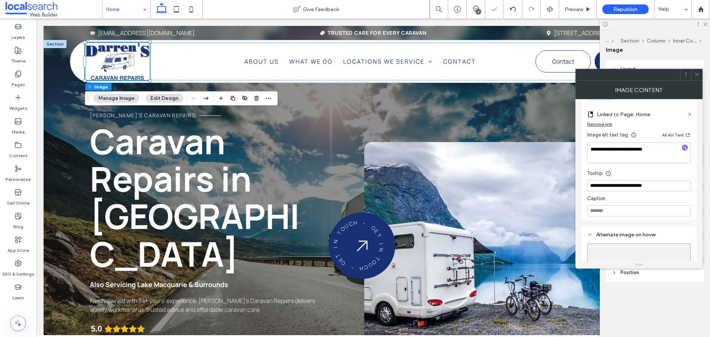
click at [694, 72] on div at bounding box center [696, 74] width 11 height 11
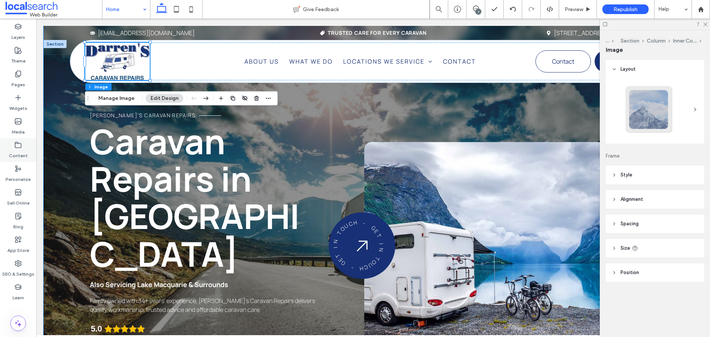
click at [19, 145] on icon at bounding box center [17, 144] width 7 height 7
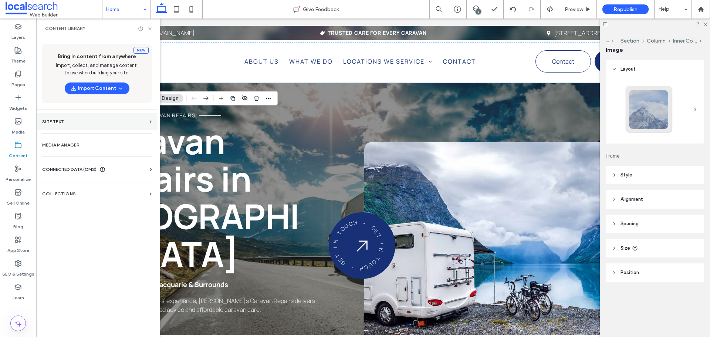
click at [105, 118] on section "Site Text" at bounding box center [96, 121] width 121 height 17
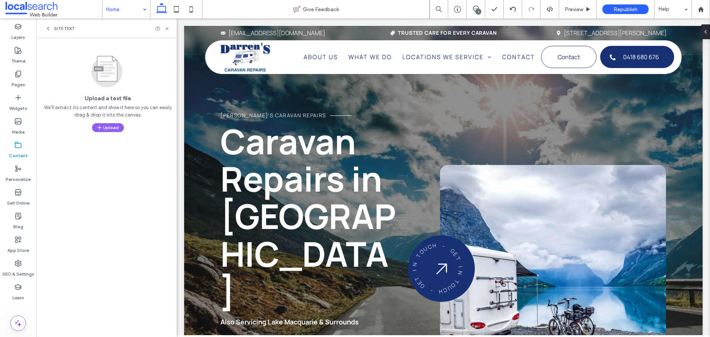
click at [53, 28] on div "Site Text" at bounding box center [60, 29] width 30 height 6
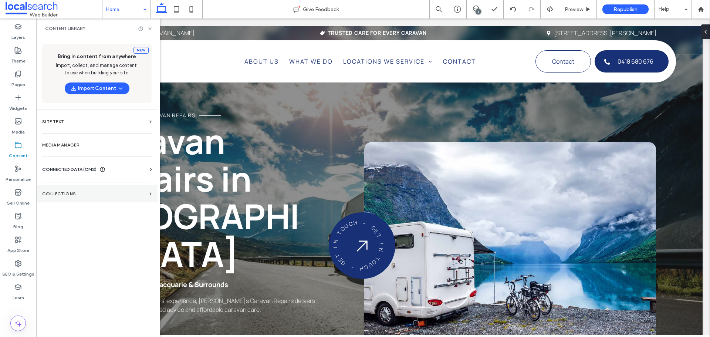
click at [108, 196] on section "Collections" at bounding box center [96, 193] width 121 height 17
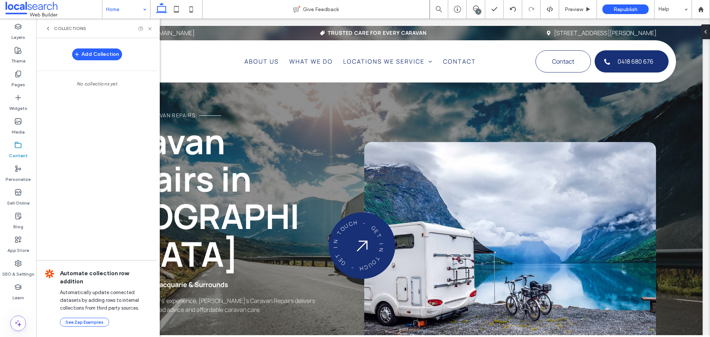
click at [46, 27] on icon at bounding box center [48, 29] width 6 height 6
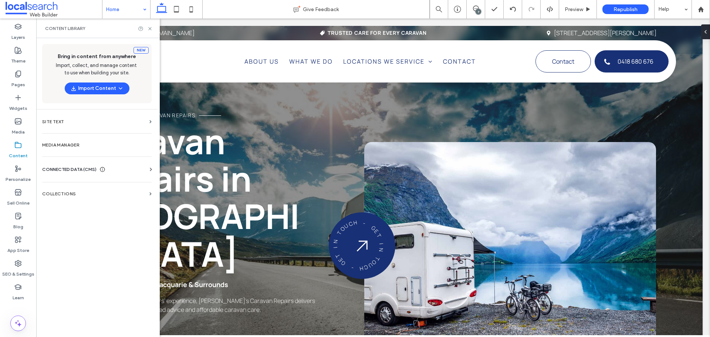
click at [134, 173] on div "Business Info Business Text Business Images Find and Replace" at bounding box center [98, 176] width 112 height 6
click at [148, 168] on icon at bounding box center [150, 169] width 7 height 7
click at [101, 189] on label "Business Info" at bounding box center [98, 187] width 101 height 5
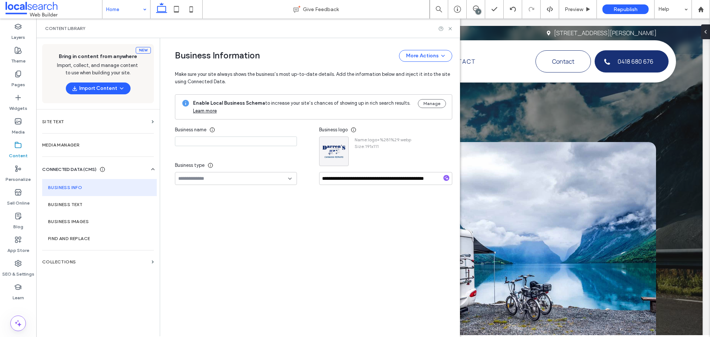
type input "**********"
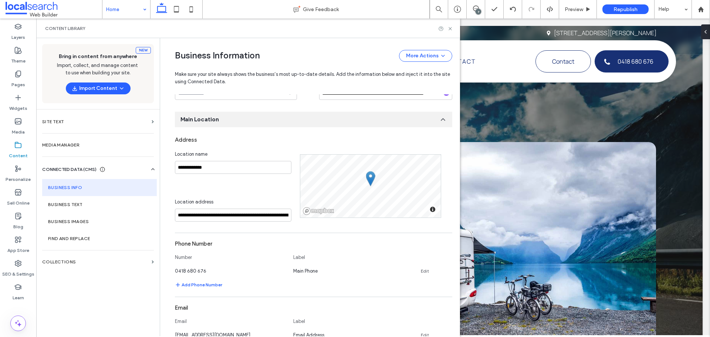
scroll to position [85, 0]
drag, startPoint x: 16, startPoint y: 260, endPoint x: 46, endPoint y: 223, distance: 47.3
click at [16, 260] on icon at bounding box center [17, 263] width 7 height 7
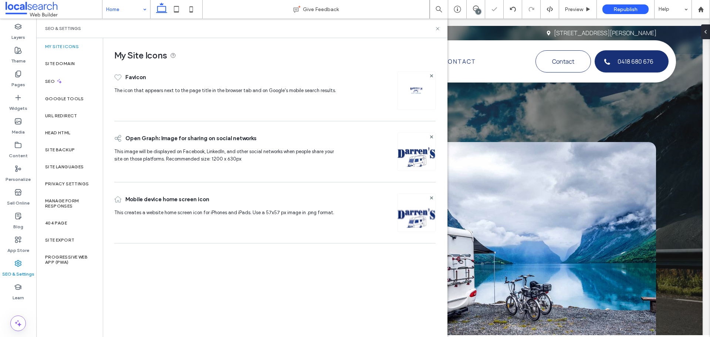
click at [79, 147] on div "Site Backup" at bounding box center [69, 149] width 67 height 17
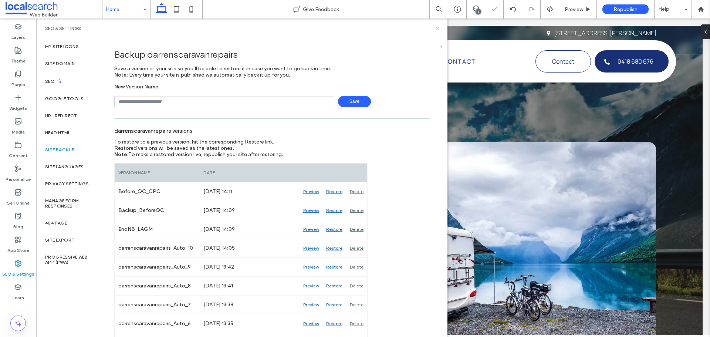
click at [437, 30] on icon at bounding box center [438, 29] width 6 height 6
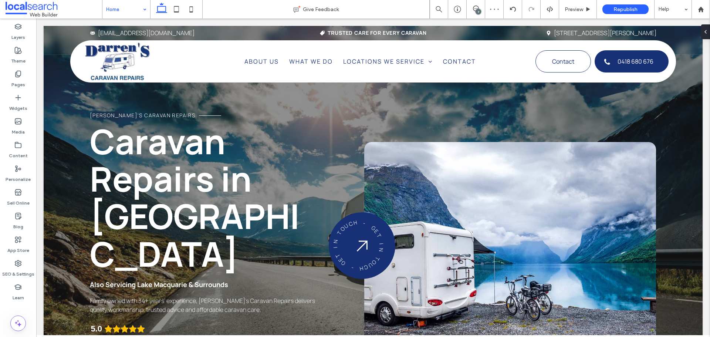
scroll to position [0, 0]
click at [18, 145] on icon at bounding box center [17, 144] width 7 height 7
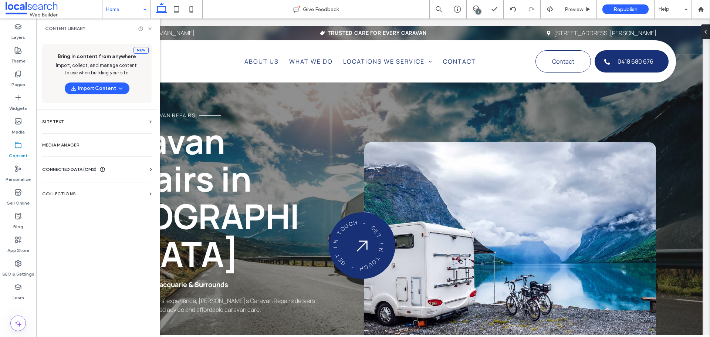
click at [129, 169] on div "CONNECTED DATA (CMS)" at bounding box center [98, 169] width 112 height 7
click at [116, 189] on label "Business Info" at bounding box center [98, 187] width 101 height 5
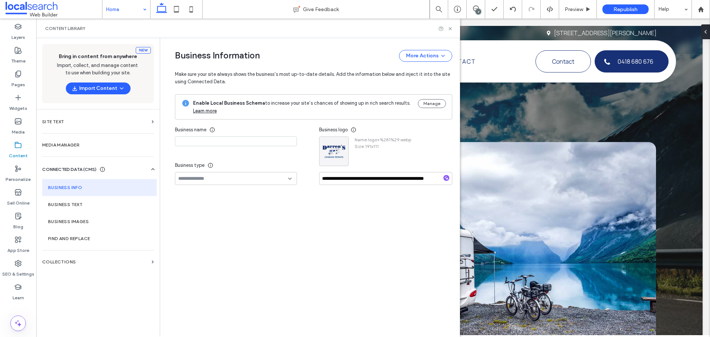
type input "**********"
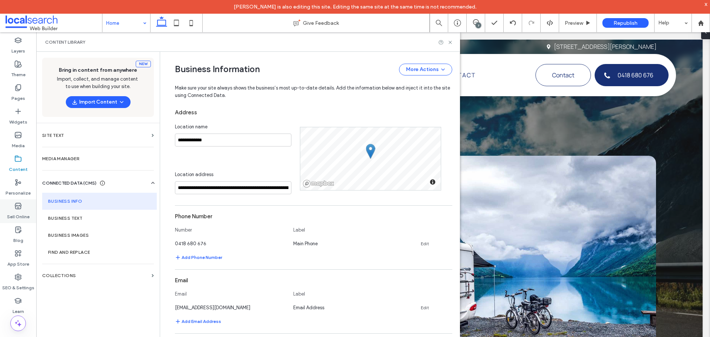
scroll to position [89, 0]
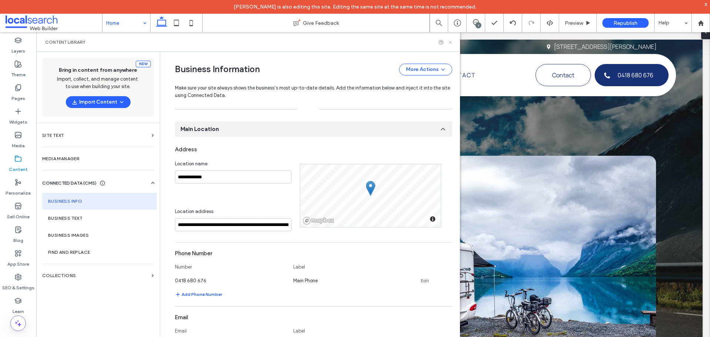
click at [452, 44] on use at bounding box center [450, 42] width 3 height 3
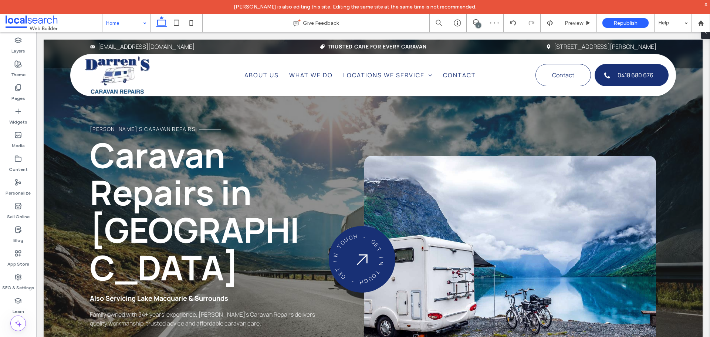
scroll to position [2149, 0]
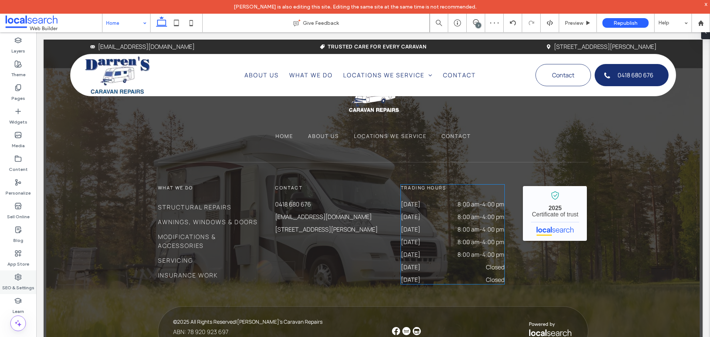
click at [21, 280] on icon at bounding box center [17, 276] width 7 height 7
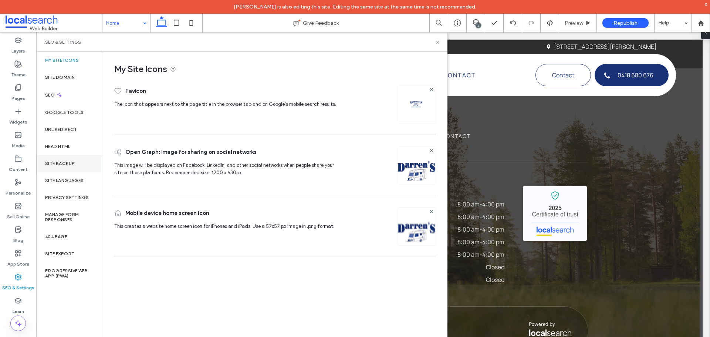
click at [70, 161] on label "Site Backup" at bounding box center [60, 163] width 30 height 5
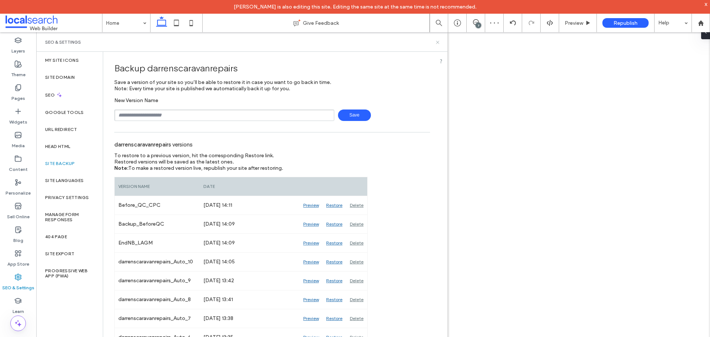
click at [436, 42] on icon at bounding box center [438, 43] width 6 height 6
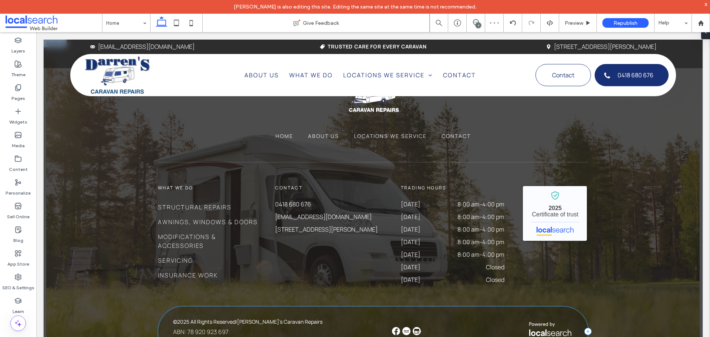
scroll to position [2149, 0]
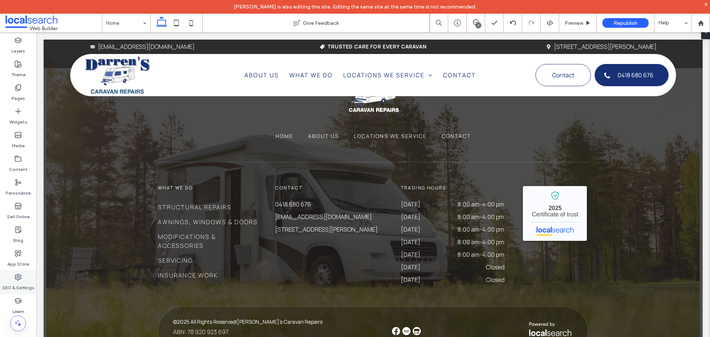
click at [21, 277] on use at bounding box center [18, 277] width 6 height 6
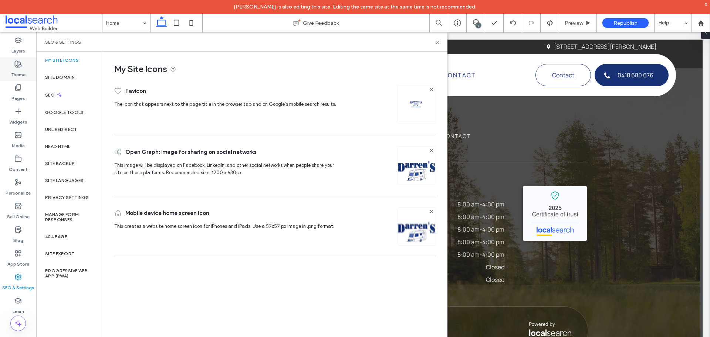
click at [20, 59] on div "Theme" at bounding box center [18, 69] width 36 height 24
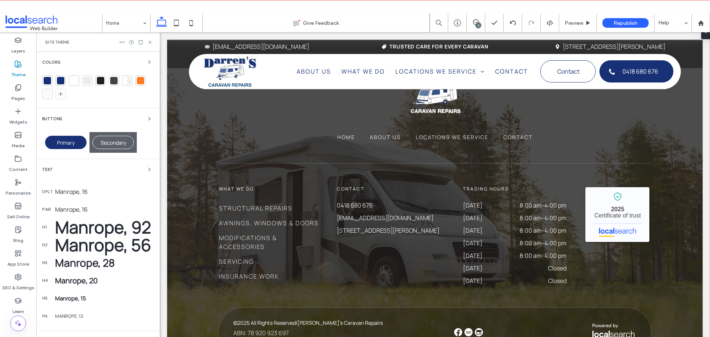
scroll to position [2142, 0]
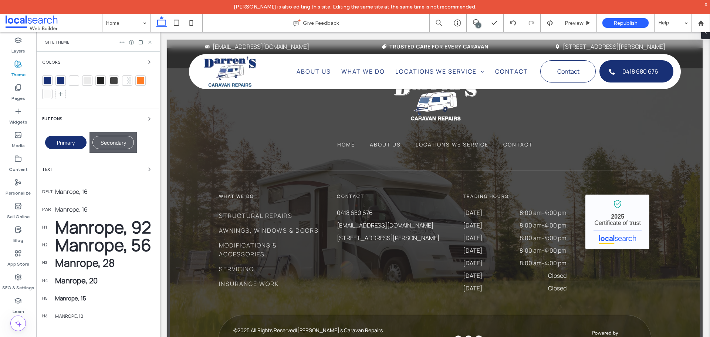
click at [153, 39] on div "Site Theme" at bounding box center [98, 42] width 124 height 20
click at [152, 41] on icon at bounding box center [150, 43] width 6 height 6
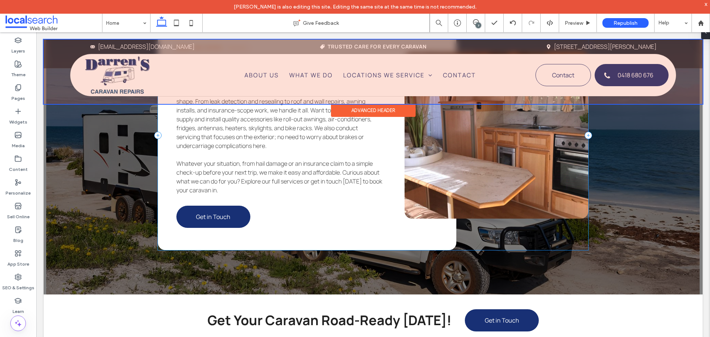
scroll to position [1743, 0]
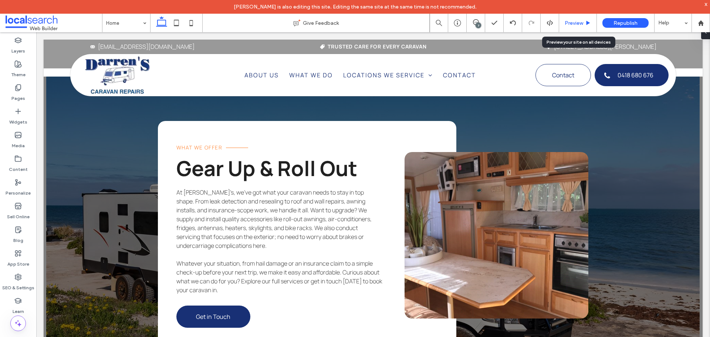
click at [574, 19] on div "Preview" at bounding box center [578, 23] width 38 height 18
click at [574, 20] on span "Preview" at bounding box center [574, 23] width 18 height 6
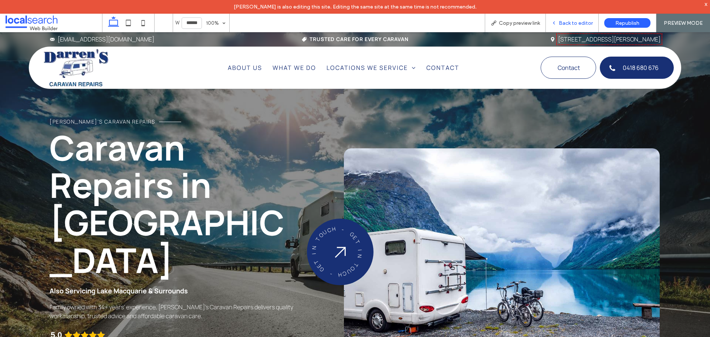
click at [574, 26] on span "Back to editor" at bounding box center [576, 23] width 34 height 6
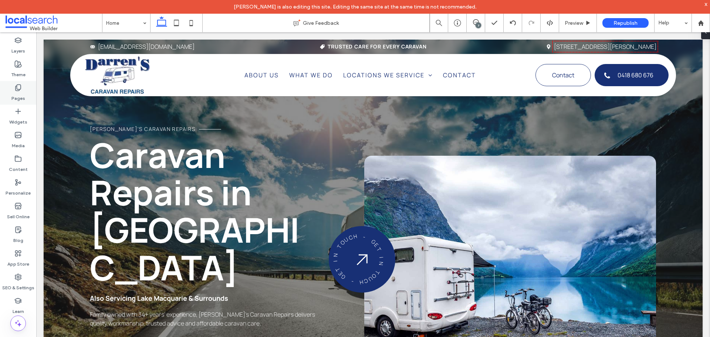
click at [13, 98] on label "Pages" at bounding box center [18, 96] width 14 height 10
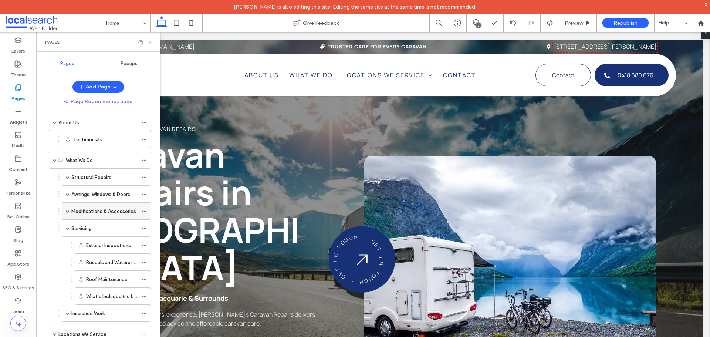
scroll to position [37, 0]
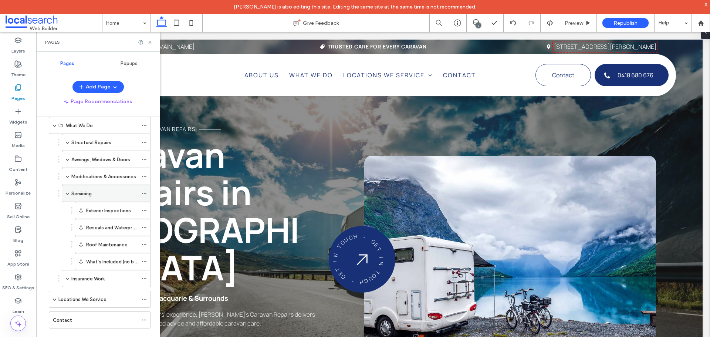
click at [68, 194] on span at bounding box center [68, 194] width 4 height 4
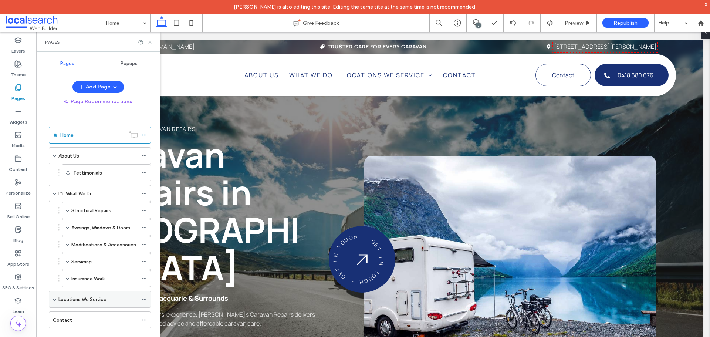
click at [52, 300] on div "Locations We Service" at bounding box center [100, 299] width 102 height 17
click at [53, 300] on div "Locations We Service" at bounding box center [100, 299] width 102 height 17
click at [54, 300] on span at bounding box center [55, 299] width 4 height 4
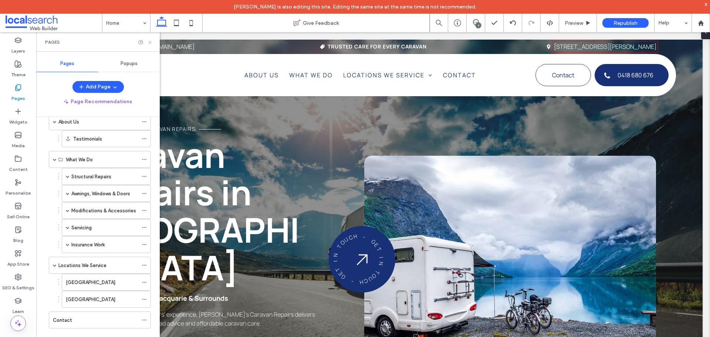
click at [149, 42] on icon at bounding box center [150, 43] width 6 height 6
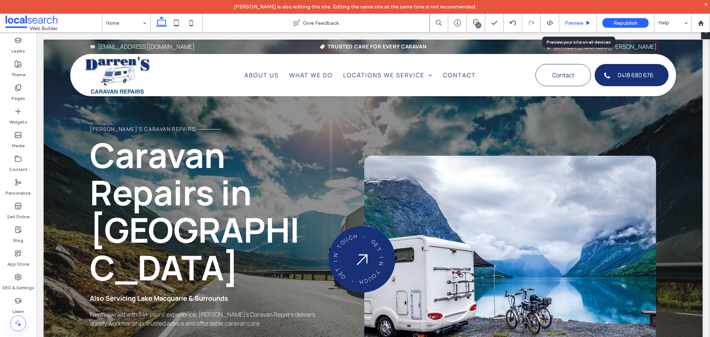
click at [577, 19] on div "Preview" at bounding box center [578, 23] width 38 height 18
click at [576, 22] on span "Preview" at bounding box center [574, 23] width 18 height 6
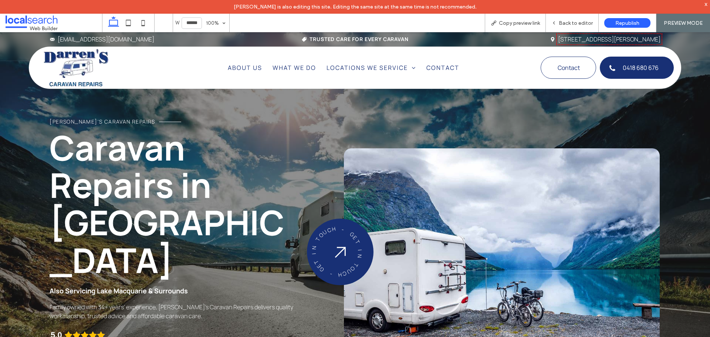
click at [572, 37] on link "7-11 Walker St, Warners Bay, NSW 2282" at bounding box center [609, 39] width 102 height 8
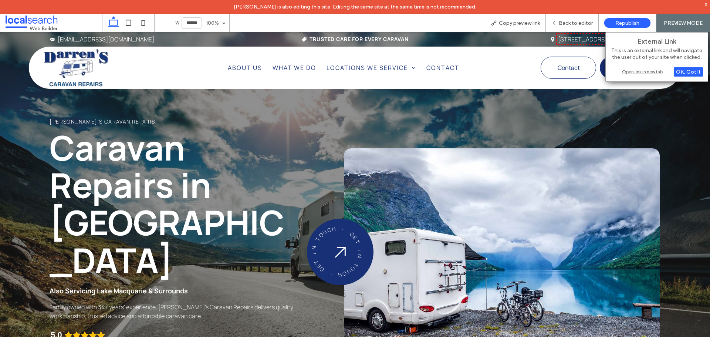
click at [631, 70] on div "Open link in new tab" at bounding box center [657, 72] width 92 height 8
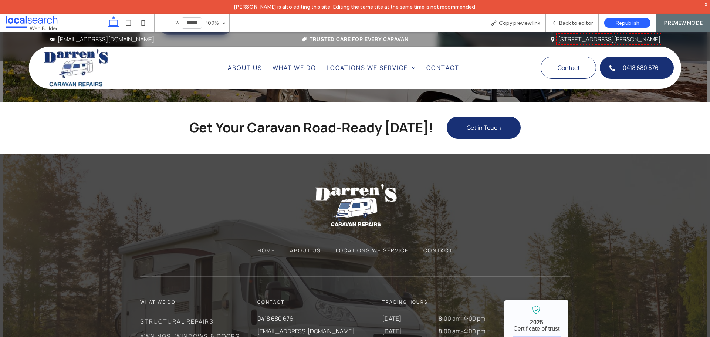
scroll to position [2039, 0]
click at [581, 18] on div "Back to editor" at bounding box center [572, 23] width 53 height 18
click at [576, 24] on span "Back to editor" at bounding box center [576, 23] width 34 height 6
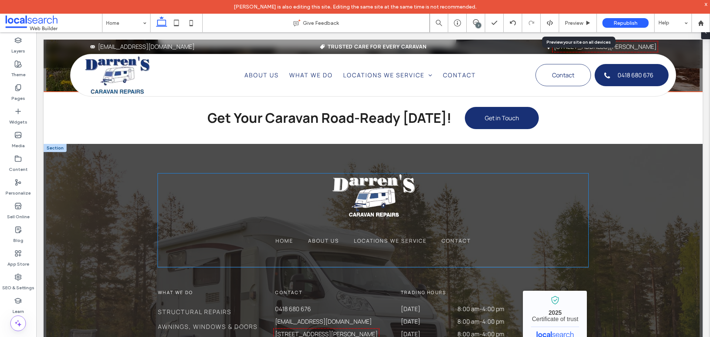
scroll to position [2035, 0]
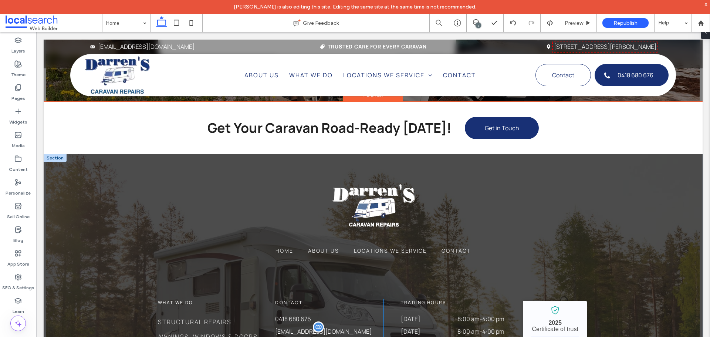
click at [336, 327] on span "darrenscaravanrepairs@bigpond.com.au" at bounding box center [323, 331] width 97 height 8
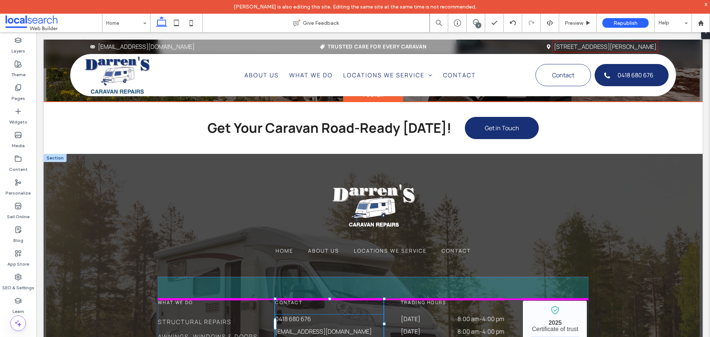
click at [384, 285] on div "Home About Us Locations We Service Contact WHAT WE DO Structural Repairs Awning…" at bounding box center [373, 327] width 444 height 347
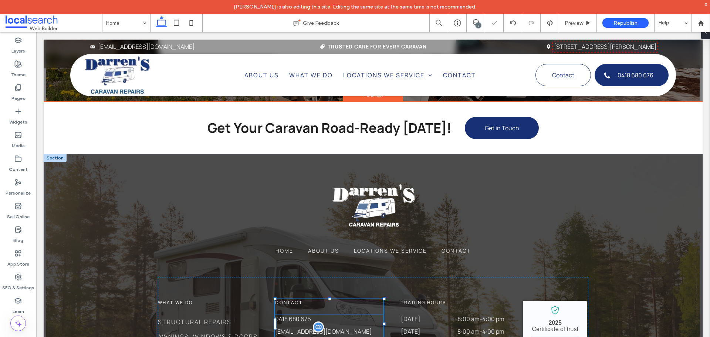
click at [336, 327] on span "darrenscaravanrepairs@bigpond.com.au" at bounding box center [323, 331] width 97 height 8
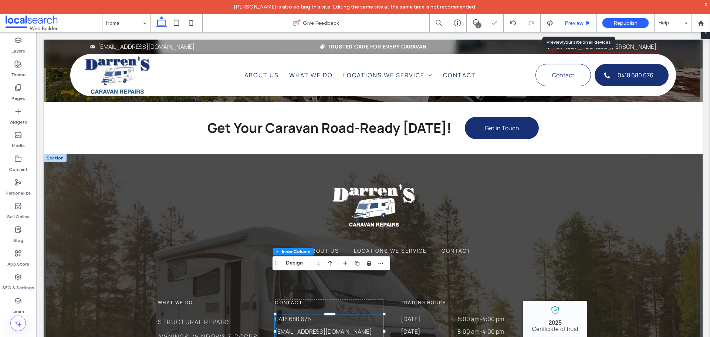
click at [573, 26] on span "Preview" at bounding box center [574, 23] width 18 height 6
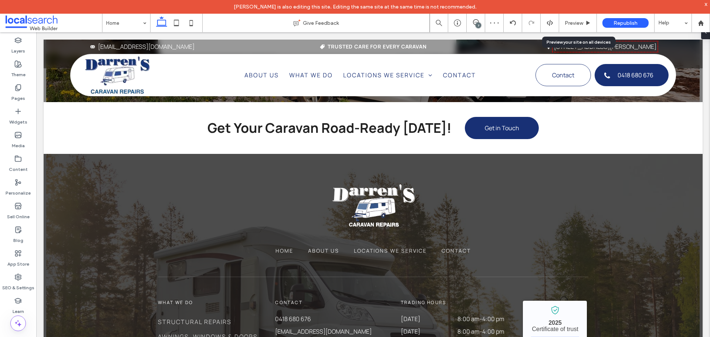
click at [573, 24] on span "Preview" at bounding box center [574, 23] width 18 height 6
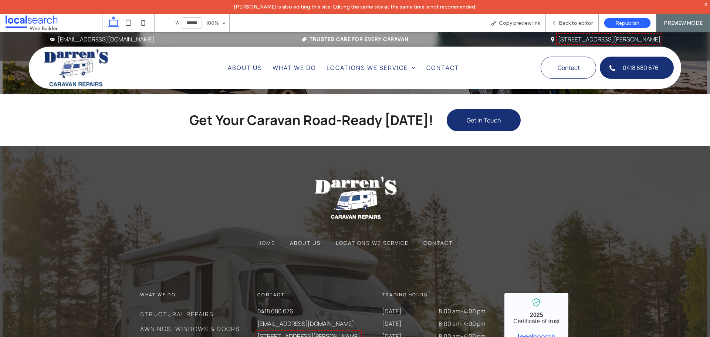
scroll to position [2113, 0]
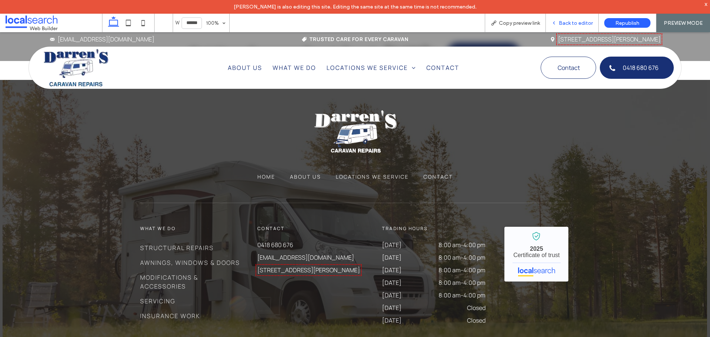
click at [574, 22] on span "Back to editor" at bounding box center [576, 23] width 34 height 6
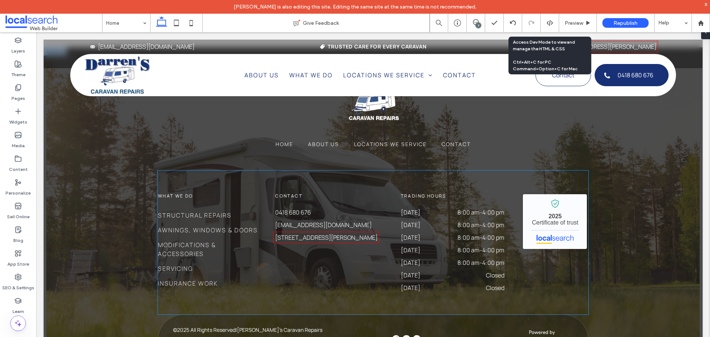
scroll to position [2149, 0]
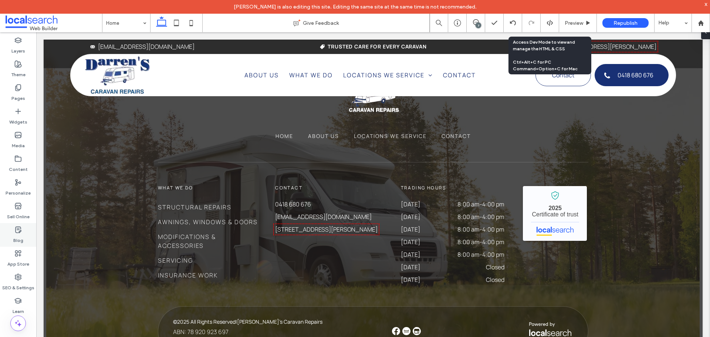
click at [11, 235] on div "Blog" at bounding box center [18, 235] width 36 height 24
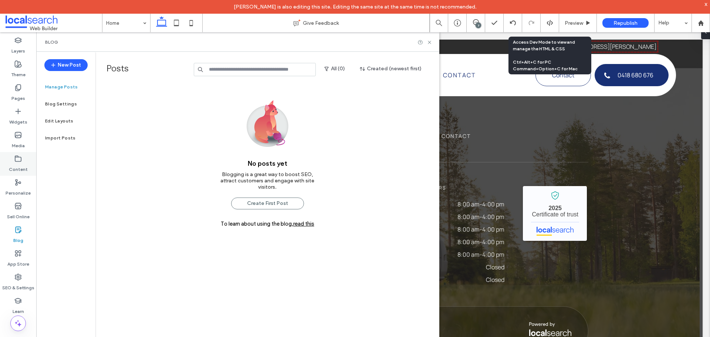
click at [25, 161] on div "Content" at bounding box center [18, 164] width 36 height 24
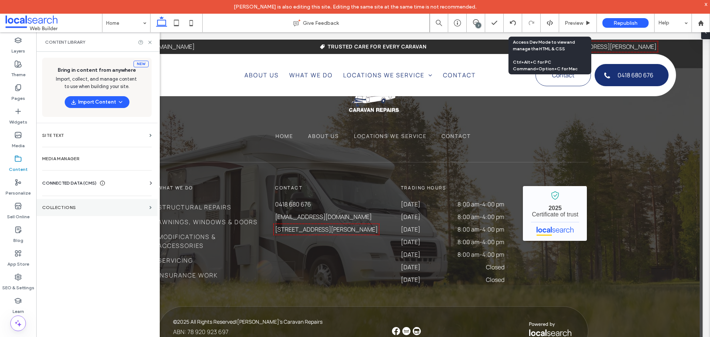
click at [99, 208] on label "Collections" at bounding box center [94, 207] width 104 height 5
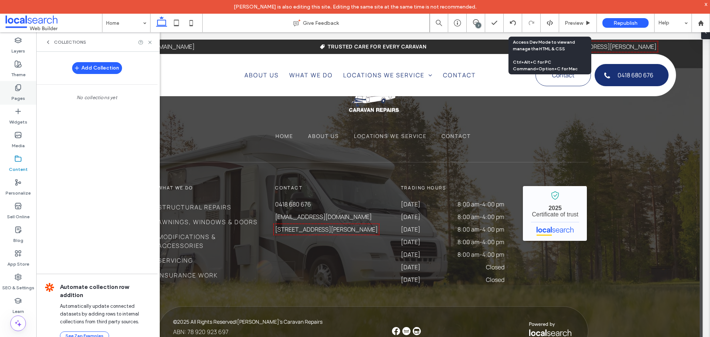
click at [27, 94] on div "Pages" at bounding box center [18, 93] width 36 height 24
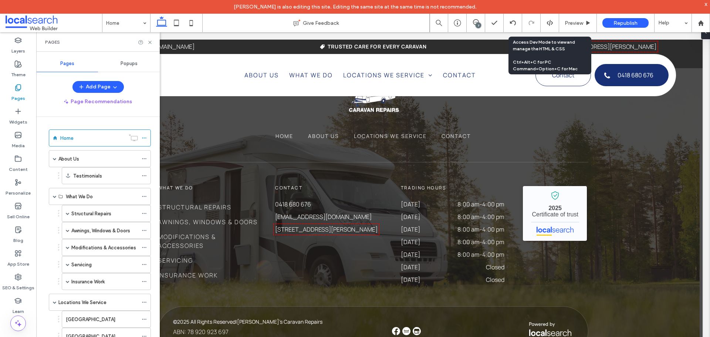
click at [125, 66] on span "Popups" at bounding box center [129, 64] width 17 height 6
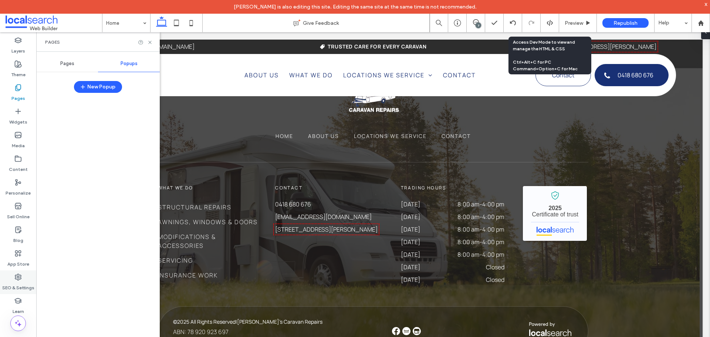
click at [15, 276] on icon at bounding box center [17, 276] width 7 height 7
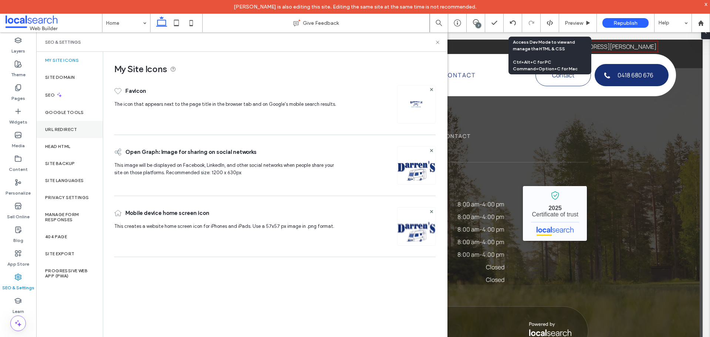
click at [78, 123] on div "URL Redirect" at bounding box center [69, 129] width 67 height 17
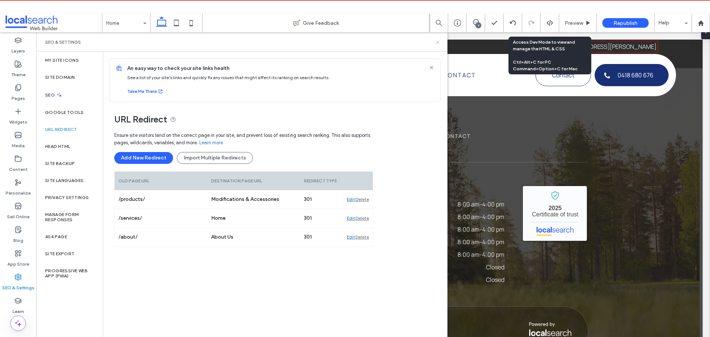
click at [436, 42] on icon at bounding box center [438, 43] width 6 height 6
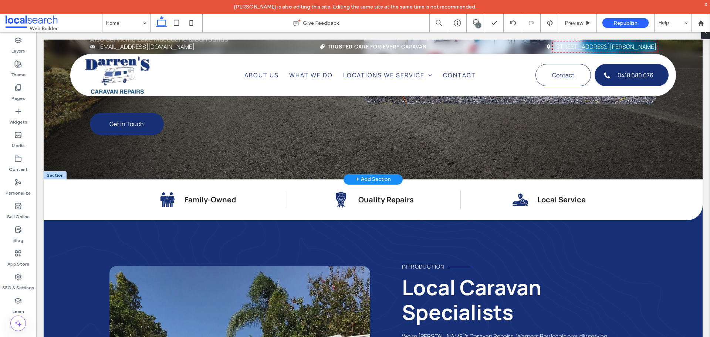
scroll to position [0, 0]
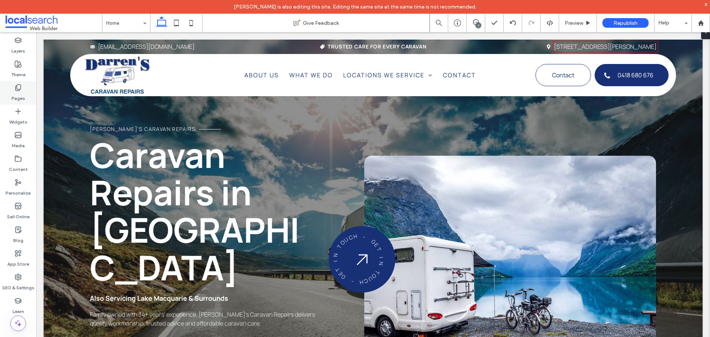
click at [13, 89] on div "Pages" at bounding box center [18, 93] width 36 height 24
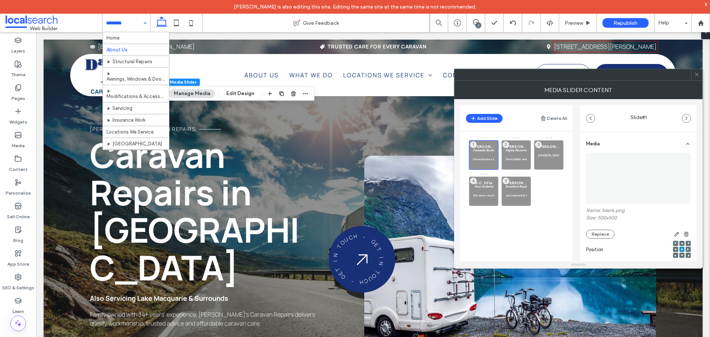
click at [695, 75] on icon at bounding box center [697, 75] width 6 height 6
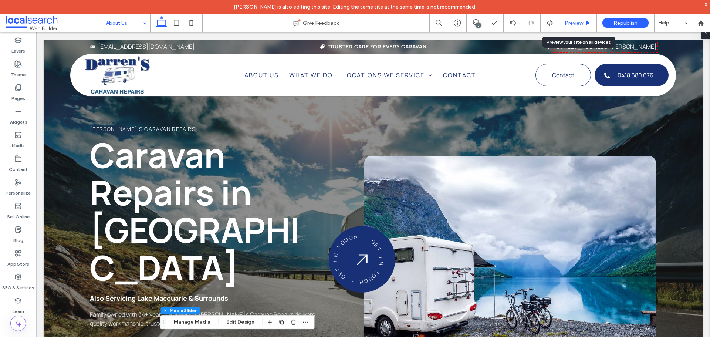
click at [579, 17] on div "Preview" at bounding box center [578, 23] width 38 height 18
click at [575, 20] on span "Preview" at bounding box center [574, 23] width 18 height 6
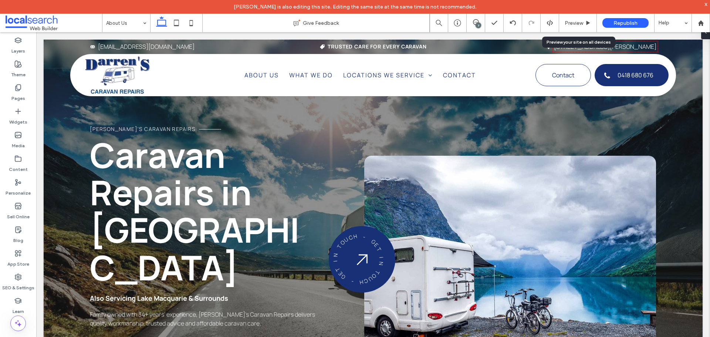
click at [574, 21] on span "Preview" at bounding box center [574, 23] width 18 height 6
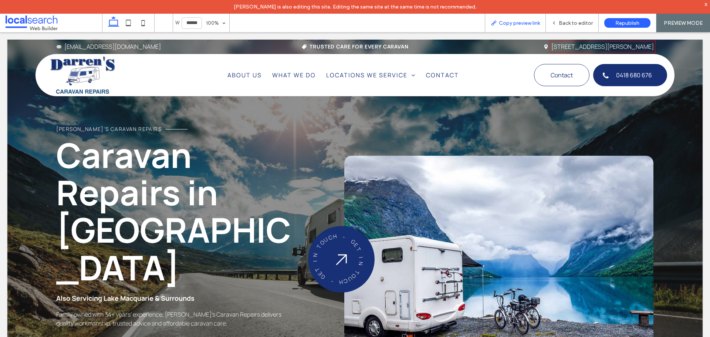
click at [527, 21] on span "Copy preview link" at bounding box center [519, 23] width 41 height 6
click at [587, 24] on span "Back to editor" at bounding box center [576, 23] width 34 height 6
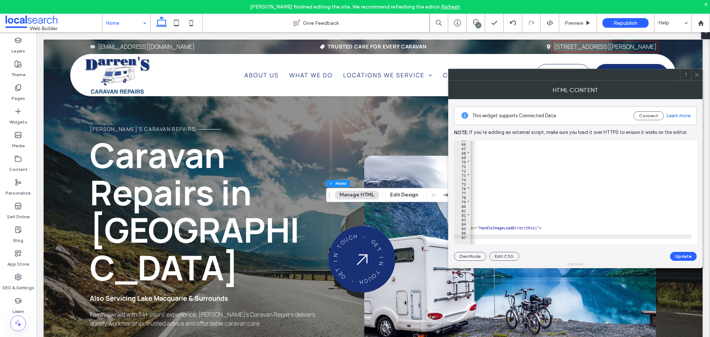
scroll to position [0, 331]
click at [615, 226] on div "< span class = "badge__char" style = "--char-rotate: 276deg;" > N </ span > < s…" at bounding box center [422, 190] width 564 height 107
type textarea "**********"
click at [681, 254] on button "Update" at bounding box center [683, 256] width 27 height 9
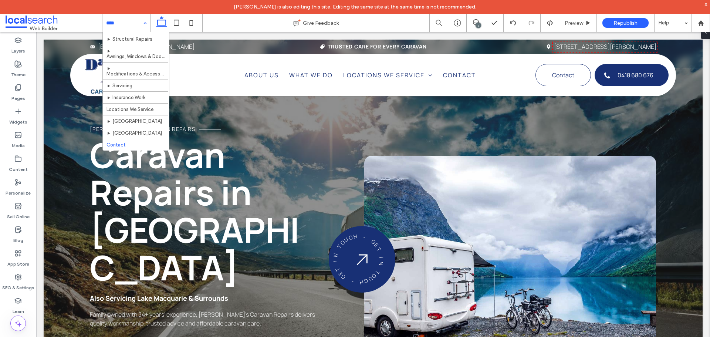
scroll to position [0, 0]
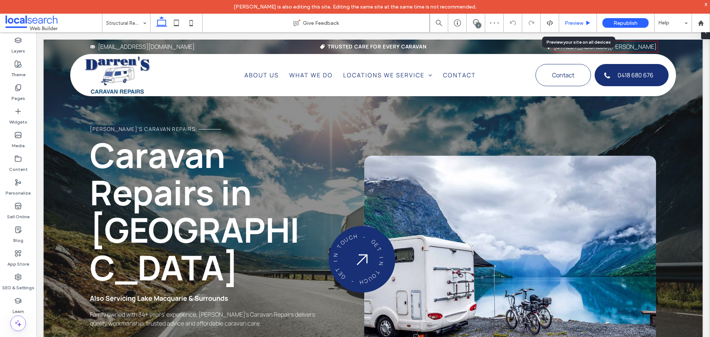
click at [570, 24] on span "Preview" at bounding box center [574, 23] width 18 height 6
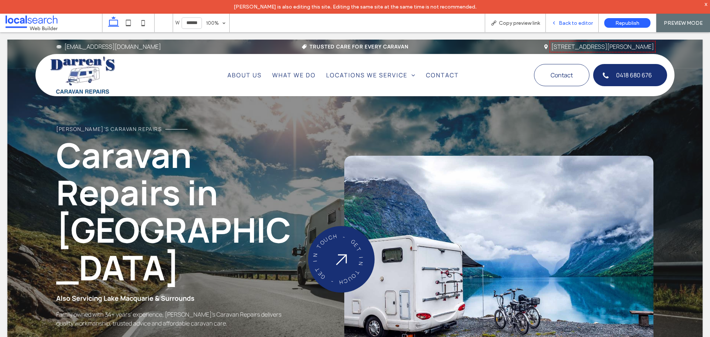
click at [577, 21] on span "Back to editor" at bounding box center [576, 23] width 34 height 6
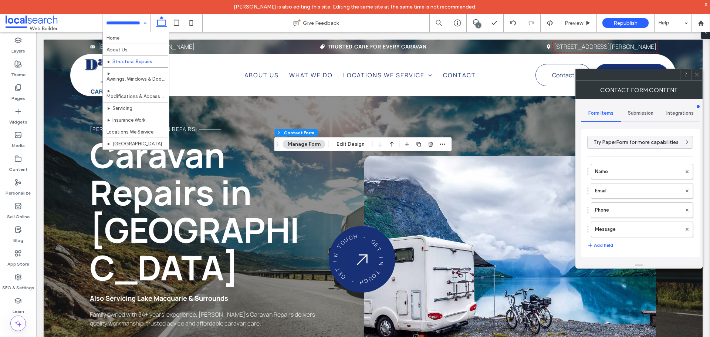
type input "**********"
type input "*"
type input "***"
type input "*"
type input "***"
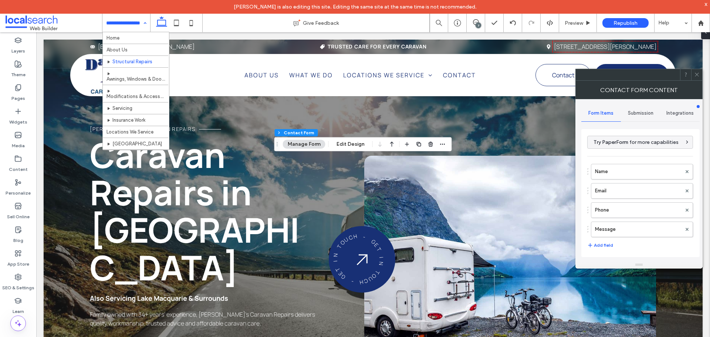
click at [636, 115] on span "Submission" at bounding box center [641, 113] width 26 height 6
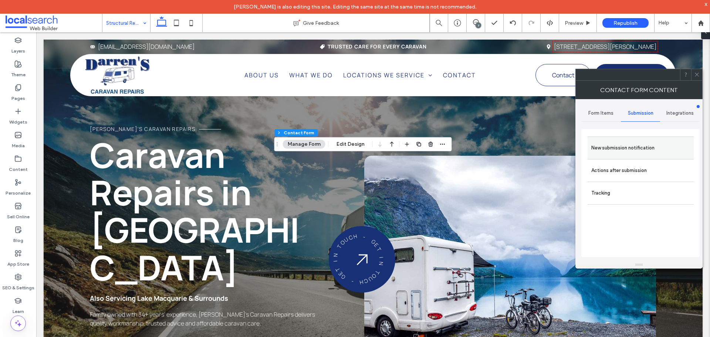
click at [627, 148] on label "New submission notification" at bounding box center [640, 148] width 99 height 15
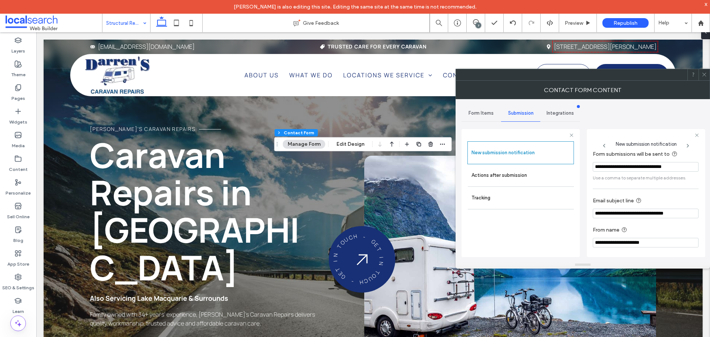
scroll to position [38, 0]
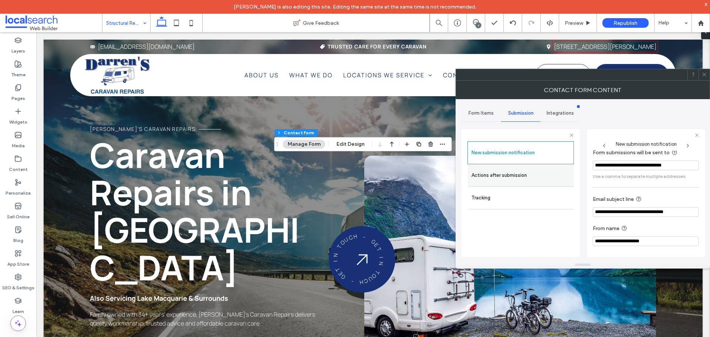
click at [519, 182] on label "Actions after submission" at bounding box center [521, 175] width 99 height 15
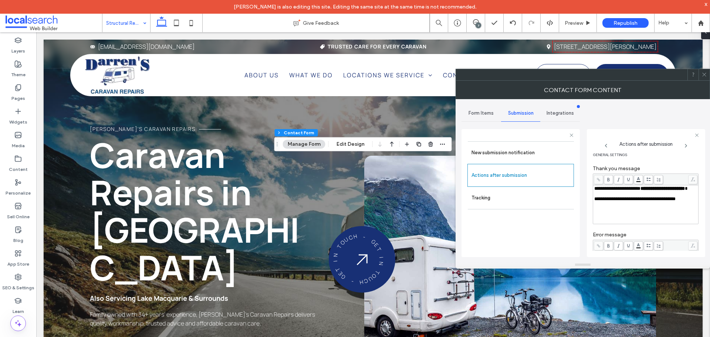
scroll to position [0, 0]
click at [705, 74] on icon at bounding box center [705, 75] width 6 height 6
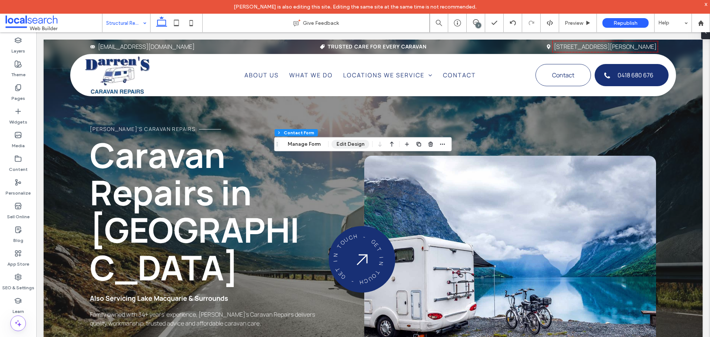
click at [359, 146] on button "Edit Design" at bounding box center [351, 144] width 38 height 9
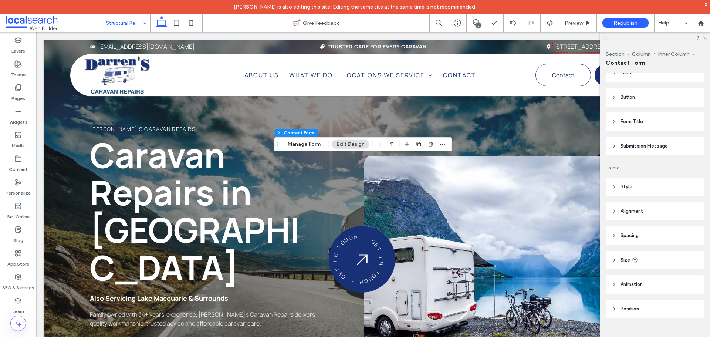
scroll to position [80, 0]
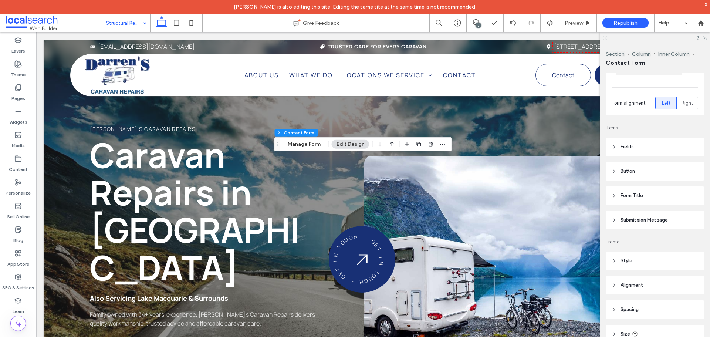
click at [665, 220] on span "Submission Message" at bounding box center [644, 219] width 47 height 7
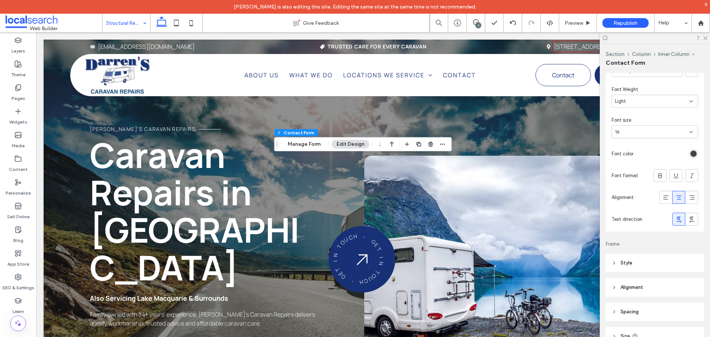
scroll to position [265, 0]
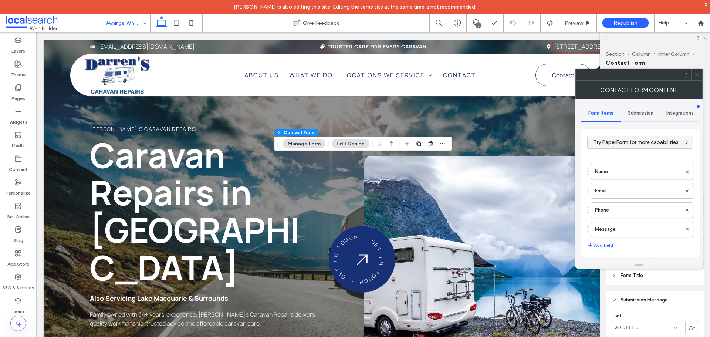
type input "**********"
type input "*"
type input "***"
type input "*"
type input "***"
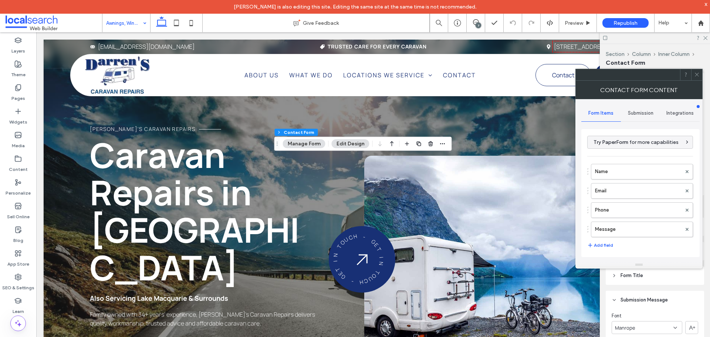
click at [635, 113] on span "Submission" at bounding box center [641, 113] width 26 height 6
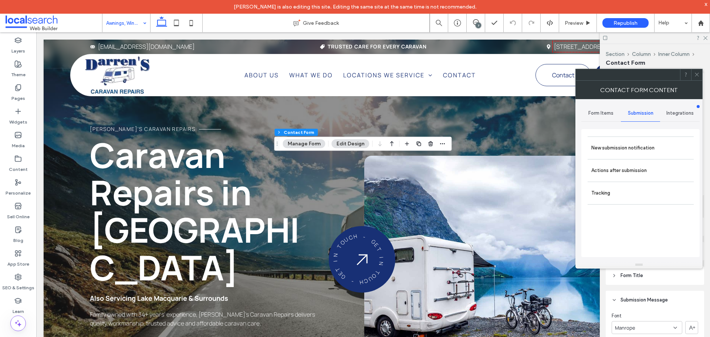
drag, startPoint x: 616, startPoint y: 149, endPoint x: 646, endPoint y: 188, distance: 49.0
click at [616, 150] on label "New submission notification" at bounding box center [640, 148] width 99 height 15
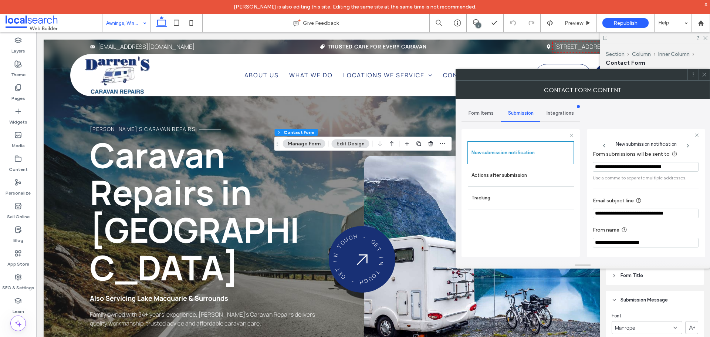
scroll to position [38, 0]
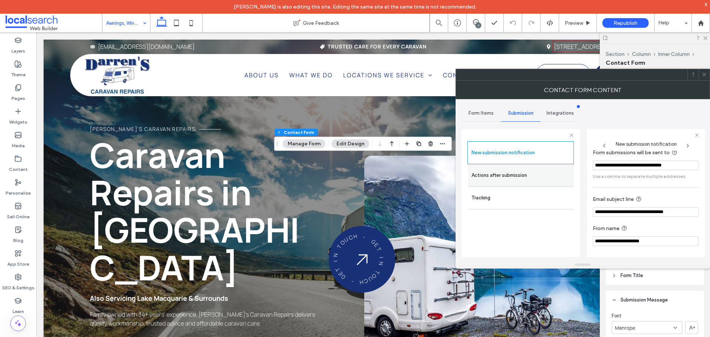
click at [523, 176] on label "Actions after submission" at bounding box center [521, 175] width 99 height 15
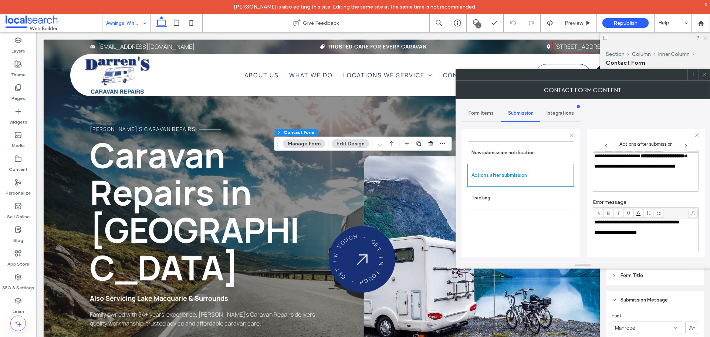
click at [706, 71] on span at bounding box center [705, 74] width 6 height 11
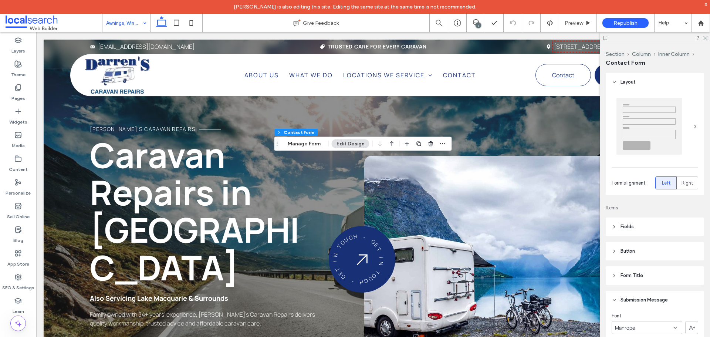
click at [360, 142] on button "Edit Design" at bounding box center [351, 143] width 38 height 9
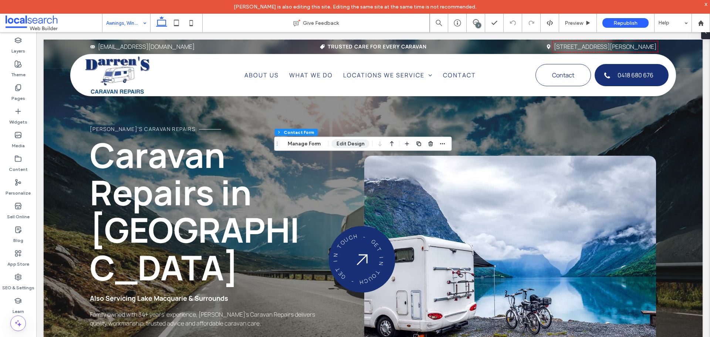
click at [360, 142] on button "Edit Design" at bounding box center [351, 143] width 38 height 9
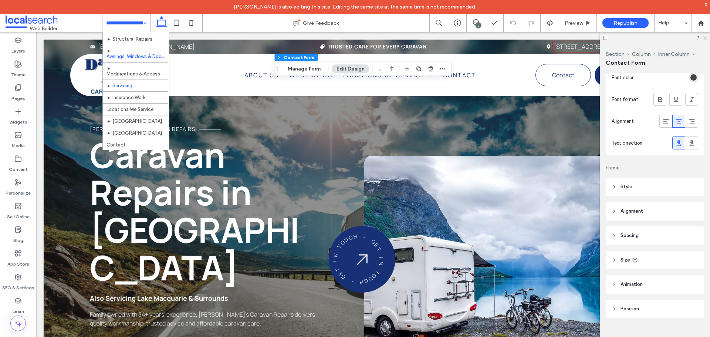
scroll to position [0, 0]
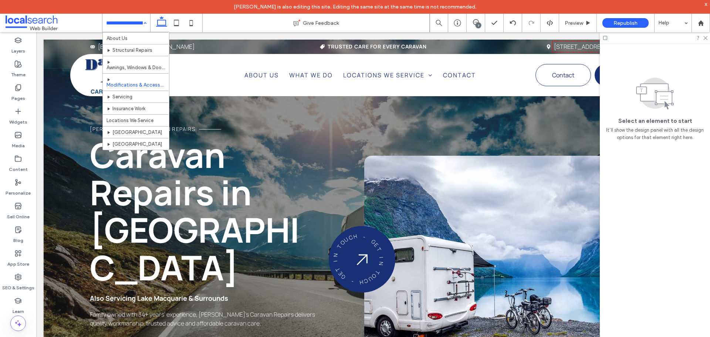
scroll to position [23, 0]
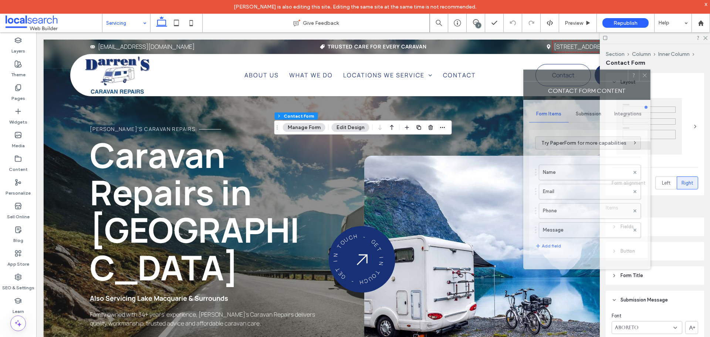
type input "**********"
drag, startPoint x: 581, startPoint y: 81, endPoint x: 565, endPoint y: 81, distance: 16.3
click at [566, 81] on div "Contact Form Content" at bounding box center [586, 90] width 127 height 18
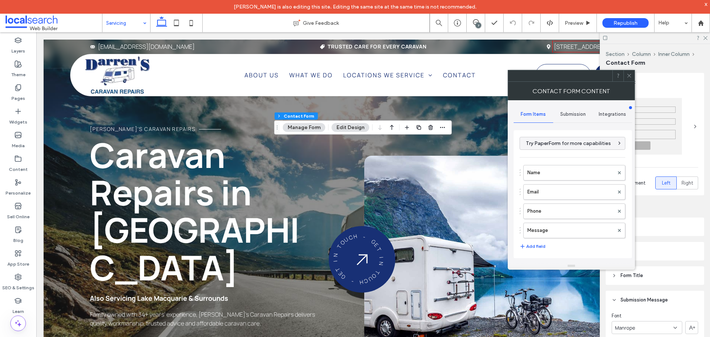
type input "*"
type input "***"
type input "*"
type input "***"
click at [563, 116] on span "Submission" at bounding box center [573, 114] width 26 height 6
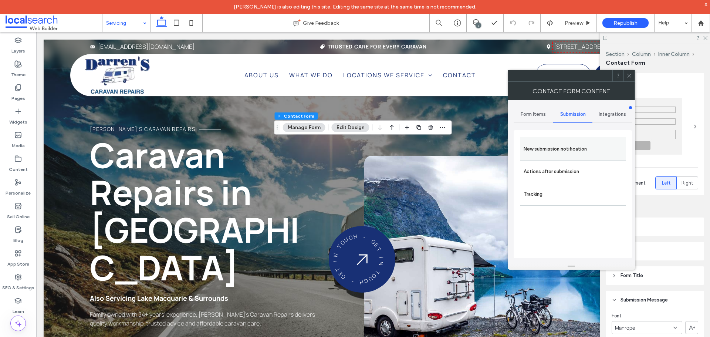
click at [551, 153] on label "New submission notification" at bounding box center [573, 149] width 99 height 15
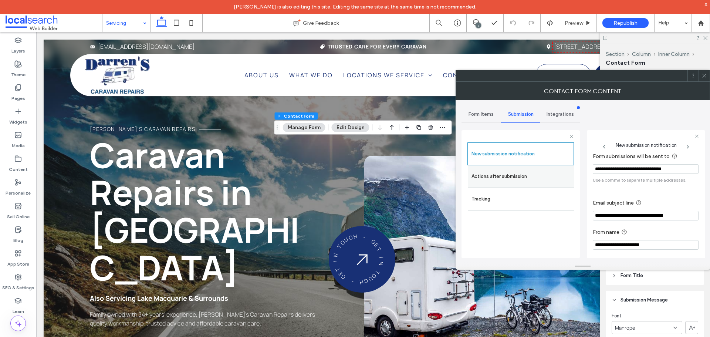
scroll to position [38, 0]
click at [530, 169] on label "Actions after submission" at bounding box center [521, 176] width 99 height 15
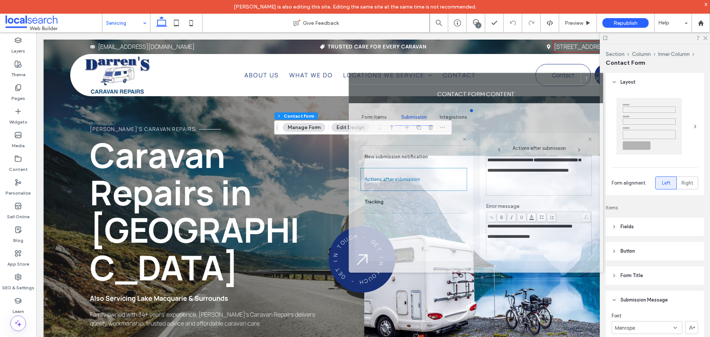
drag, startPoint x: 632, startPoint y: 79, endPoint x: 530, endPoint y: 82, distance: 102.1
click at [526, 82] on div at bounding box center [465, 78] width 232 height 11
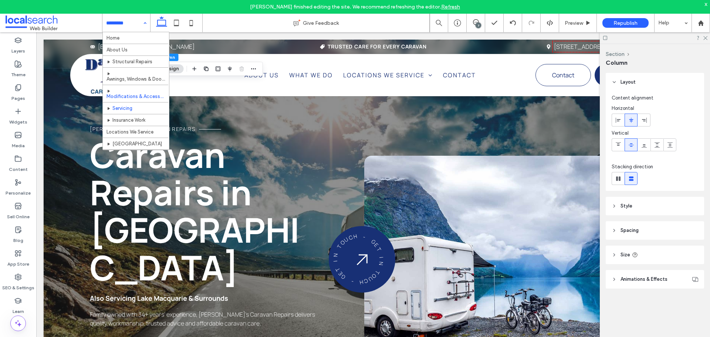
scroll to position [23, 0]
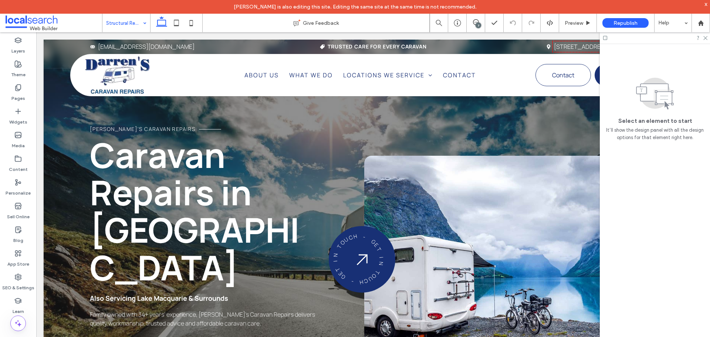
click at [709, 37] on div at bounding box center [655, 37] width 110 height 11
click at [705, 38] on use at bounding box center [705, 38] width 4 height 4
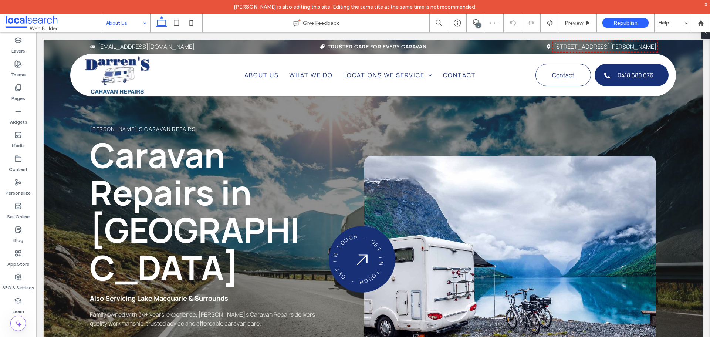
click at [119, 23] on input at bounding box center [124, 23] width 37 height 18
click at [22, 63] on div "Theme" at bounding box center [18, 69] width 36 height 24
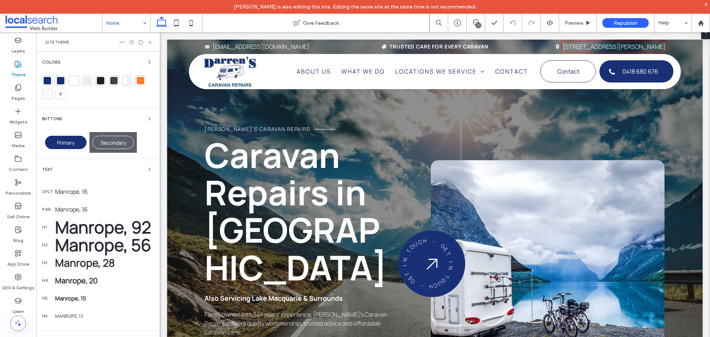
click at [67, 169] on div "Text" at bounding box center [98, 169] width 112 height 9
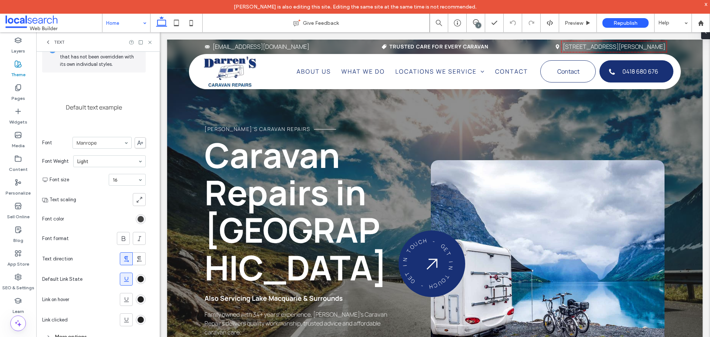
scroll to position [51, 0]
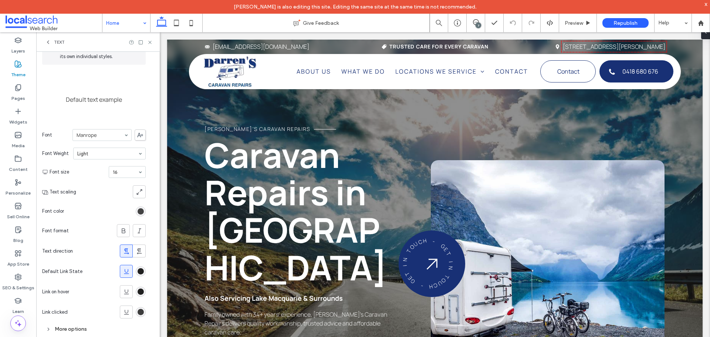
click at [142, 310] on div "rgb(32, 32, 32)" at bounding box center [141, 312] width 6 height 6
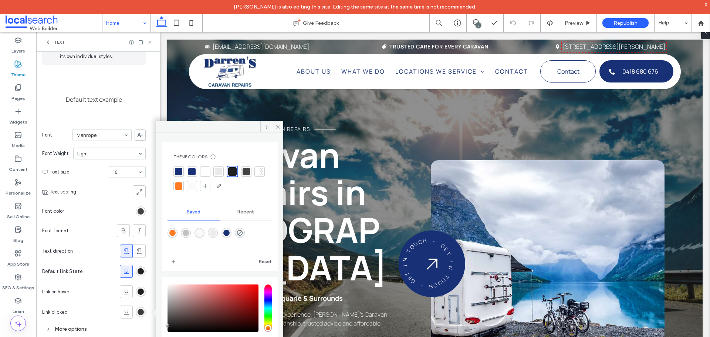
click at [142, 313] on div "rgb(32, 32, 32)" at bounding box center [141, 312] width 6 height 6
click at [205, 172] on div at bounding box center [205, 171] width 7 height 7
click at [124, 312] on icon at bounding box center [126, 311] width 7 height 7
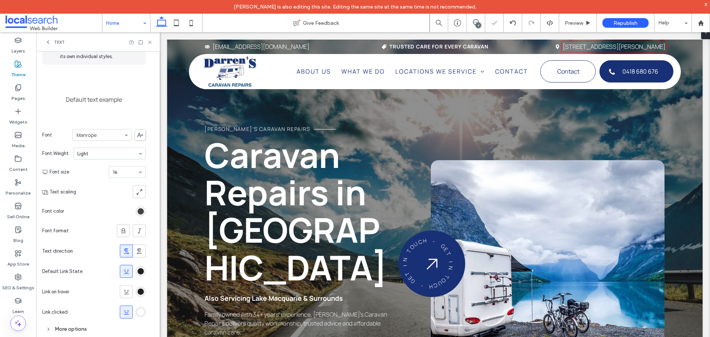
click at [139, 311] on div "rgba(255, 255, 255, 1)" at bounding box center [141, 312] width 6 height 6
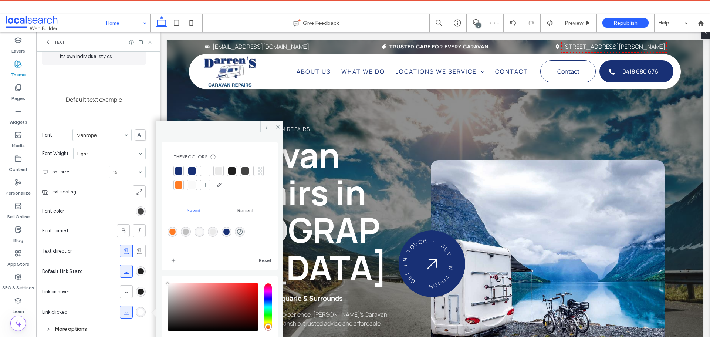
click at [234, 170] on div at bounding box center [231, 170] width 7 height 7
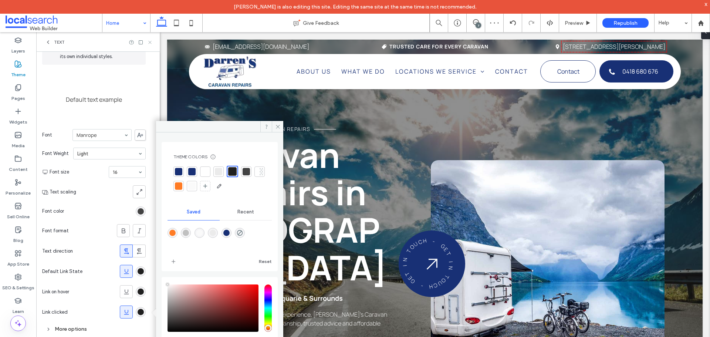
click at [151, 43] on use at bounding box center [149, 42] width 3 height 3
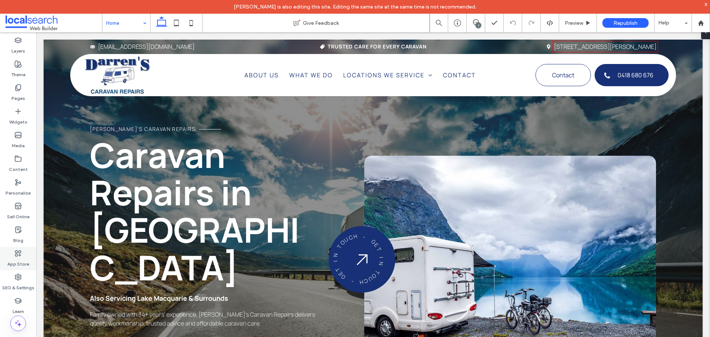
drag, startPoint x: 20, startPoint y: 280, endPoint x: 33, endPoint y: 264, distance: 20.9
click at [20, 280] on icon at bounding box center [17, 276] width 7 height 7
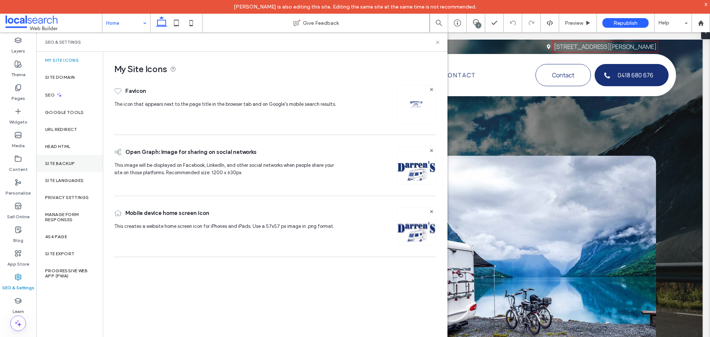
click at [67, 163] on label "Site Backup" at bounding box center [60, 163] width 30 height 5
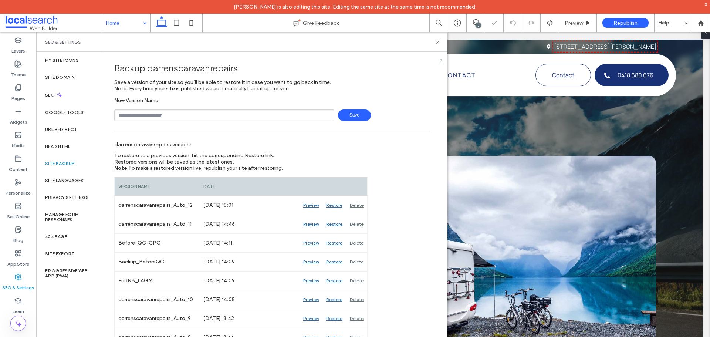
click at [174, 113] on input "text" at bounding box center [224, 114] width 220 height 11
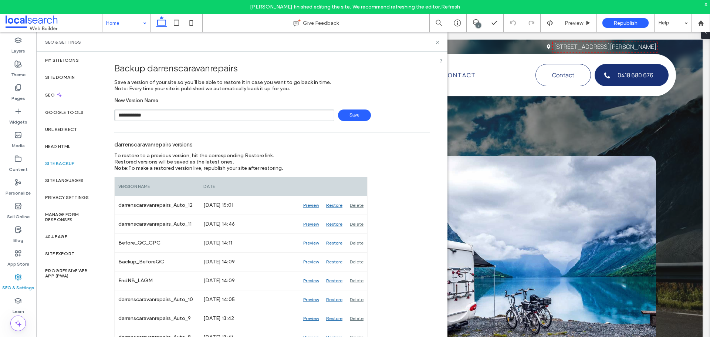
type input "**********"
click at [355, 114] on span "Save" at bounding box center [354, 114] width 33 height 11
click at [438, 43] on use at bounding box center [437, 42] width 3 height 3
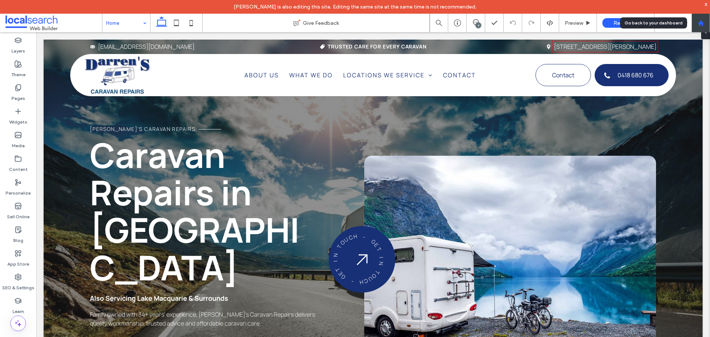
click at [700, 22] on use at bounding box center [701, 23] width 6 height 6
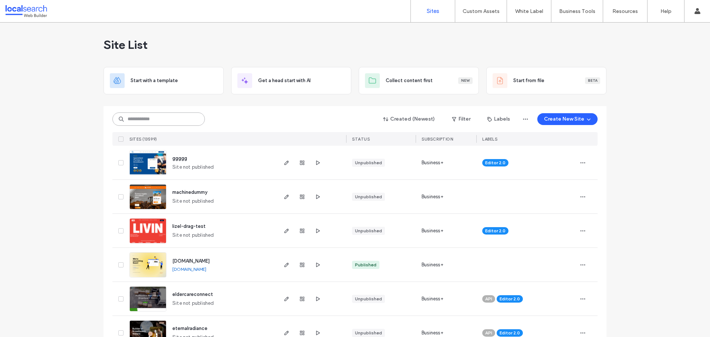
click at [189, 120] on input at bounding box center [158, 118] width 92 height 13
paste input "********"
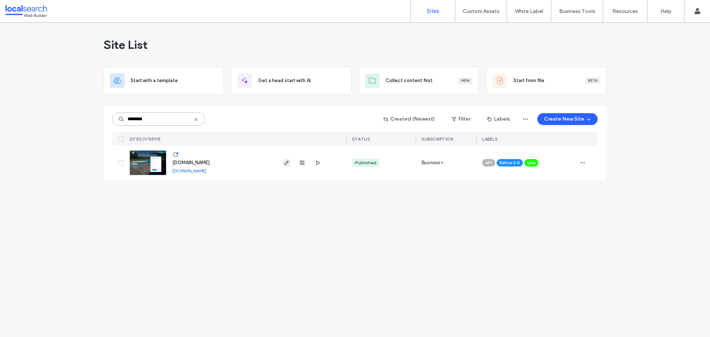
type input "********"
click at [282, 163] on span "button" at bounding box center [286, 162] width 9 height 9
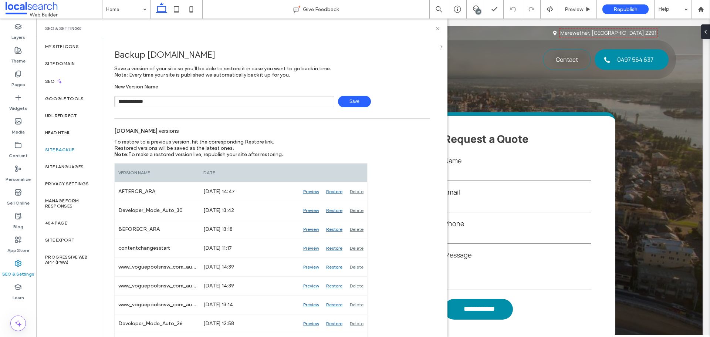
type input "**********"
click at [355, 98] on span "Save" at bounding box center [354, 101] width 33 height 11
click at [438, 26] on icon at bounding box center [438, 29] width 6 height 6
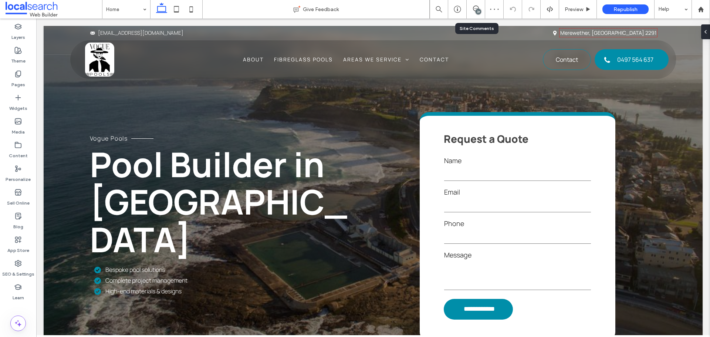
click at [475, 4] on div "37" at bounding box center [476, 9] width 18 height 18
click at [476, 9] on use at bounding box center [476, 9] width 6 height 6
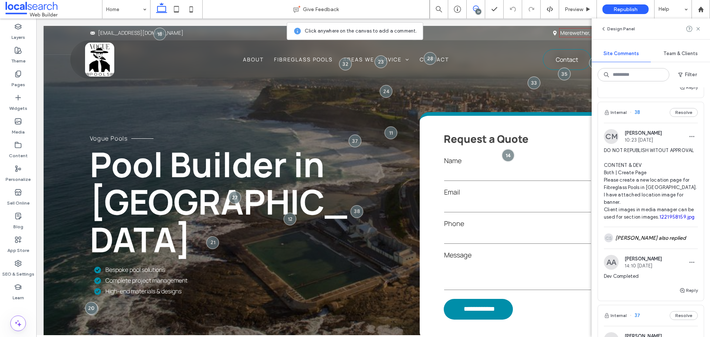
scroll to position [296, 0]
click at [611, 143] on img at bounding box center [611, 135] width 15 height 15
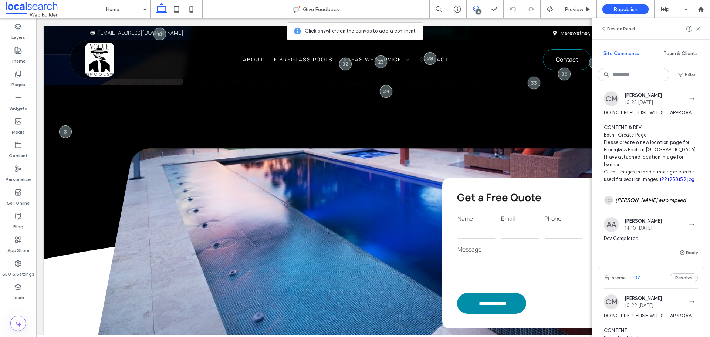
scroll to position [333, 0]
click at [670, 210] on div "CS Colleen Sharp also replied" at bounding box center [651, 199] width 94 height 21
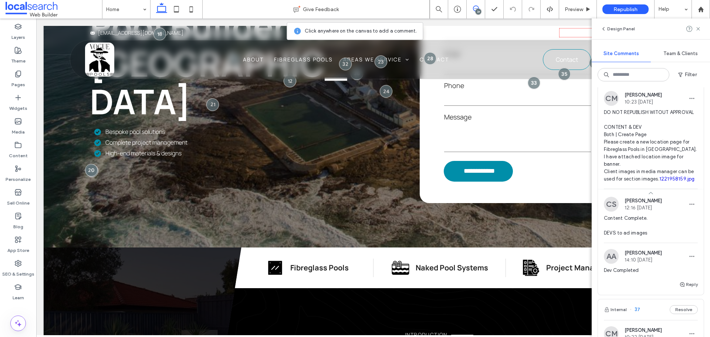
scroll to position [7, 0]
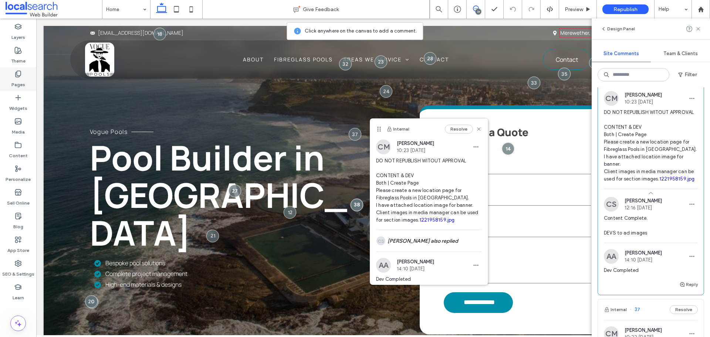
click at [21, 74] on icon at bounding box center [17, 73] width 7 height 7
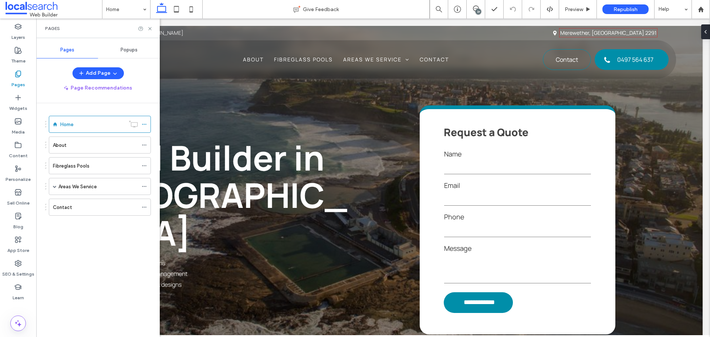
scroll to position [0, 0]
click at [54, 187] on span at bounding box center [55, 187] width 4 height 4
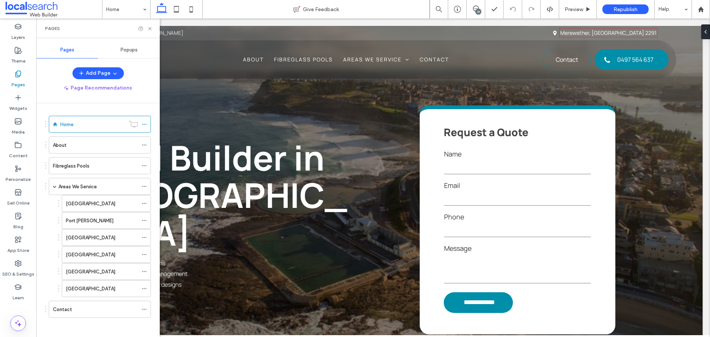
click at [477, 10] on div "37" at bounding box center [479, 12] width 6 height 6
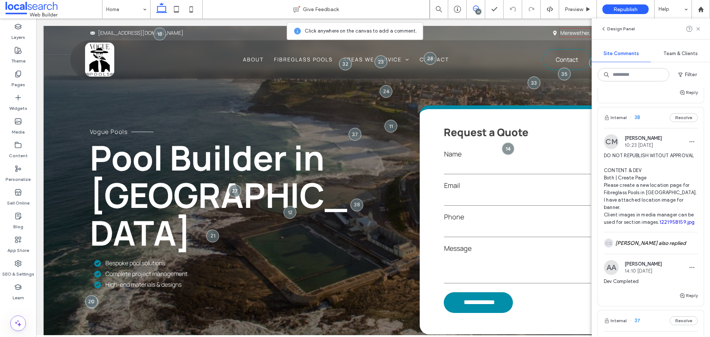
scroll to position [296, 0]
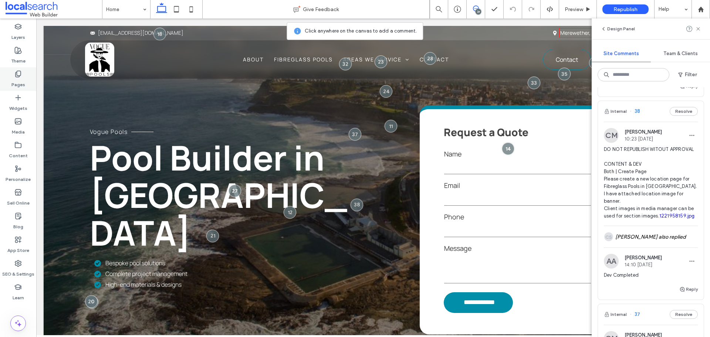
click at [16, 75] on icon at bounding box center [17, 73] width 7 height 7
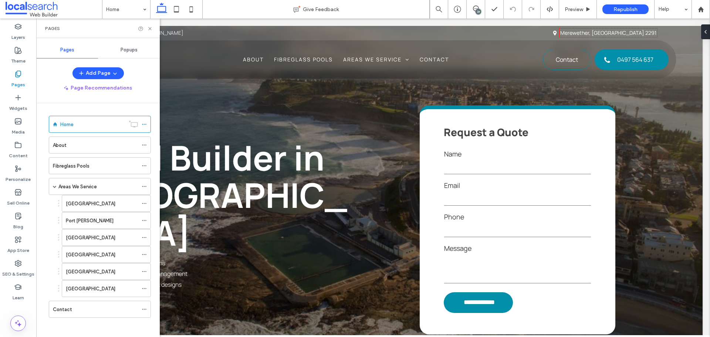
scroll to position [0, 0]
click at [115, 239] on div "Newcastle" at bounding box center [102, 238] width 72 height 8
click at [152, 28] on icon at bounding box center [150, 29] width 6 height 6
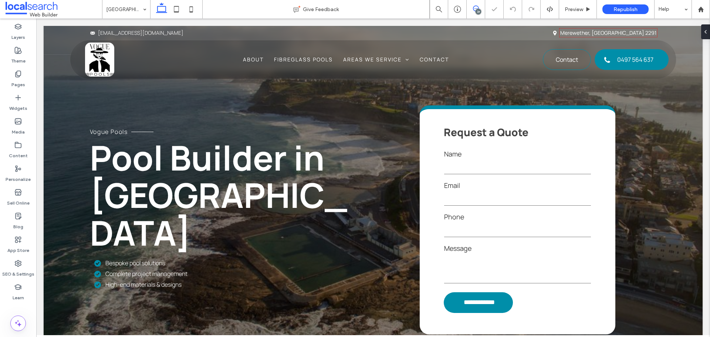
click at [481, 10] on div "37" at bounding box center [479, 12] width 6 height 6
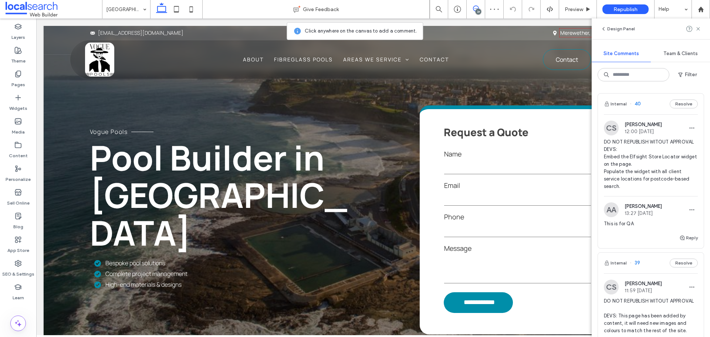
click at [477, 8] on icon at bounding box center [476, 9] width 6 height 6
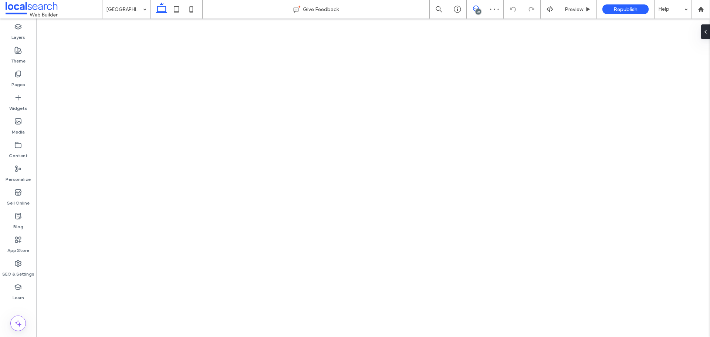
click at [475, 6] on icon at bounding box center [476, 9] width 6 height 6
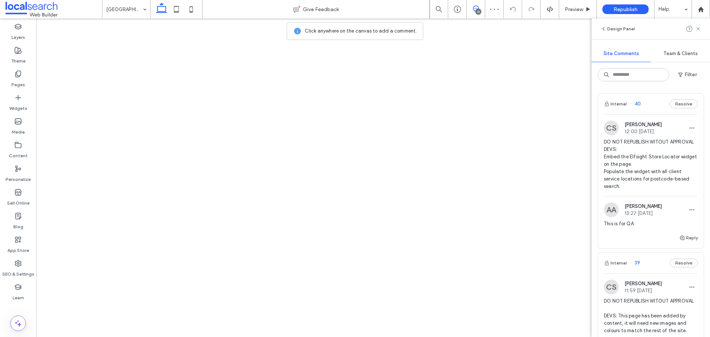
click at [475, 6] on use at bounding box center [476, 9] width 6 height 6
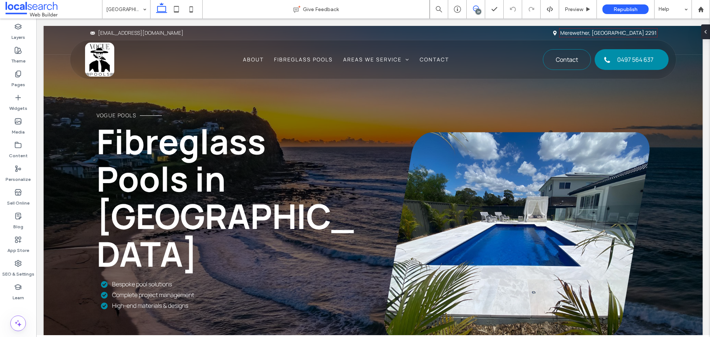
click at [474, 7] on icon at bounding box center [476, 9] width 6 height 6
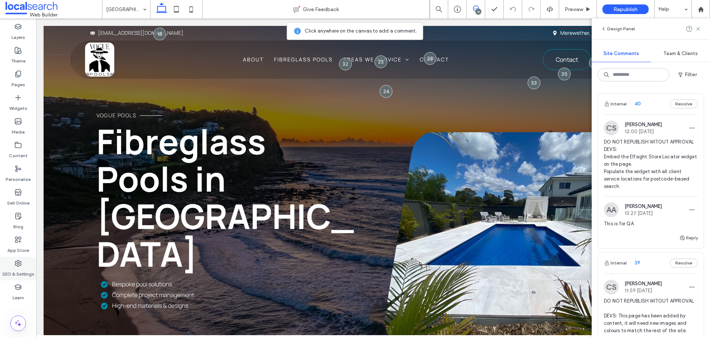
click at [19, 264] on use at bounding box center [18, 263] width 6 height 6
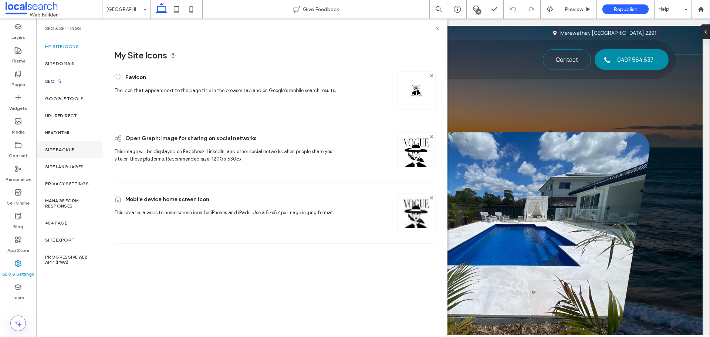
click at [78, 150] on div "Site Backup" at bounding box center [69, 149] width 67 height 17
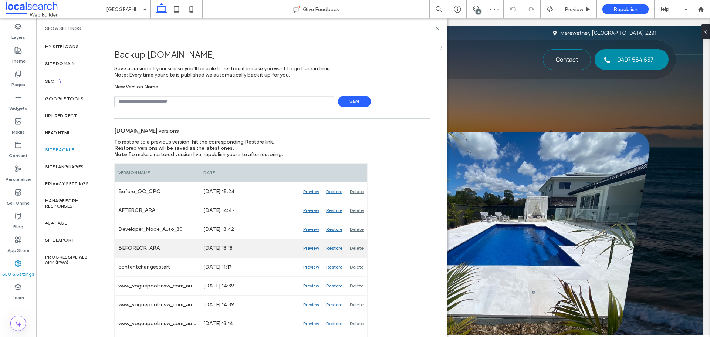
click at [311, 246] on div "Preview" at bounding box center [311, 248] width 23 height 18
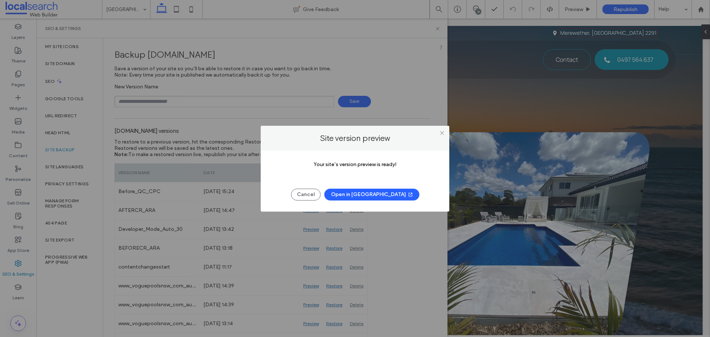
click at [354, 197] on button "Open in New Tab" at bounding box center [371, 195] width 95 height 12
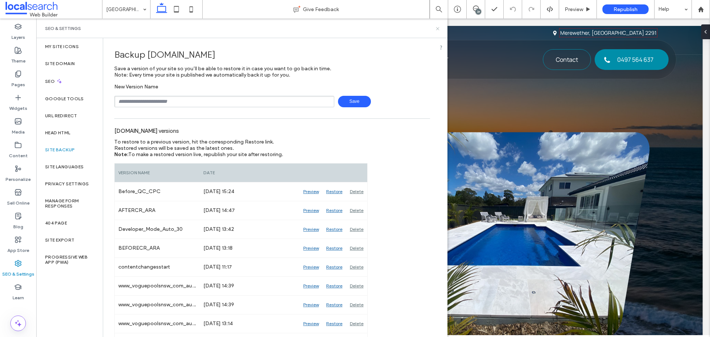
click at [436, 31] on icon at bounding box center [438, 29] width 6 height 6
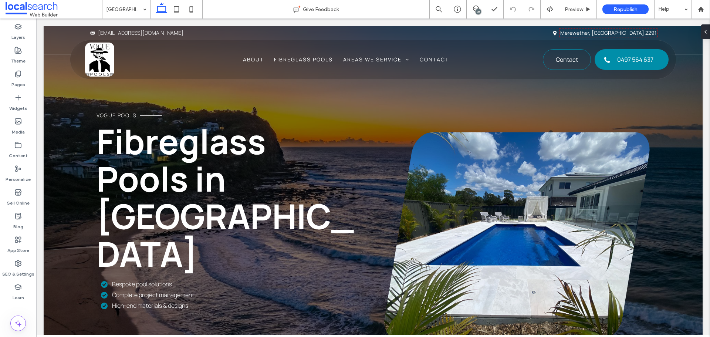
click at [480, 9] on div "37" at bounding box center [479, 12] width 6 height 6
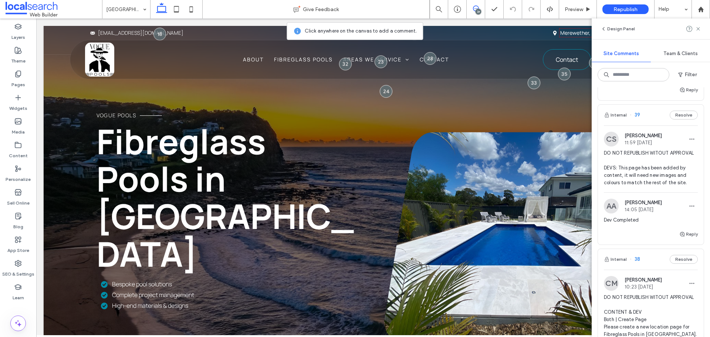
scroll to position [111, 0]
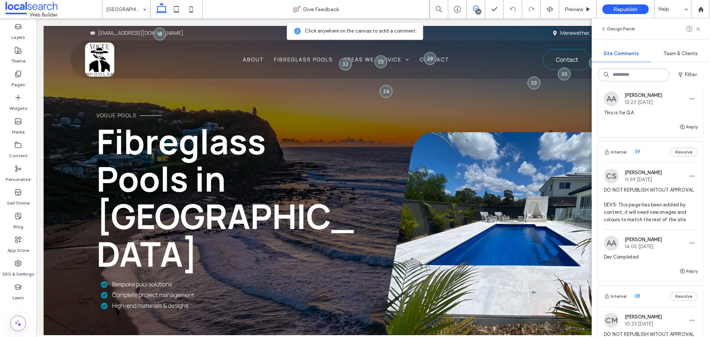
click at [614, 179] on img at bounding box center [611, 176] width 15 height 15
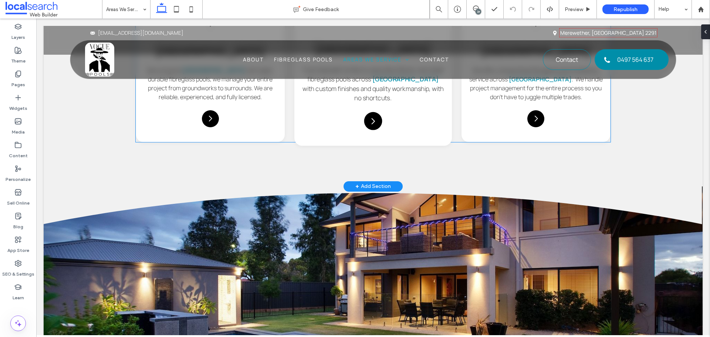
scroll to position [925, 0]
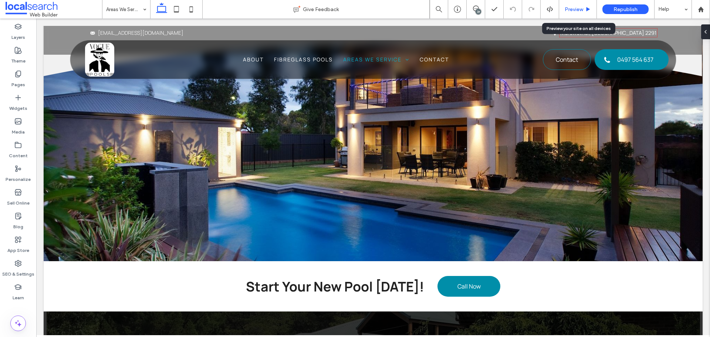
click at [579, 8] on span "Preview" at bounding box center [574, 9] width 18 height 6
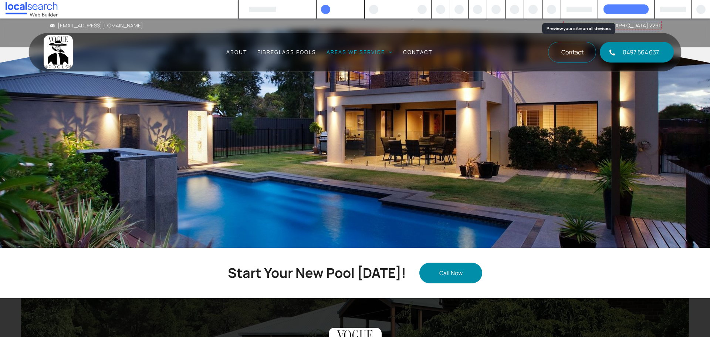
scroll to position [917, 0]
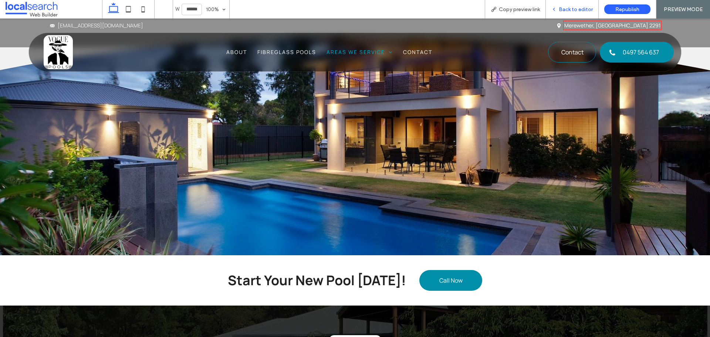
click at [562, 11] on span "Back to editor" at bounding box center [576, 9] width 34 height 6
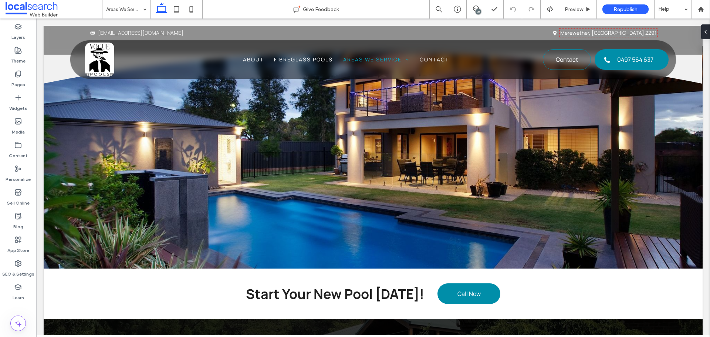
scroll to position [925, 0]
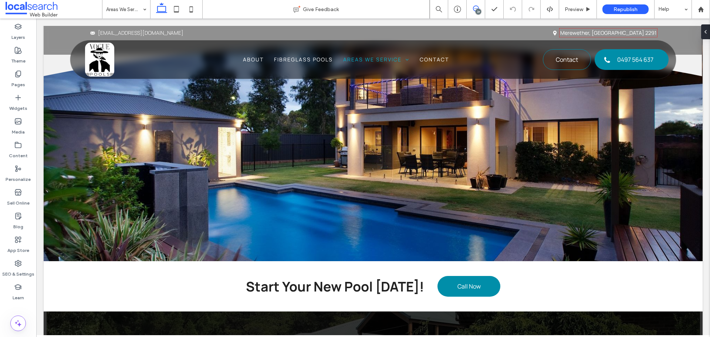
click at [475, 11] on use at bounding box center [476, 9] width 6 height 6
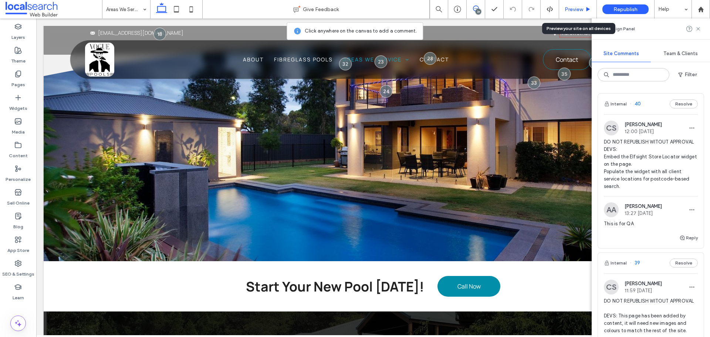
click at [578, 12] on span "Preview" at bounding box center [574, 9] width 18 height 6
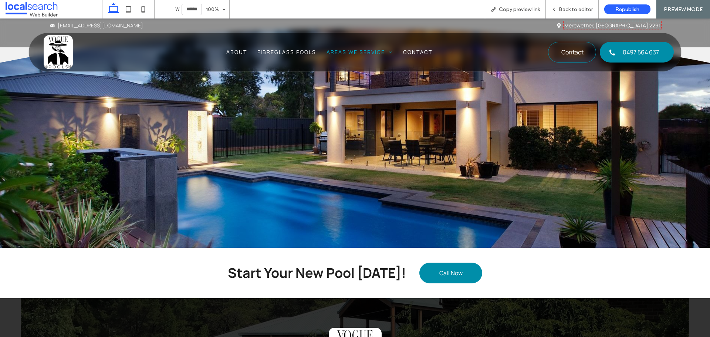
scroll to position [917, 0]
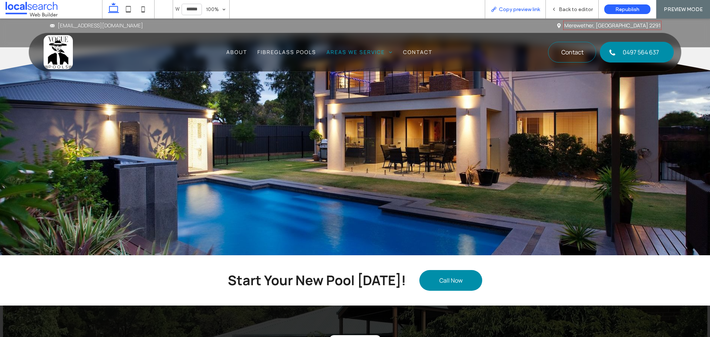
click at [514, 7] on span "Copy preview link" at bounding box center [519, 9] width 41 height 6
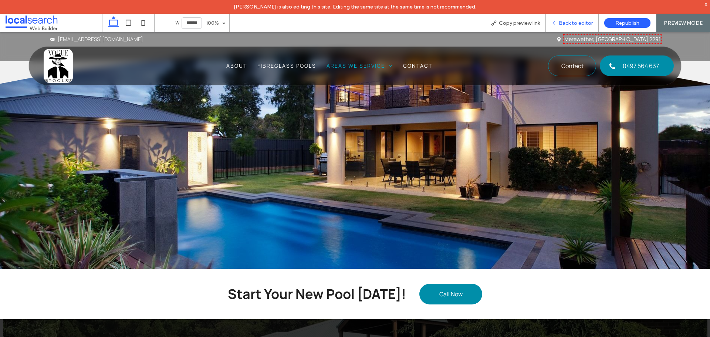
click at [584, 23] on span "Back to editor" at bounding box center [576, 23] width 34 height 6
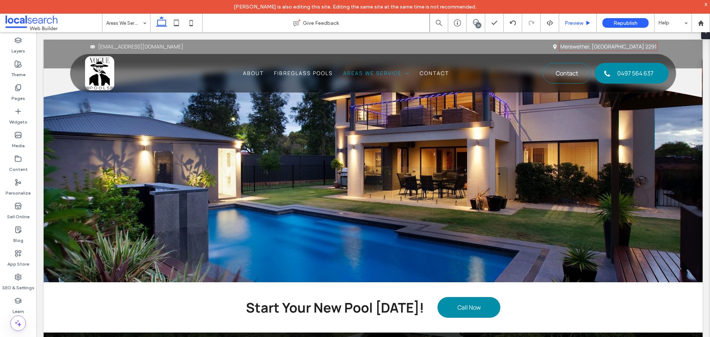
scroll to position [925, 0]
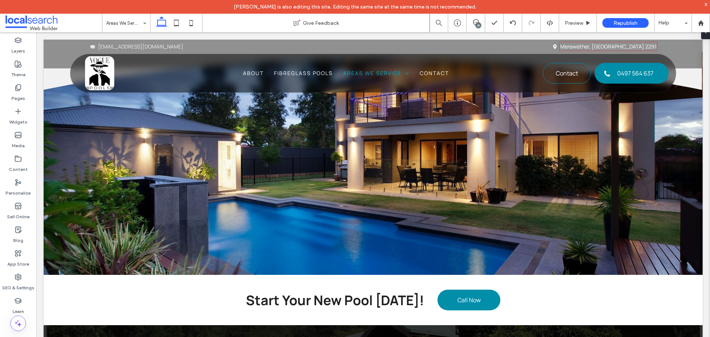
click at [480, 23] on div "37" at bounding box center [479, 26] width 6 height 6
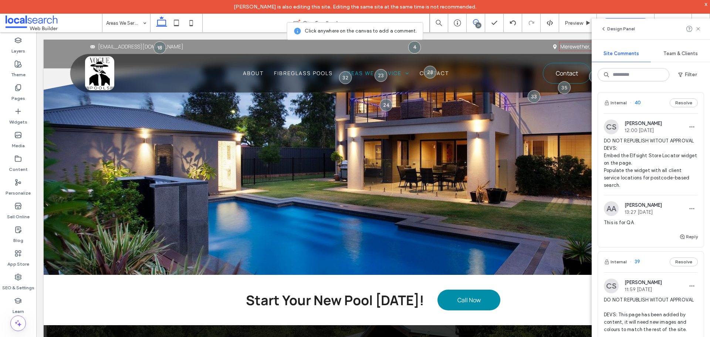
scroll to position [0, 0]
click at [610, 129] on img at bounding box center [611, 128] width 15 height 15
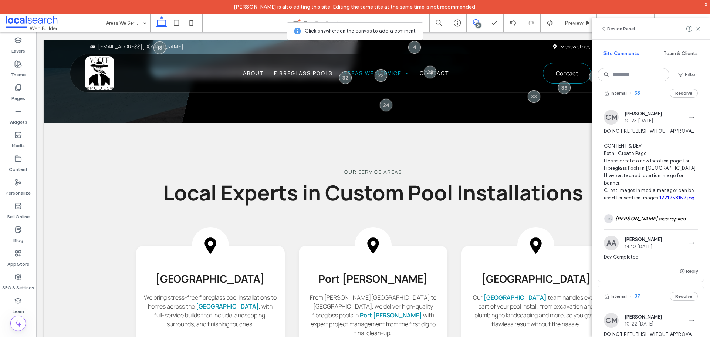
scroll to position [333, 0]
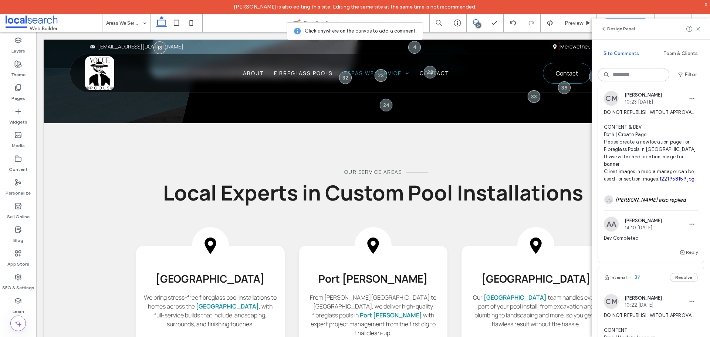
click at [611, 106] on img at bounding box center [611, 98] width 15 height 15
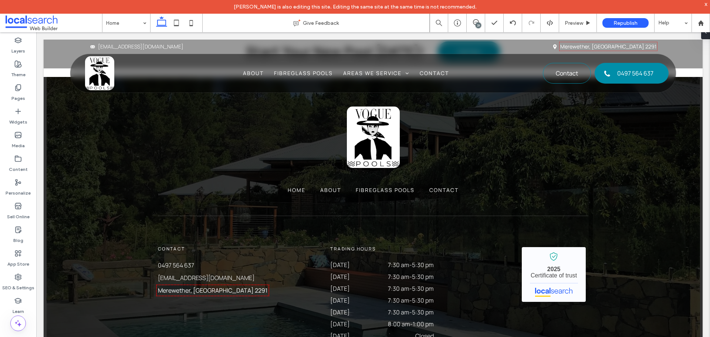
scroll to position [1438, 0]
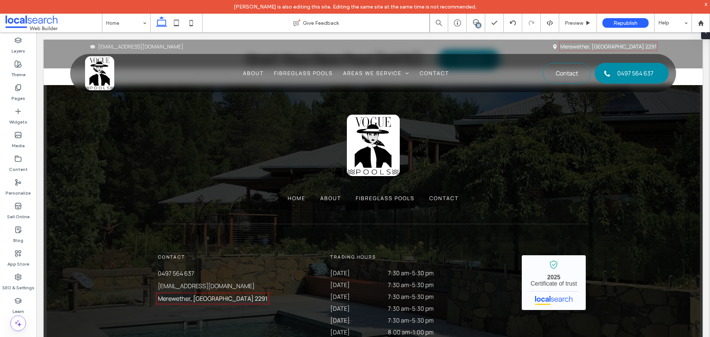
click at [476, 27] on div "37" at bounding box center [476, 23] width 18 height 18
click at [475, 25] on use at bounding box center [476, 22] width 6 height 6
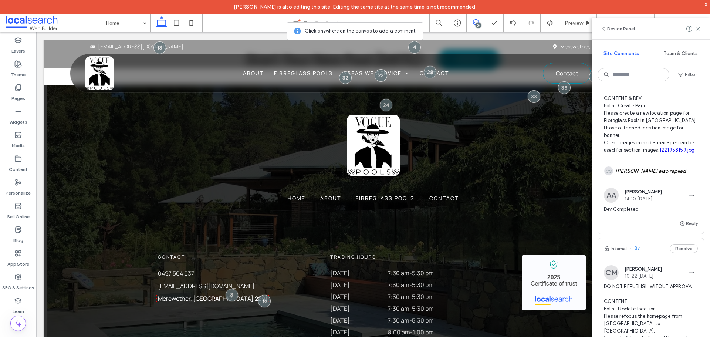
scroll to position [370, 0]
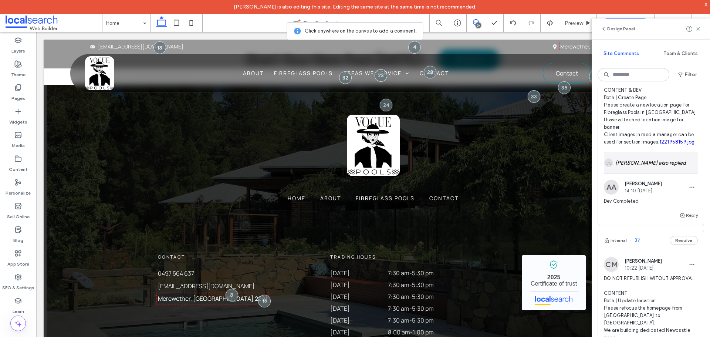
click at [645, 173] on div "CS Colleen Sharp also replied" at bounding box center [651, 162] width 94 height 21
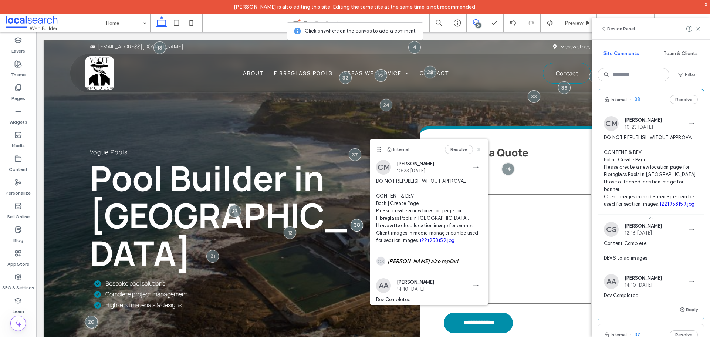
scroll to position [296, 0]
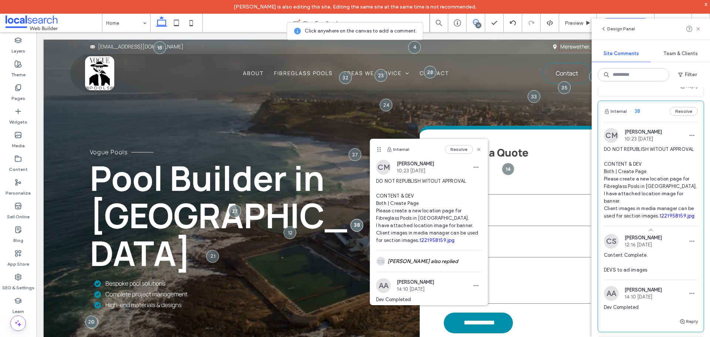
click at [612, 143] on img at bounding box center [611, 135] width 15 height 15
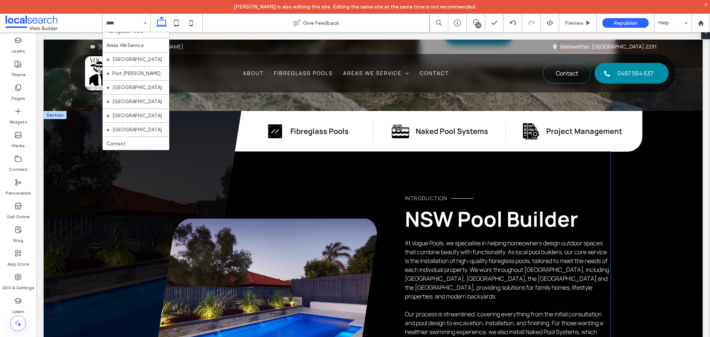
scroll to position [407, 0]
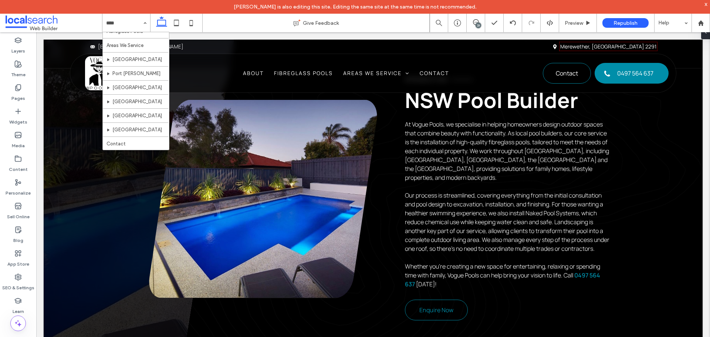
click at [478, 18] on div "37" at bounding box center [476, 23] width 18 height 18
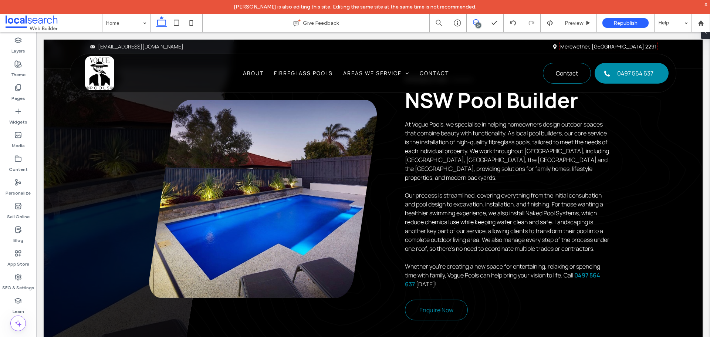
click at [476, 21] on icon at bounding box center [476, 22] width 6 height 6
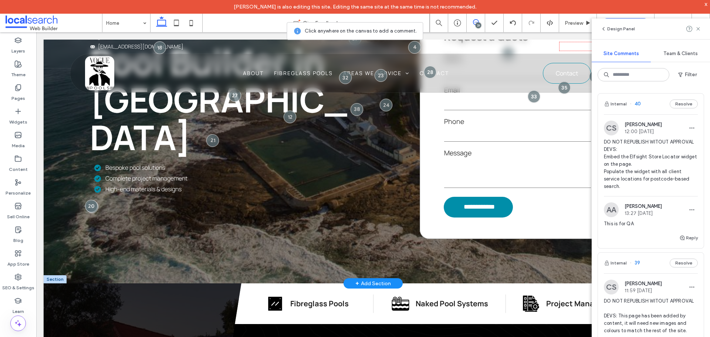
scroll to position [0, 0]
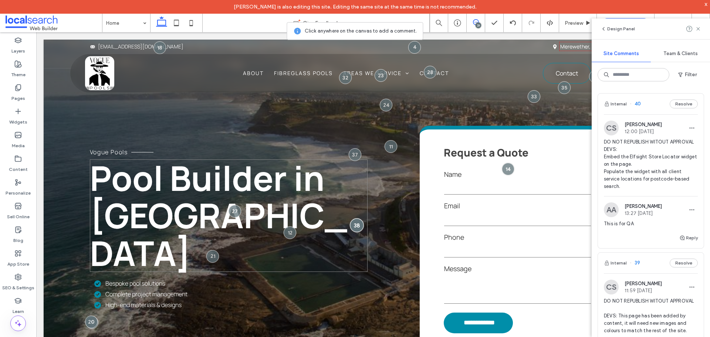
click at [357, 224] on div at bounding box center [357, 225] width 14 height 14
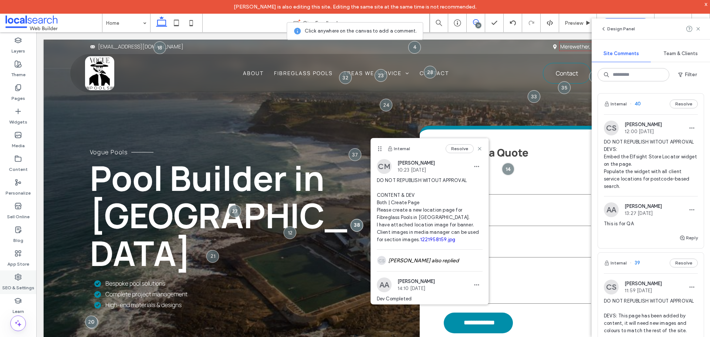
click at [15, 282] on label "SEO & Settings" at bounding box center [18, 286] width 32 height 10
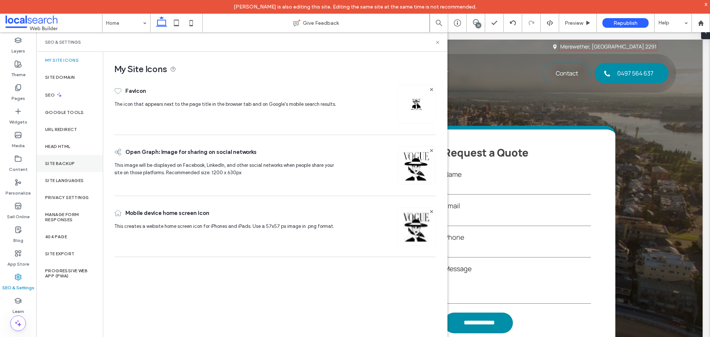
click at [72, 162] on label "Site Backup" at bounding box center [60, 163] width 30 height 5
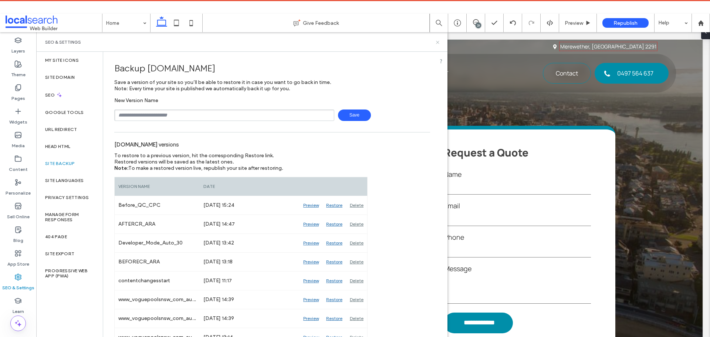
click at [439, 41] on icon at bounding box center [438, 43] width 6 height 6
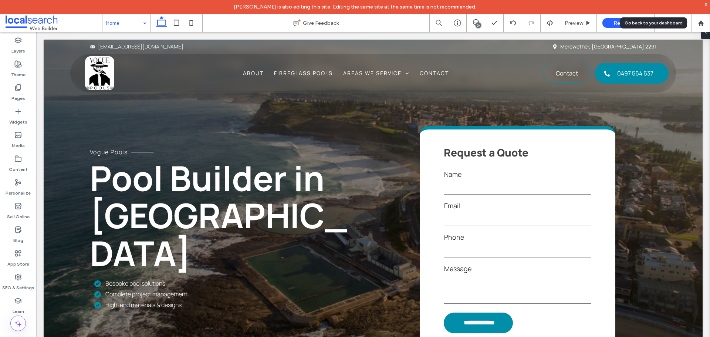
click at [702, 20] on icon at bounding box center [701, 23] width 6 height 6
